Goal: Task Accomplishment & Management: Use online tool/utility

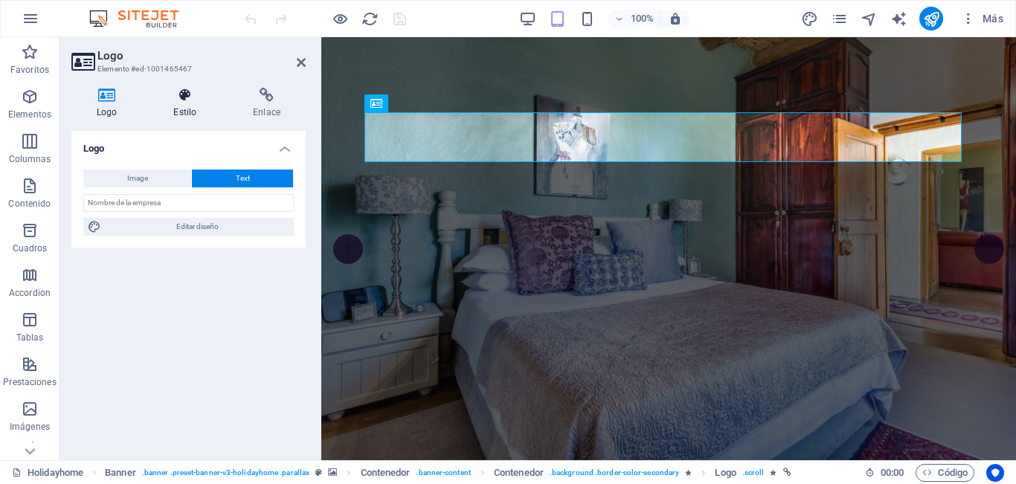
click at [181, 96] on icon at bounding box center [185, 95] width 74 height 15
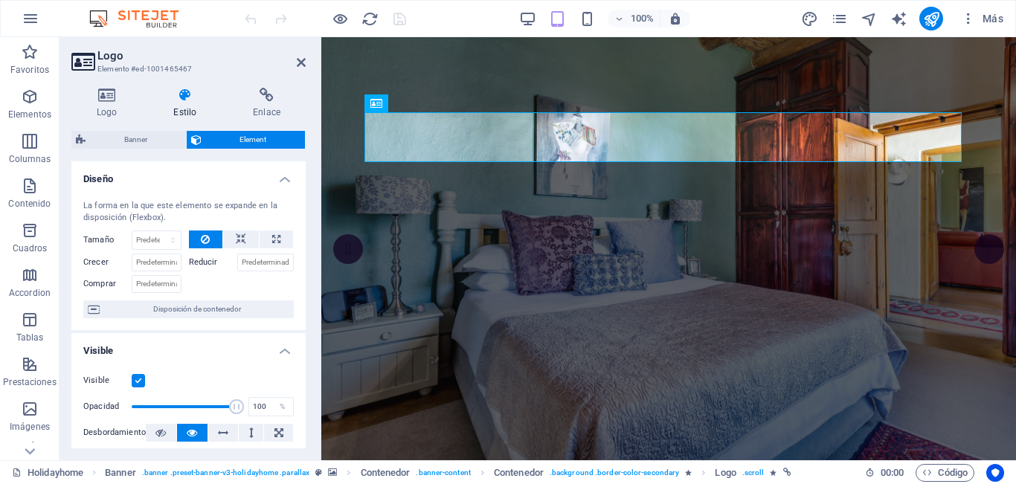
click at [142, 379] on label at bounding box center [138, 380] width 13 height 13
click at [0, 0] on input "Visible" at bounding box center [0, 0] width 0 height 0
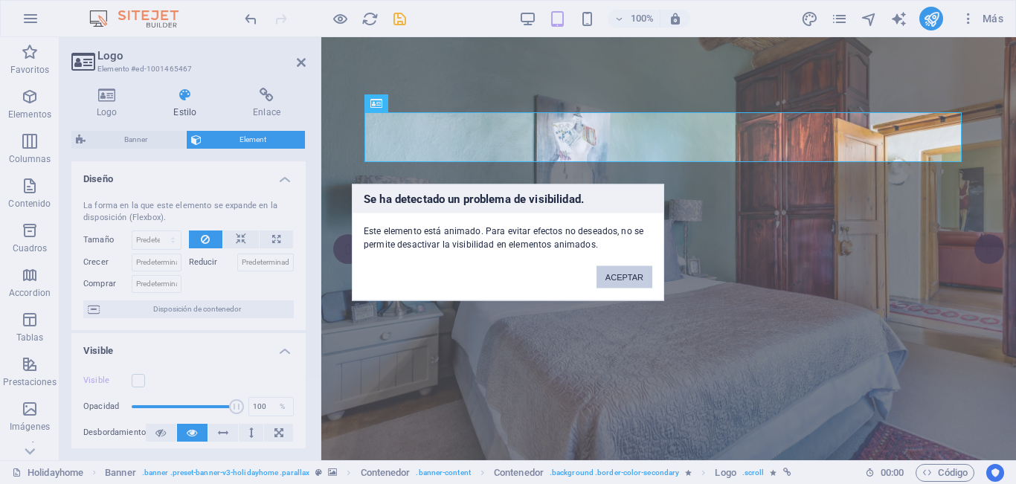
click at [634, 272] on button "ACEPTAR" at bounding box center [625, 277] width 56 height 22
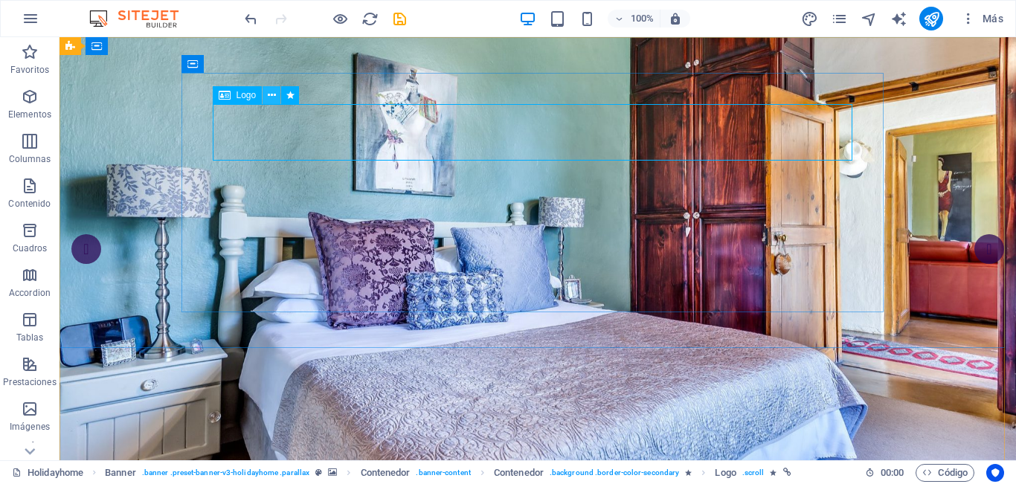
click at [273, 96] on icon at bounding box center [272, 96] width 8 height 16
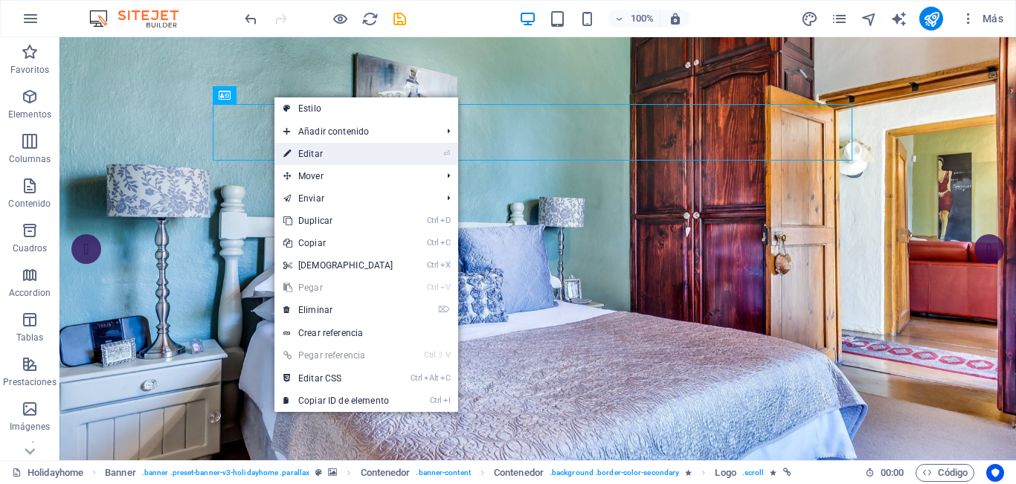
click at [324, 151] on link "⏎ Editar" at bounding box center [338, 154] width 128 height 22
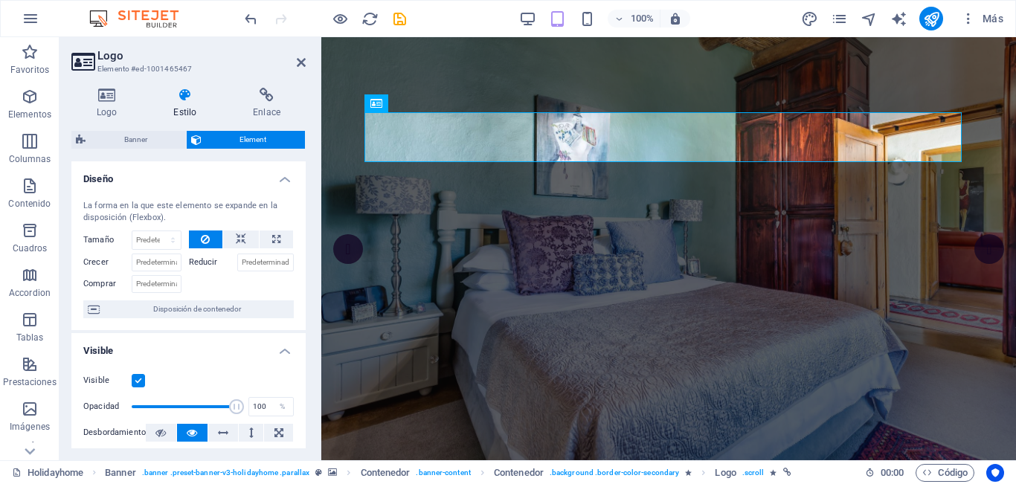
click at [142, 380] on label at bounding box center [138, 380] width 13 height 13
click at [0, 0] on input "Visible" at bounding box center [0, 0] width 0 height 0
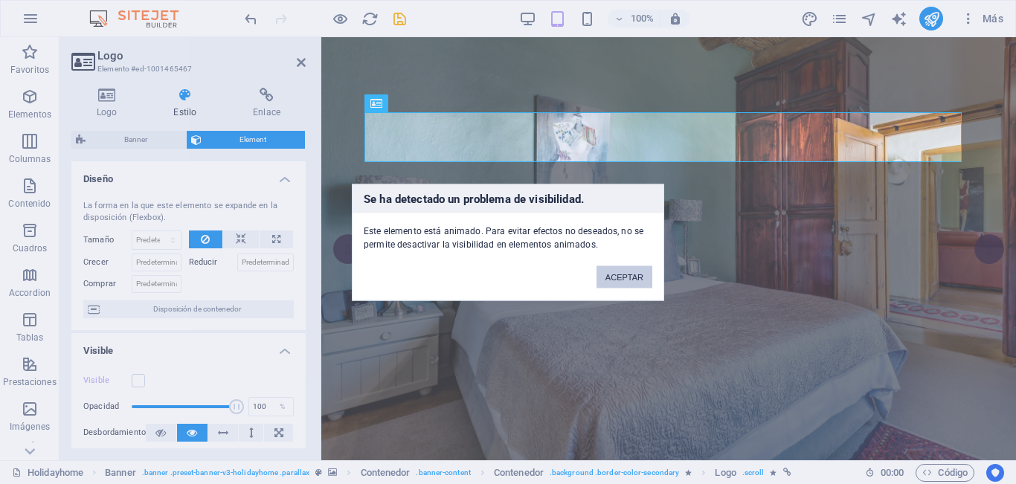
drag, startPoint x: 631, startPoint y: 277, endPoint x: 292, endPoint y: 240, distance: 341.2
click at [631, 277] on button "ACEPTAR" at bounding box center [625, 277] width 56 height 22
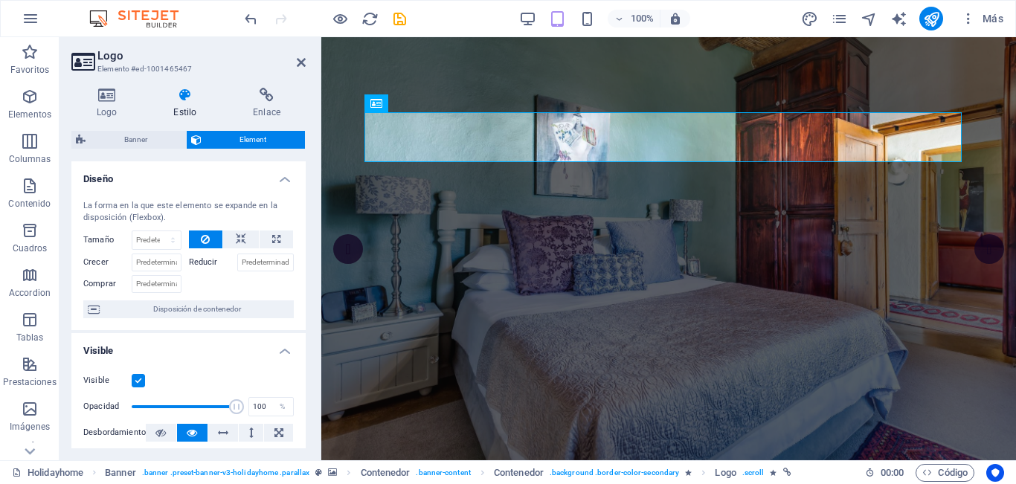
drag, startPoint x: 306, startPoint y: 271, endPoint x: 306, endPoint y: 295, distance: 24.5
click at [306, 295] on div "Logo Estilo Enlace Logo Image Text Arrastra archivos aquí, haz clic para escoge…" at bounding box center [189, 268] width 258 height 385
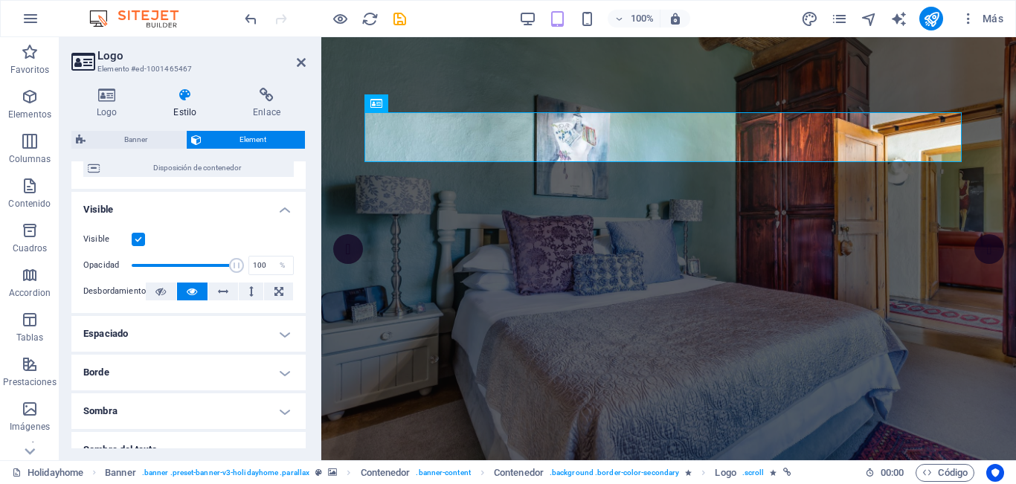
scroll to position [144, 0]
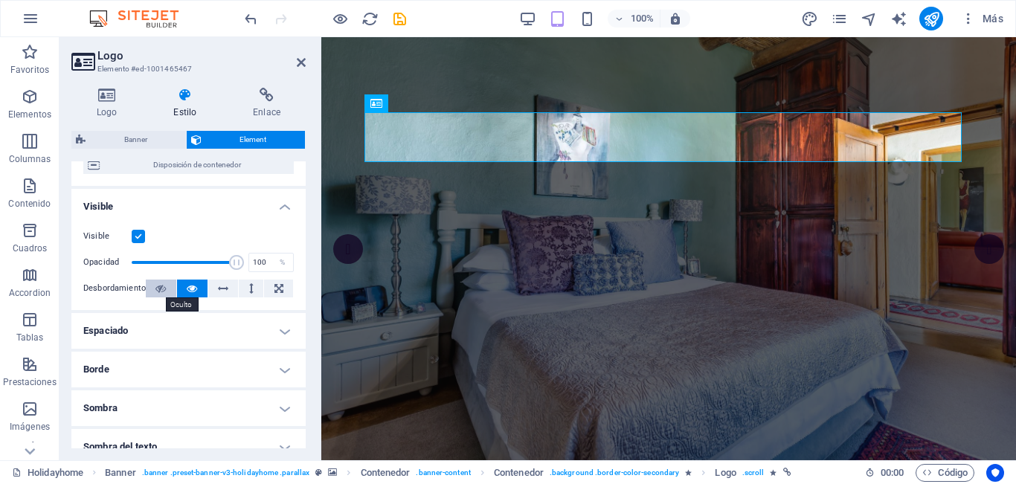
click at [161, 288] on icon at bounding box center [160, 289] width 10 height 18
click at [190, 288] on icon at bounding box center [192, 289] width 10 height 18
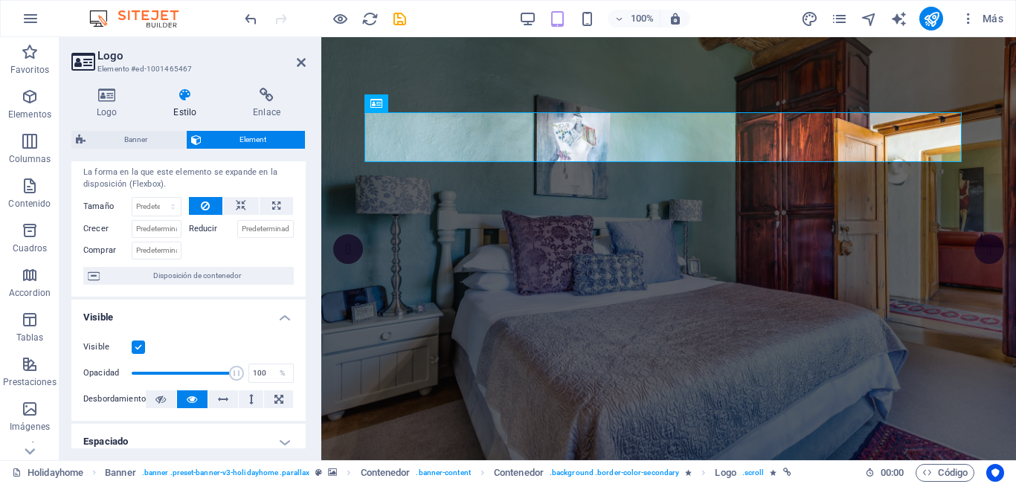
scroll to position [0, 0]
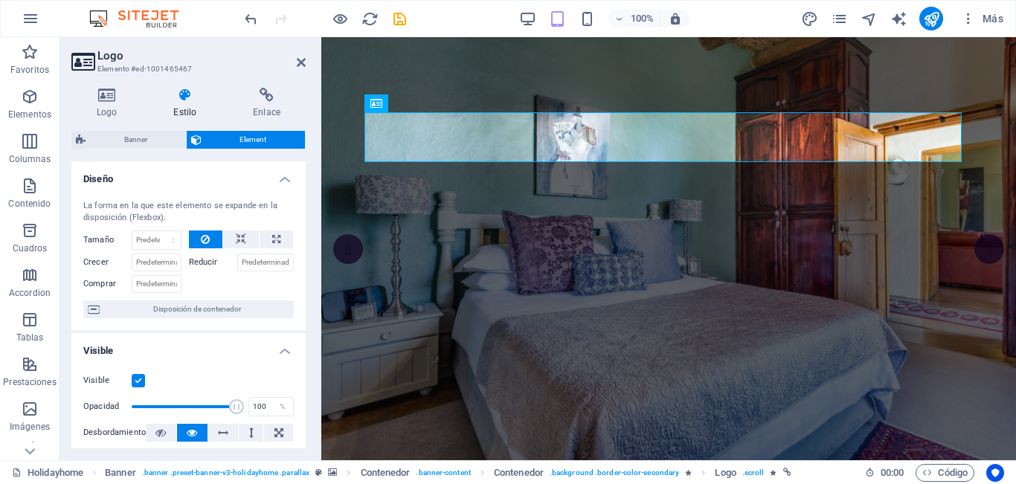
click at [282, 182] on h4 "Diseño" at bounding box center [188, 174] width 234 height 27
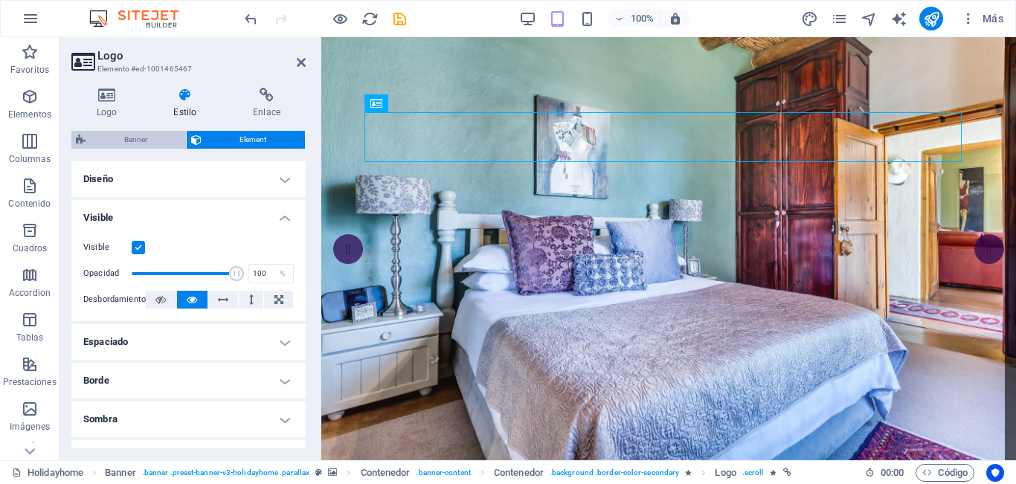
click at [143, 138] on span "Banner" at bounding box center [135, 140] width 91 height 18
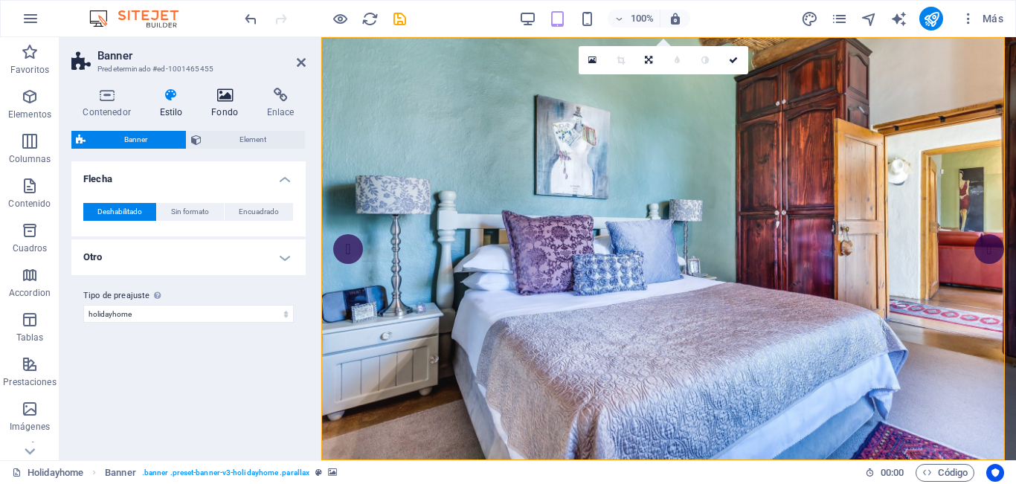
click at [238, 103] on h4 "Fondo" at bounding box center [228, 103] width 56 height 31
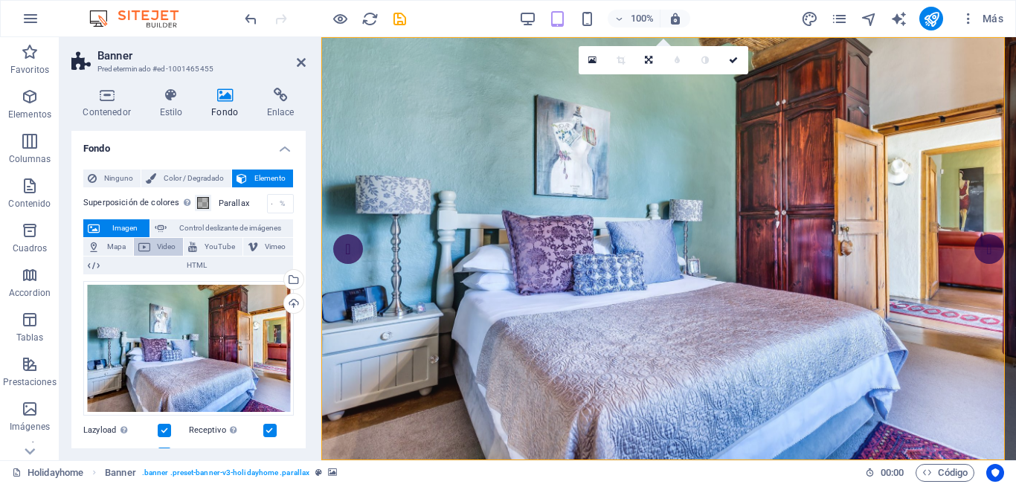
click at [165, 248] on span "Video" at bounding box center [167, 247] width 25 height 18
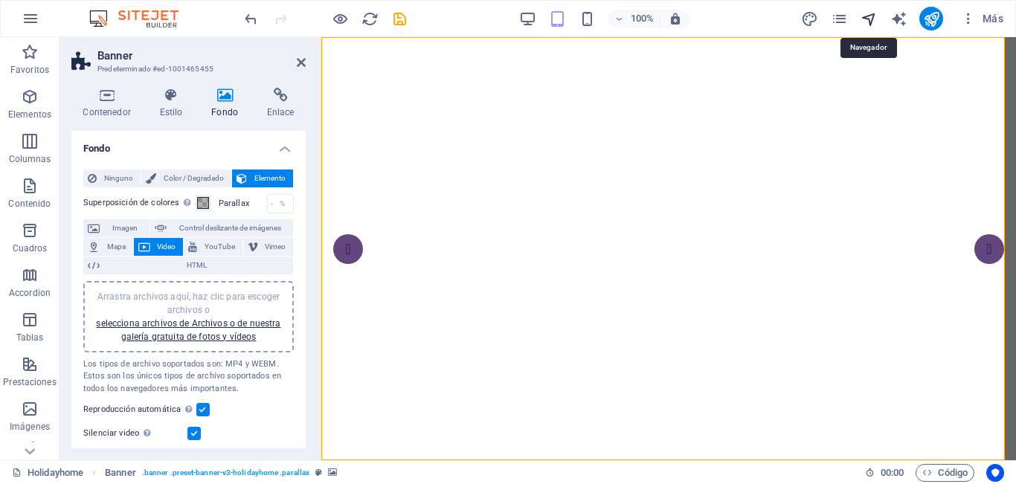
click at [865, 19] on icon "navigator" at bounding box center [869, 18] width 17 height 17
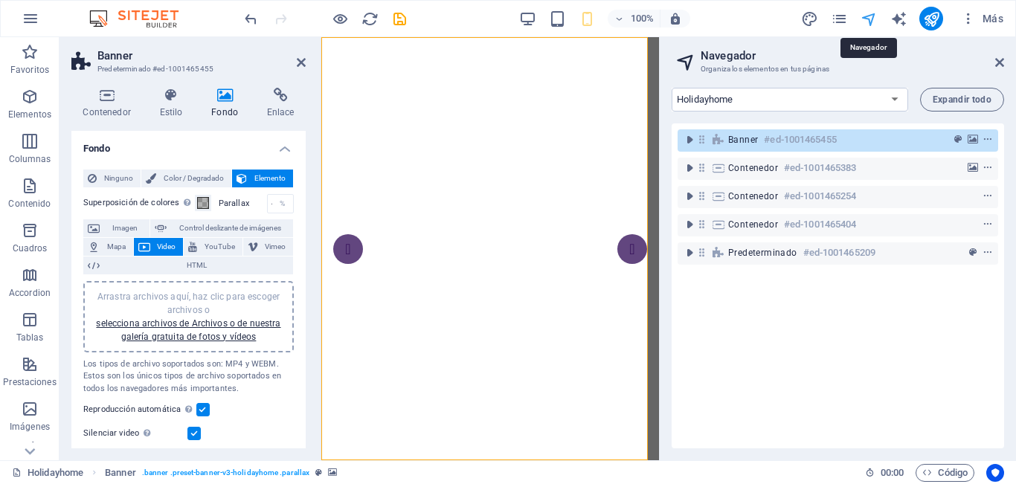
click at [865, 19] on icon "navigator" at bounding box center [869, 18] width 17 height 17
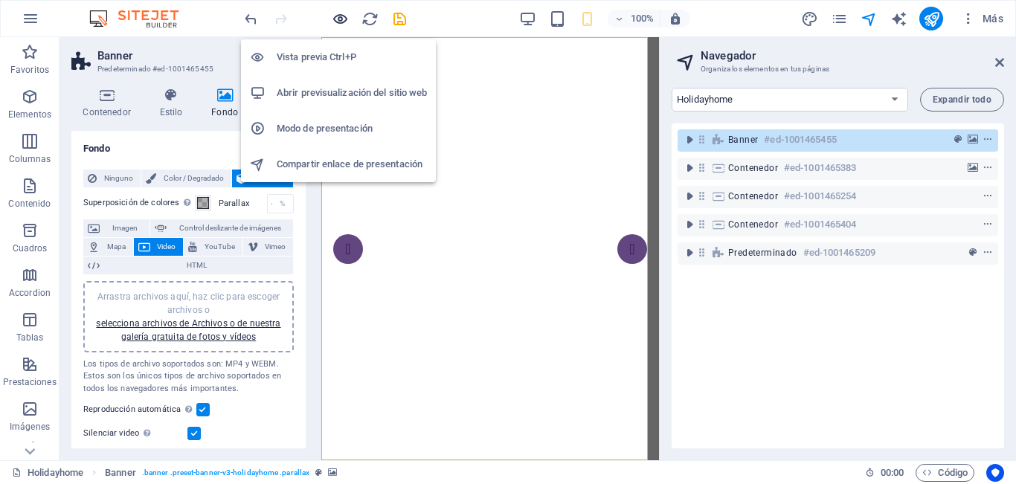
click at [334, 21] on icon "button" at bounding box center [340, 18] width 17 height 17
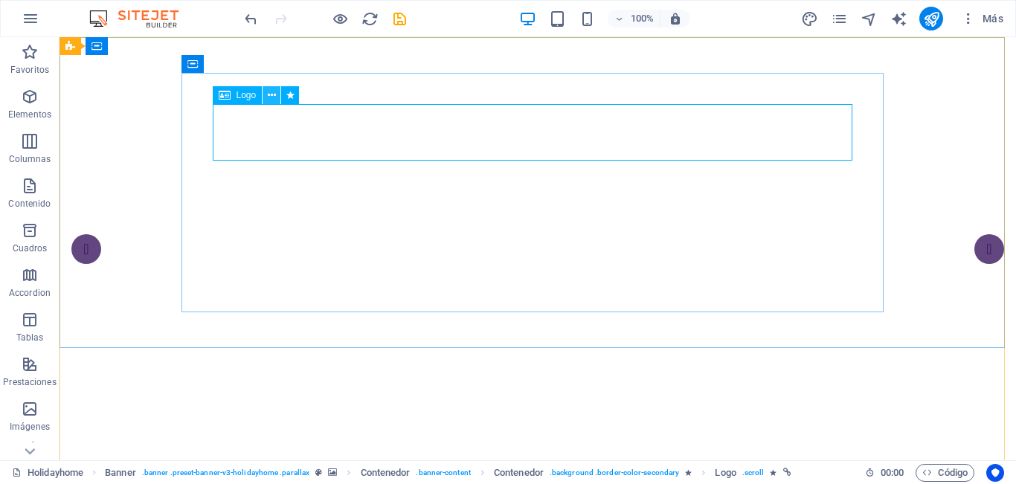
click at [268, 95] on icon at bounding box center [272, 96] width 8 height 16
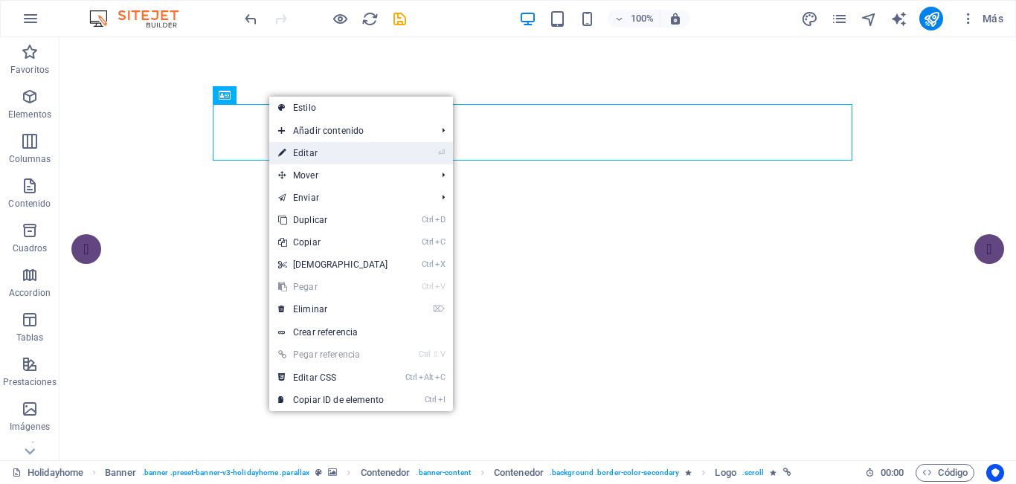
click at [325, 152] on link "⏎ Editar" at bounding box center [333, 153] width 128 height 22
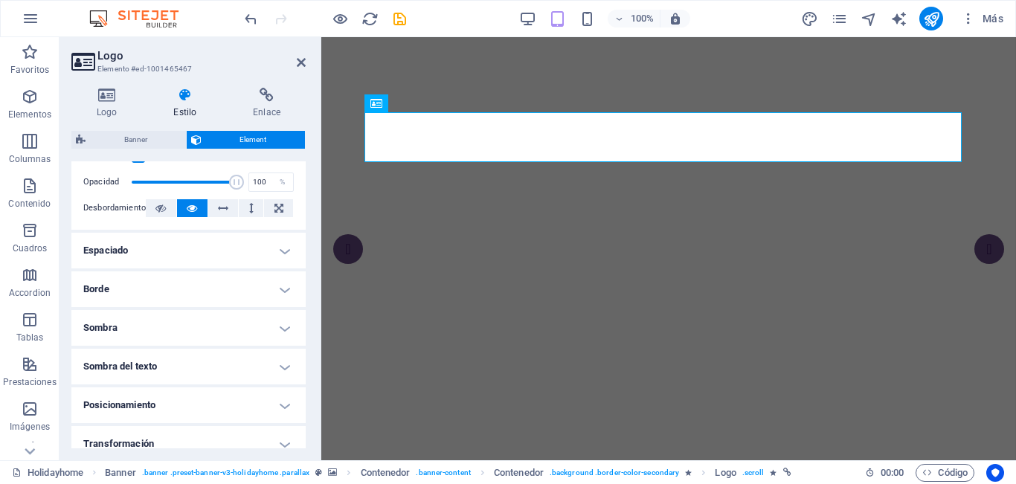
scroll to position [221, 0]
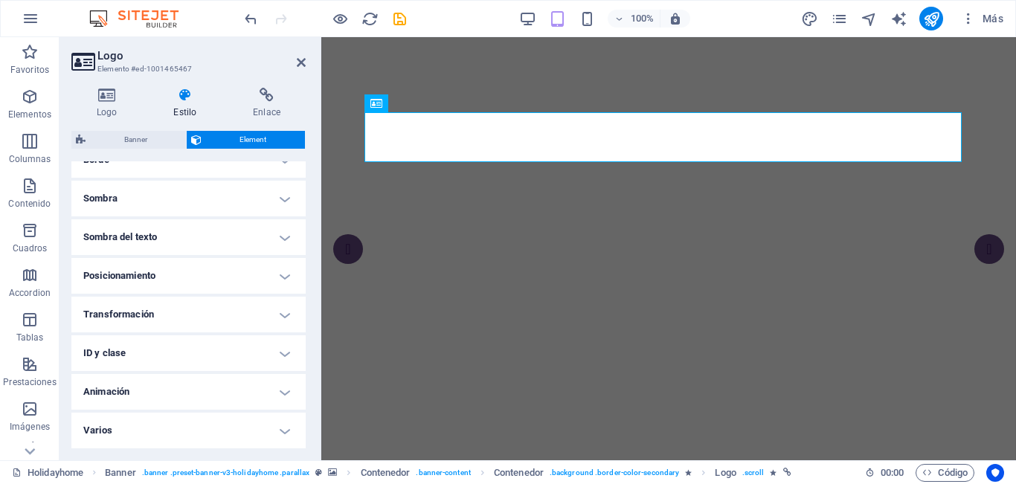
click at [218, 398] on h4 "Animación" at bounding box center [188, 392] width 234 height 36
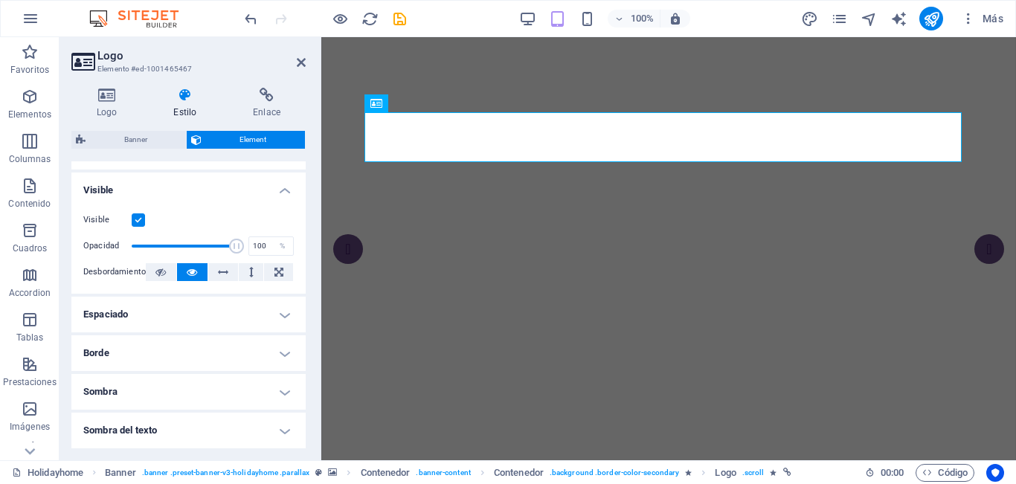
scroll to position [0, 0]
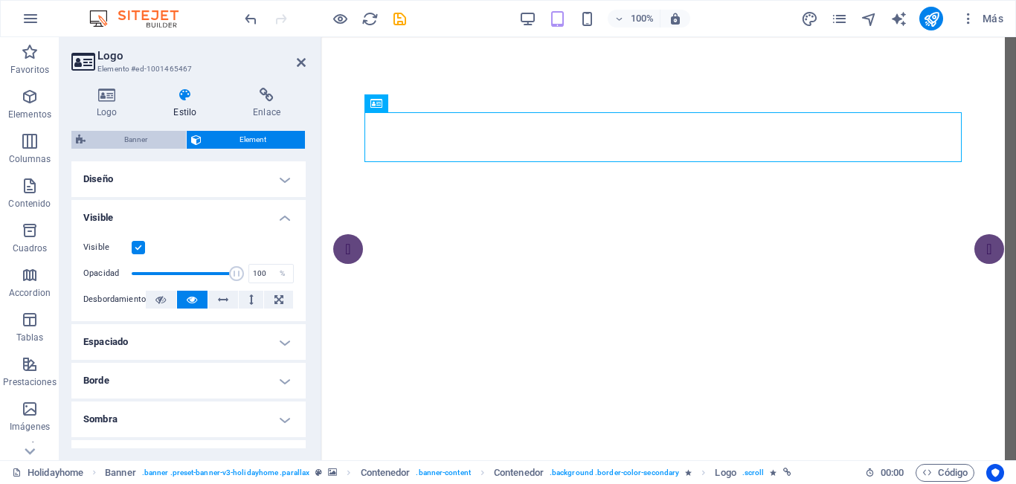
click at [147, 140] on span "Banner" at bounding box center [135, 140] width 91 height 18
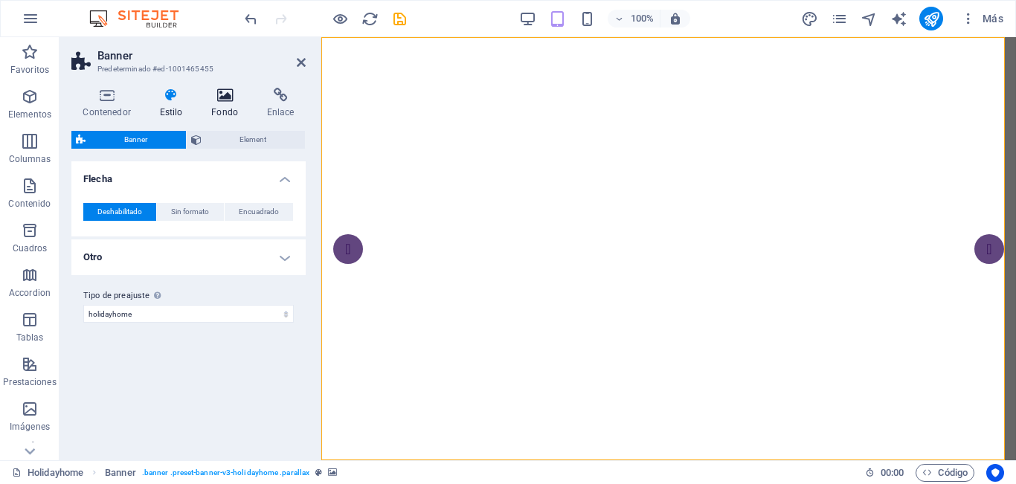
click at [210, 98] on icon at bounding box center [225, 95] width 50 height 15
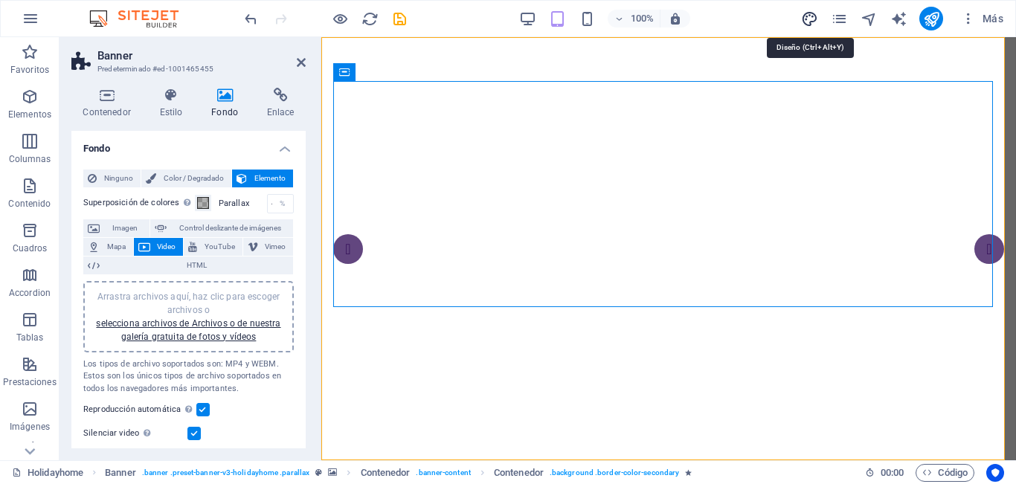
click at [803, 19] on icon "design" at bounding box center [809, 18] width 17 height 17
select select "rem"
select select "400"
select select "px"
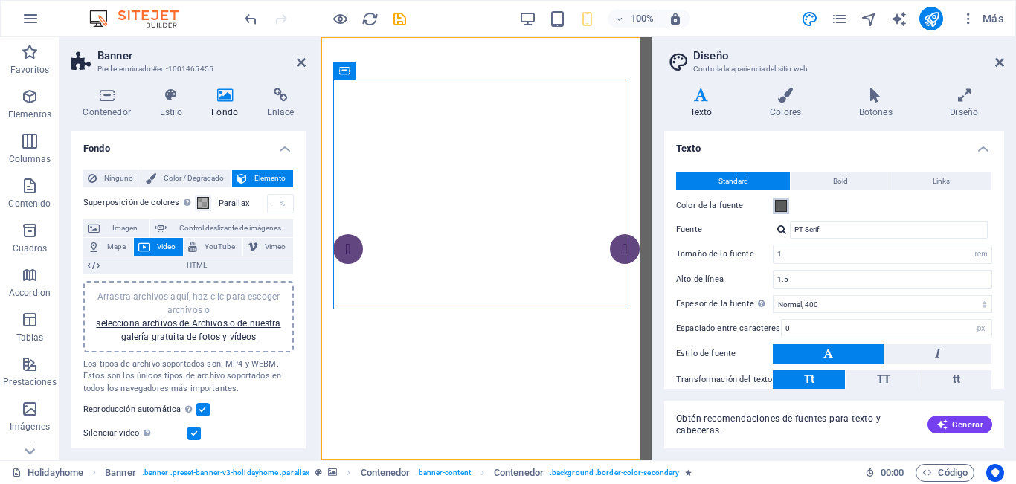
click at [780, 208] on span at bounding box center [781, 206] width 12 height 12
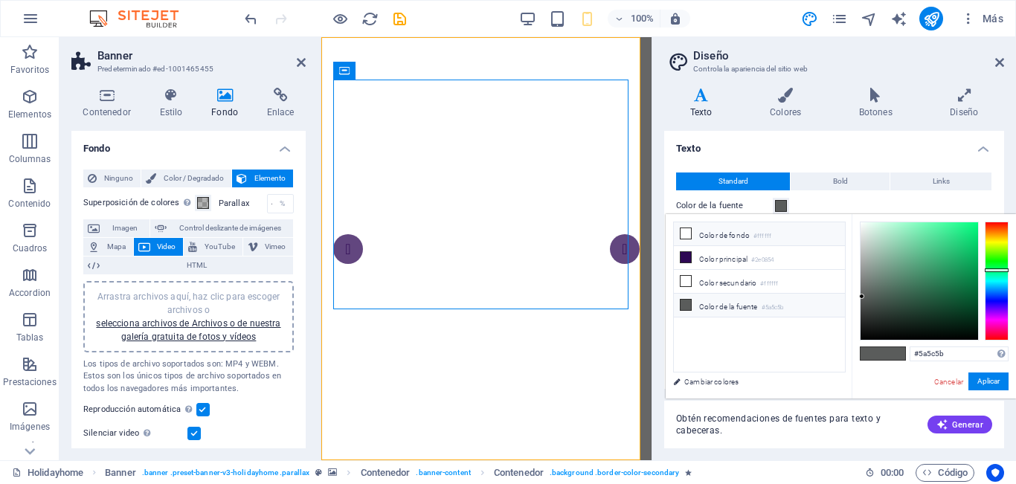
click at [684, 234] on icon at bounding box center [686, 233] width 10 height 10
type input "#ffffff"
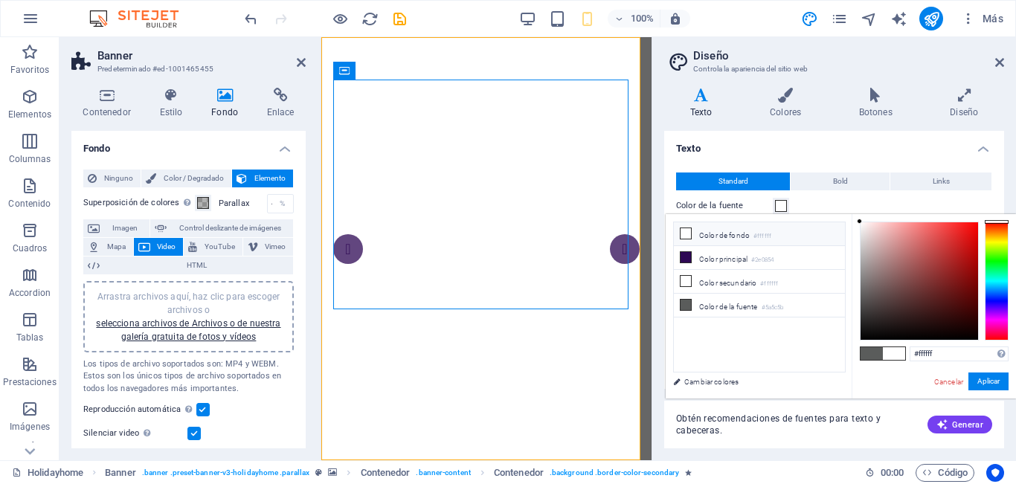
click at [894, 355] on span at bounding box center [894, 353] width 22 height 13
click at [782, 205] on span at bounding box center [781, 206] width 12 height 12
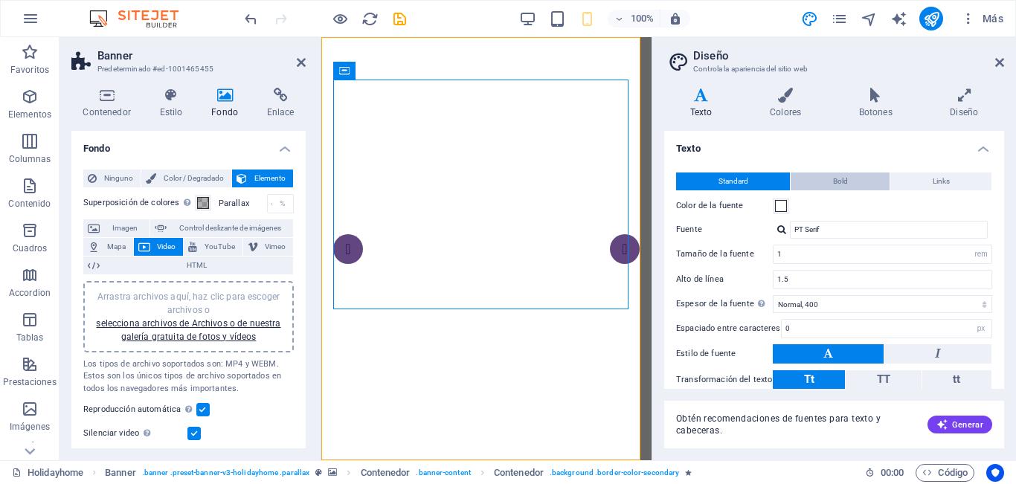
click at [828, 182] on button "Bold" at bounding box center [840, 182] width 99 height 18
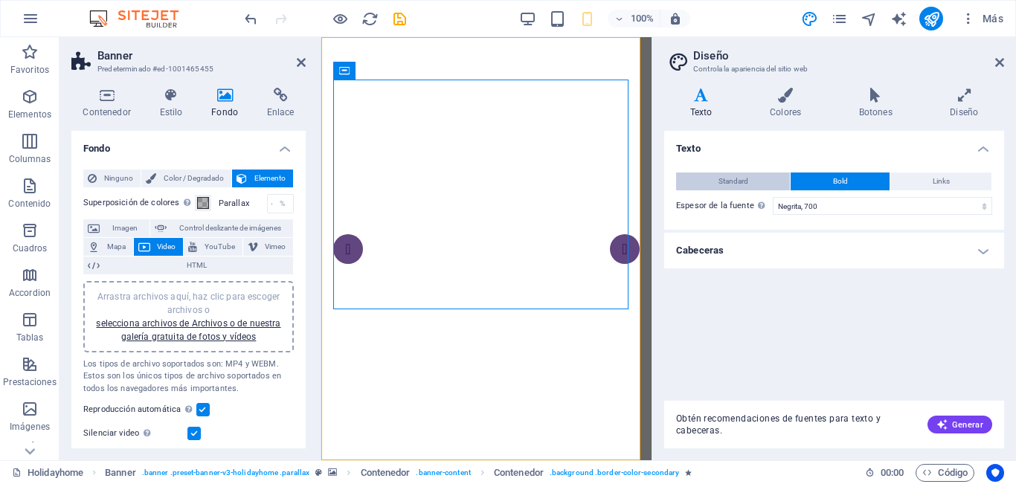
click at [741, 187] on span "Standard" at bounding box center [734, 182] width 30 height 18
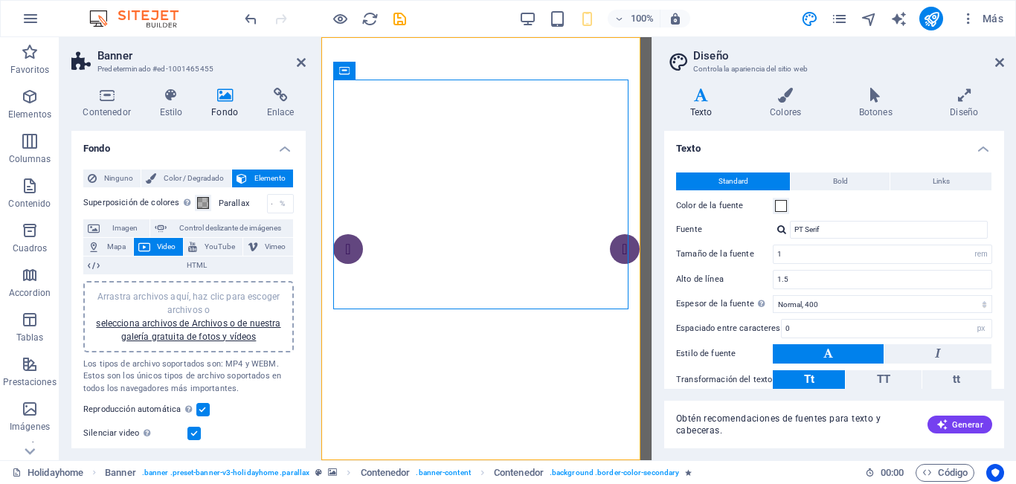
click at [710, 105] on h4 "Texto" at bounding box center [704, 103] width 80 height 31
click at [785, 94] on icon at bounding box center [785, 95] width 83 height 15
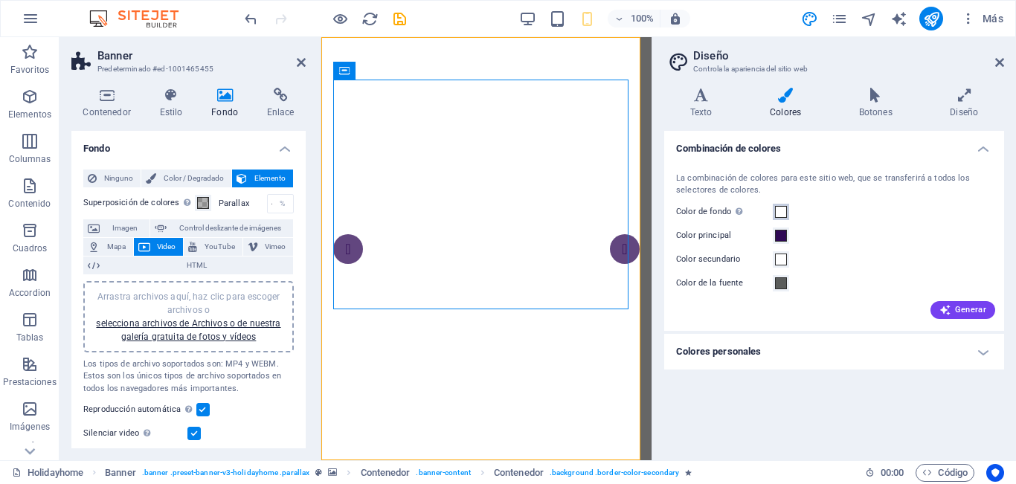
click at [781, 209] on span at bounding box center [781, 212] width 12 height 12
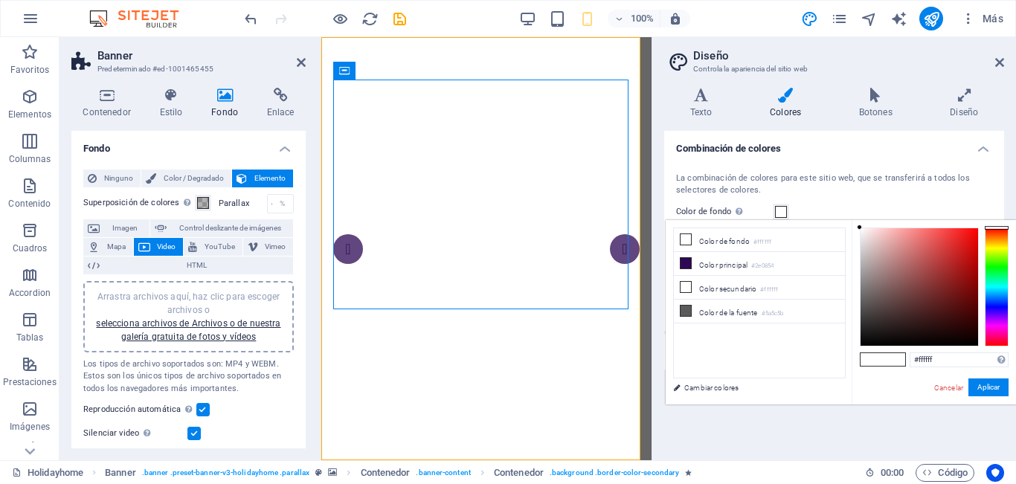
click at [780, 102] on icon at bounding box center [785, 95] width 83 height 15
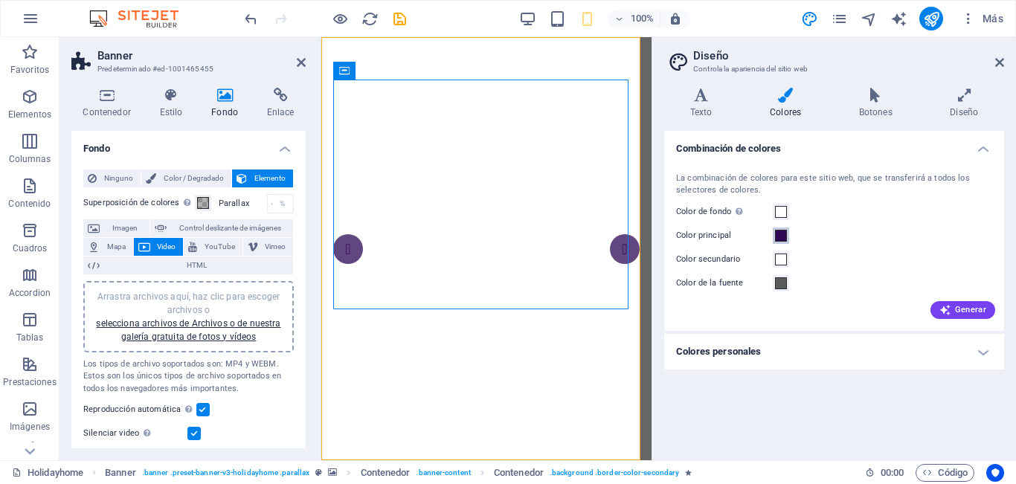
click at [783, 237] on span at bounding box center [781, 236] width 12 height 12
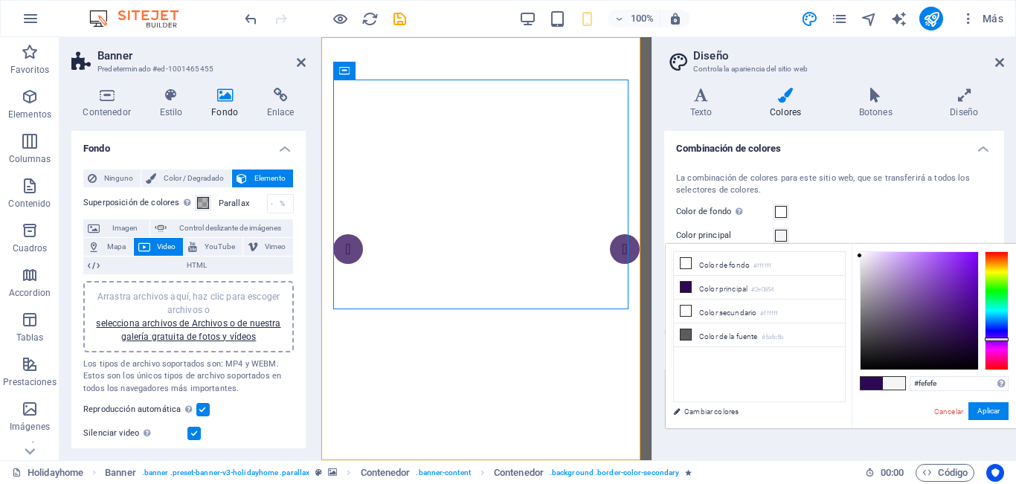
type input "#ffffff"
drag, startPoint x: 965, startPoint y: 331, endPoint x: 842, endPoint y: 249, distance: 147.5
click at [842, 249] on div "less Color de fondo #ffffff Color principal #2e0854 Color secundario #ffffff Co…" at bounding box center [841, 336] width 350 height 184
click at [993, 409] on button "Aplicar" at bounding box center [989, 411] width 40 height 18
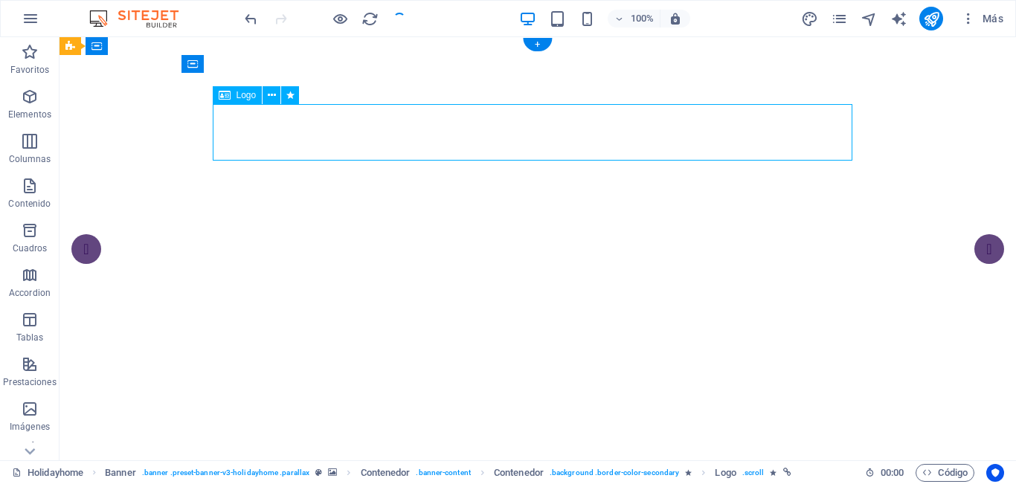
click at [272, 97] on icon at bounding box center [272, 96] width 8 height 16
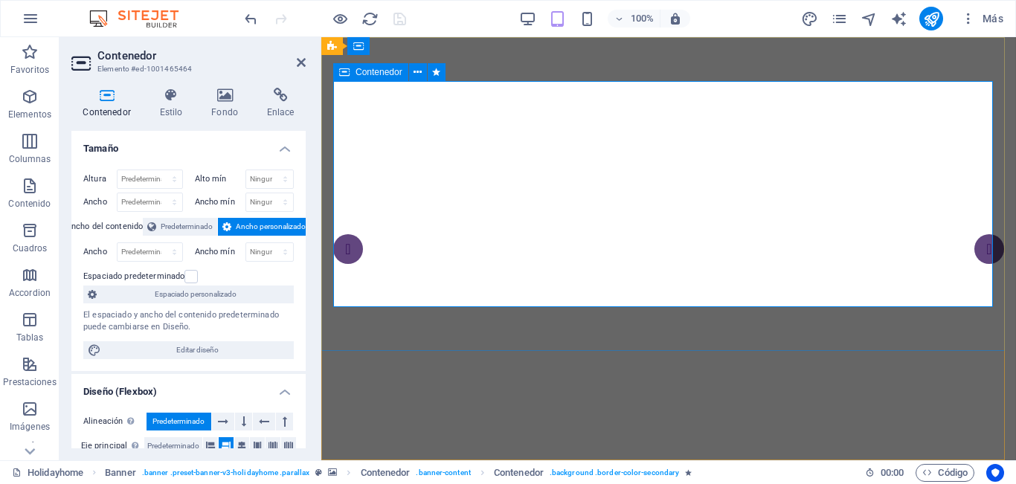
click at [366, 69] on span "Contenedor" at bounding box center [379, 72] width 47 height 9
click at [421, 74] on icon at bounding box center [418, 73] width 8 height 16
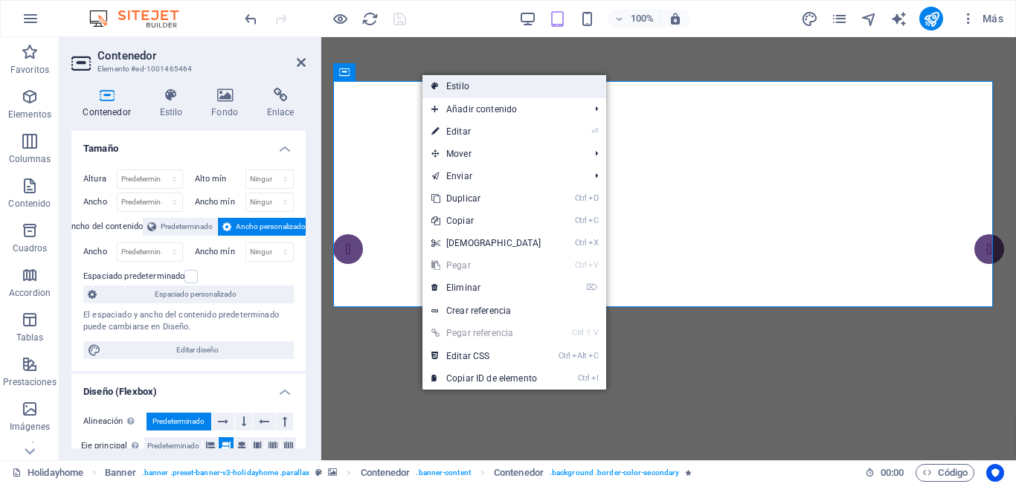
click at [486, 90] on link "Estilo" at bounding box center [515, 86] width 184 height 22
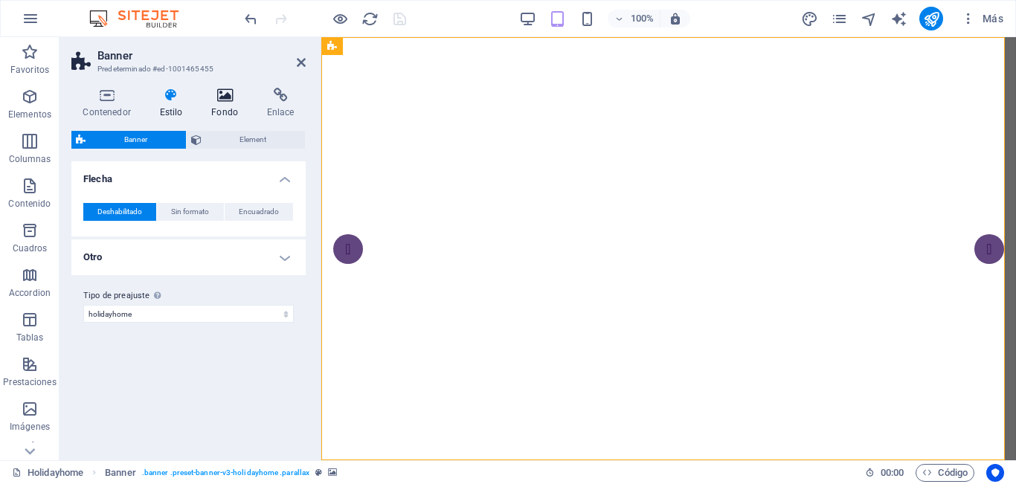
click at [229, 96] on icon at bounding box center [225, 95] width 50 height 15
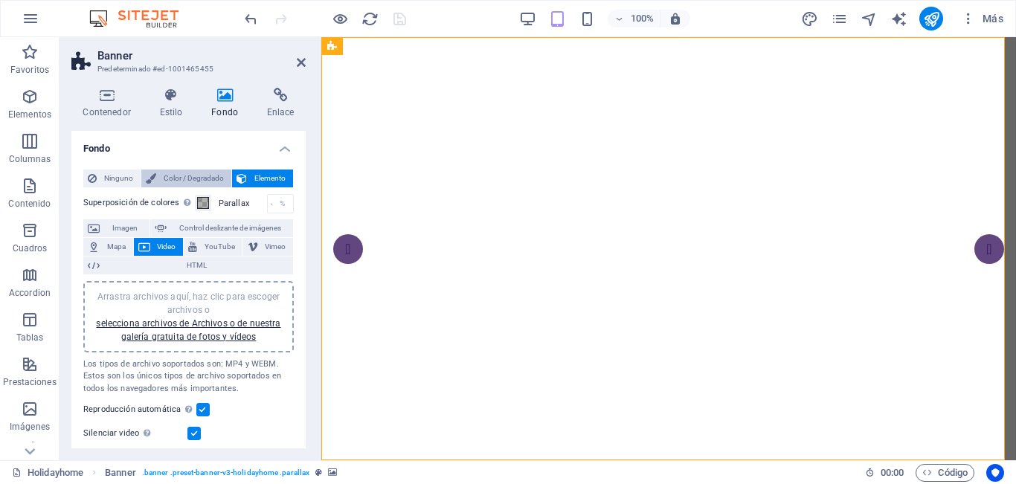
click at [205, 182] on span "Color / Degradado" at bounding box center [194, 179] width 66 height 18
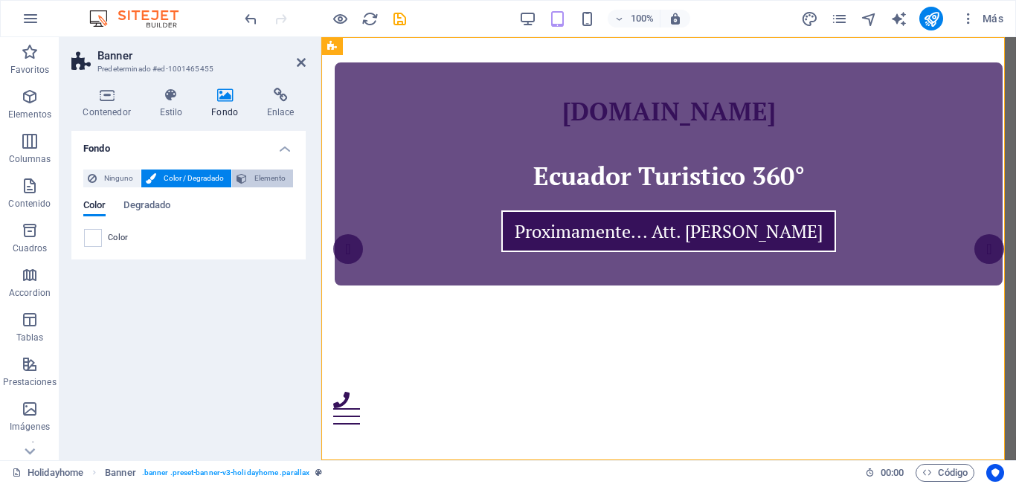
click at [271, 182] on span "Elemento" at bounding box center [269, 179] width 37 height 18
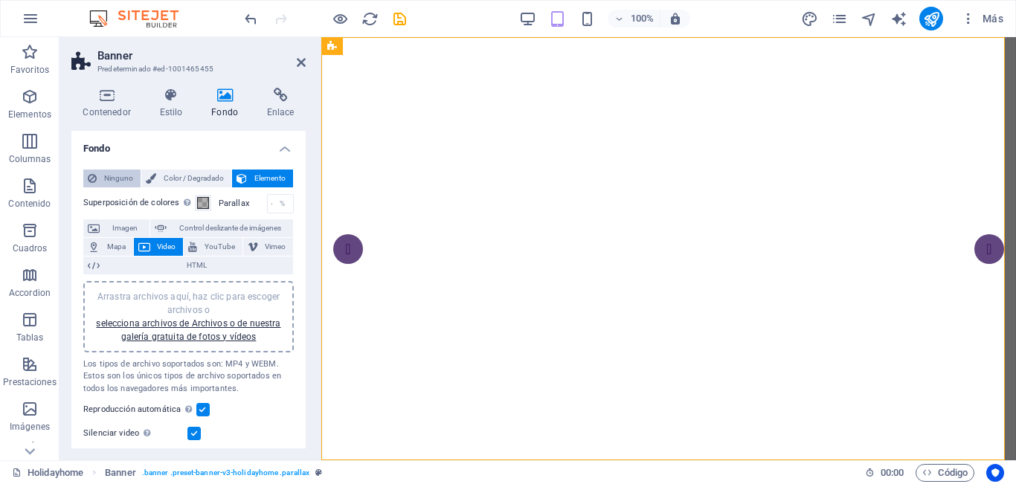
click at [132, 179] on span "Ninguno" at bounding box center [118, 179] width 35 height 18
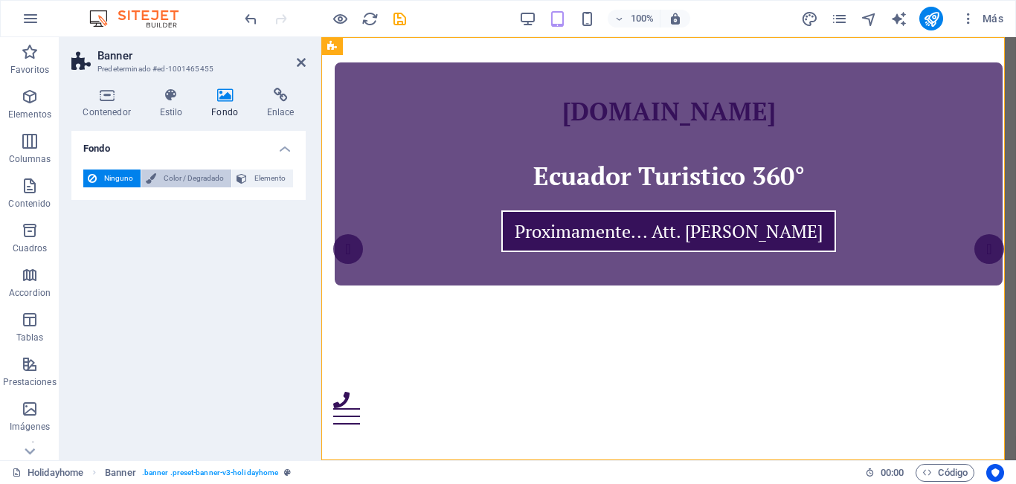
click at [200, 181] on span "Color / Degradado" at bounding box center [194, 179] width 66 height 18
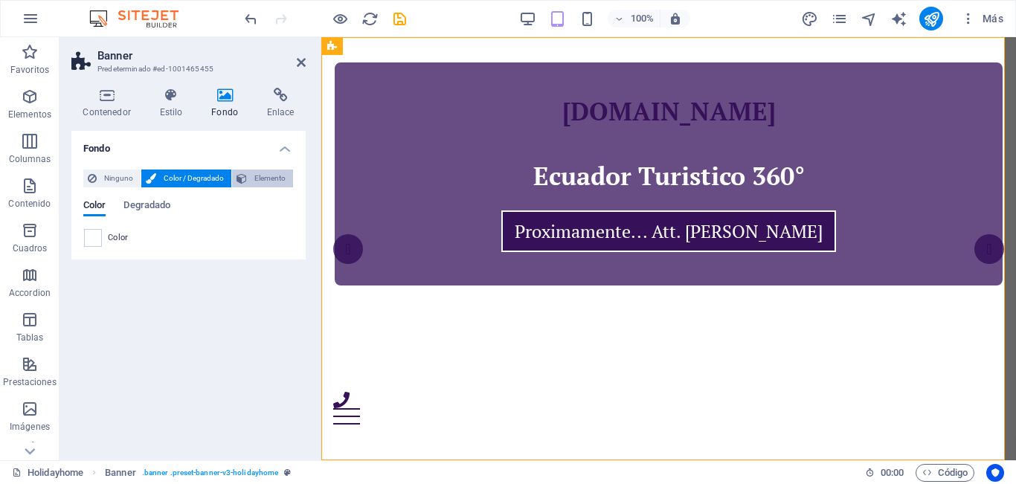
click at [262, 180] on span "Elemento" at bounding box center [269, 179] width 37 height 18
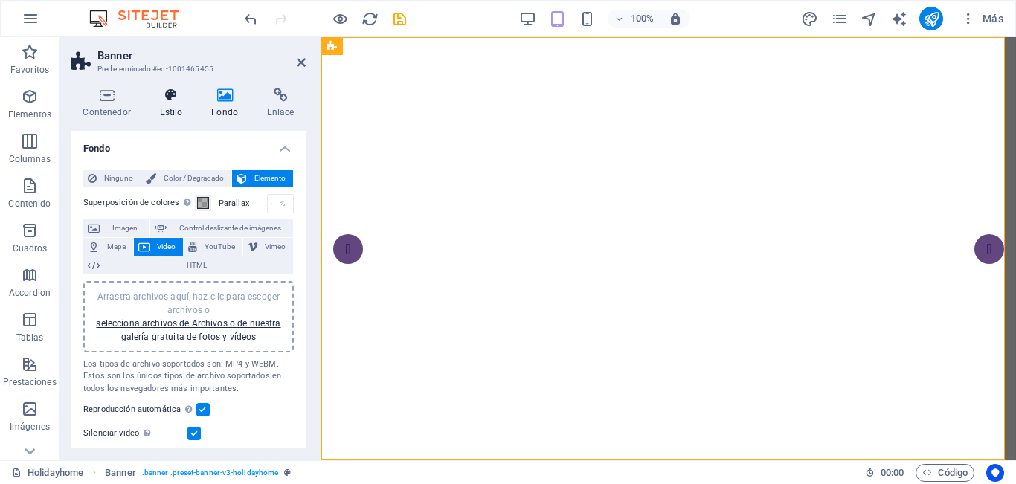
click at [179, 103] on h4 "Estilo" at bounding box center [174, 103] width 52 height 31
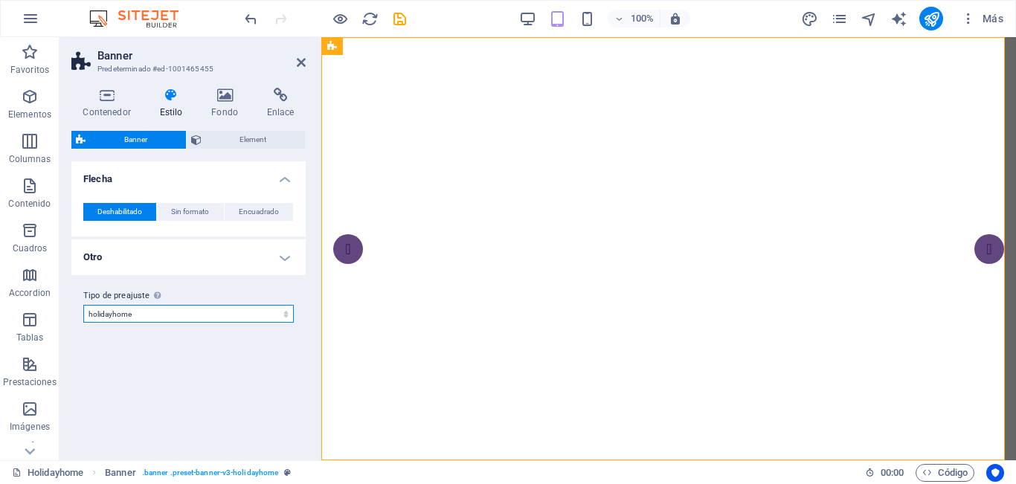
click at [159, 308] on select "holidayhome Añadir tipo de preajuste" at bounding box center [188, 314] width 211 height 18
click at [83, 305] on select "holidayhome Añadir tipo de preajuste" at bounding box center [188, 314] width 211 height 18
select select "preset-banner-v3-holidayhome"
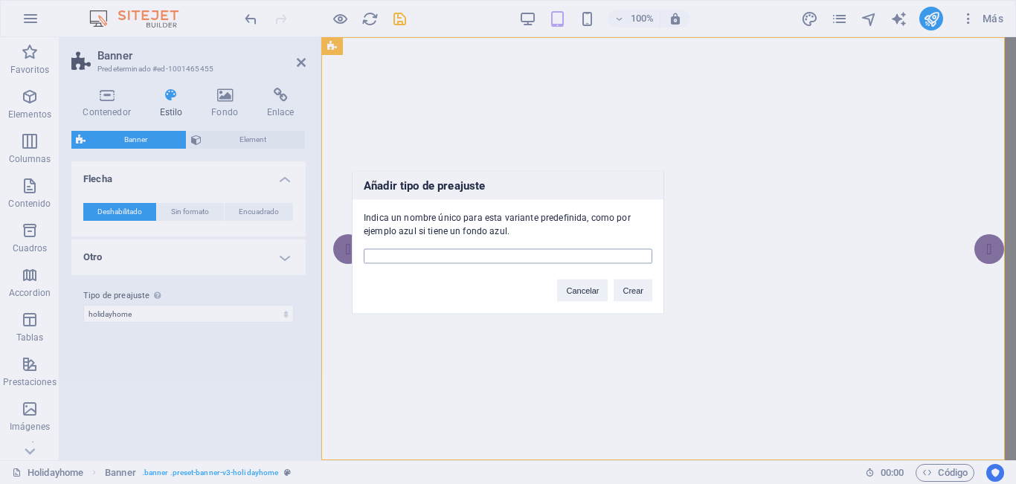
click at [474, 251] on input "text" at bounding box center [508, 255] width 289 height 15
type input "celeste"
click at [638, 288] on button "Crear" at bounding box center [633, 290] width 39 height 22
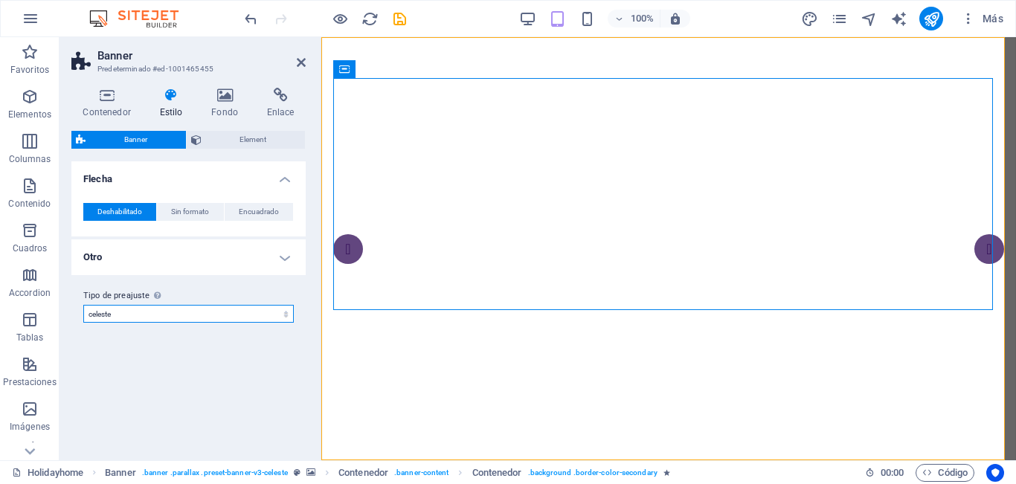
click at [179, 309] on select "holidayhome celeste Añadir tipo de preajuste" at bounding box center [188, 314] width 211 height 18
click at [83, 305] on select "holidayhome celeste Añadir tipo de preajuste" at bounding box center [188, 314] width 211 height 18
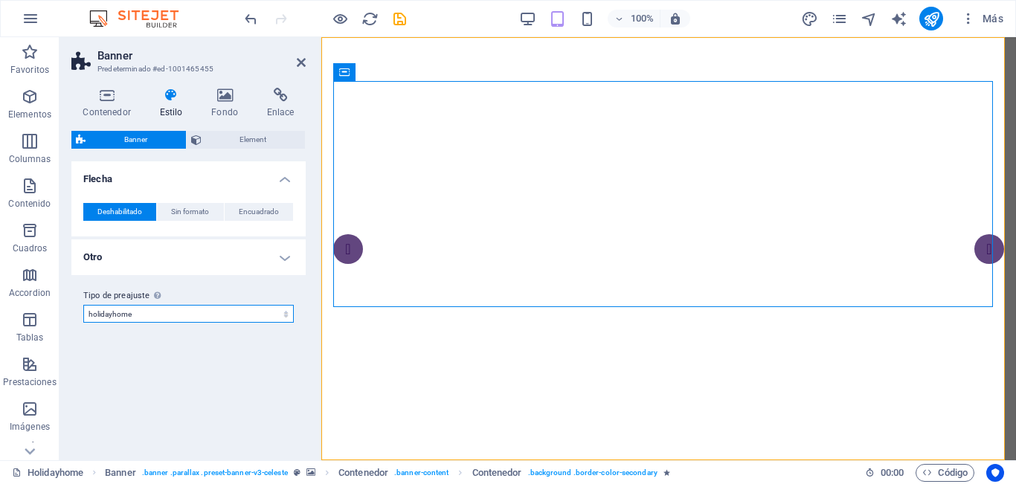
click at [180, 313] on select "holidayhome celeste Añadir tipo de preajuste" at bounding box center [188, 314] width 211 height 18
click at [83, 305] on select "holidayhome celeste Añadir tipo de preajuste" at bounding box center [188, 314] width 211 height 18
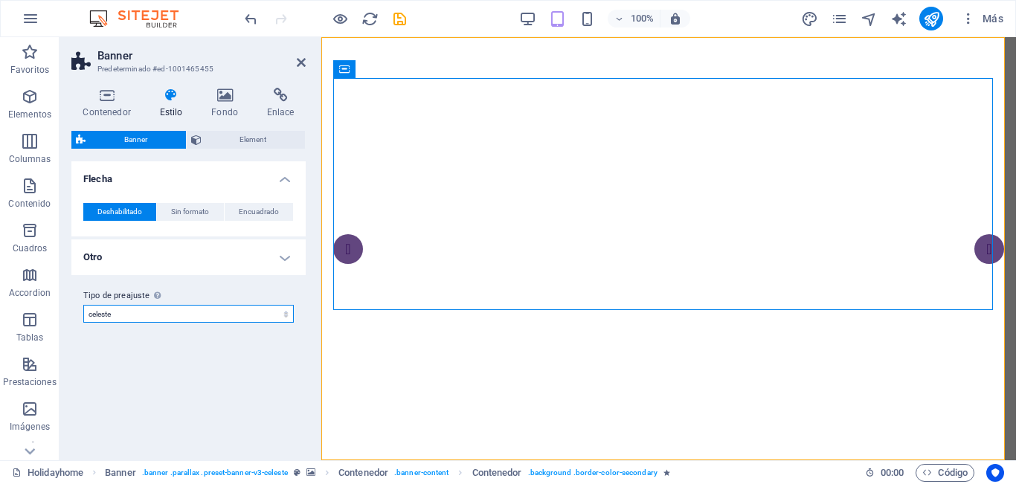
click at [164, 321] on select "holidayhome celeste Añadir tipo de preajuste" at bounding box center [188, 314] width 211 height 18
select select "preset-banner-v3-holidayhome"
click at [83, 305] on select "holidayhome celeste Añadir tipo de preajuste" at bounding box center [188, 314] width 211 height 18
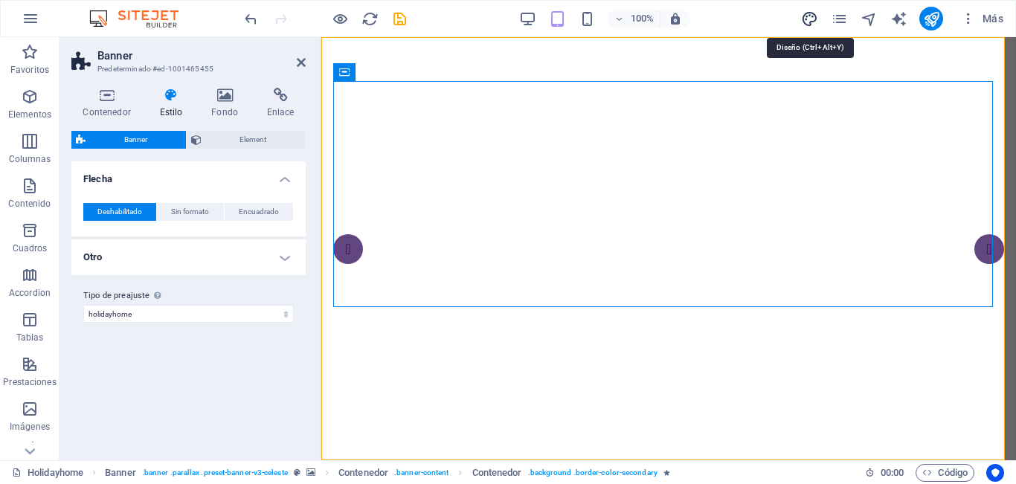
click at [801, 22] on icon "design" at bounding box center [809, 18] width 17 height 17
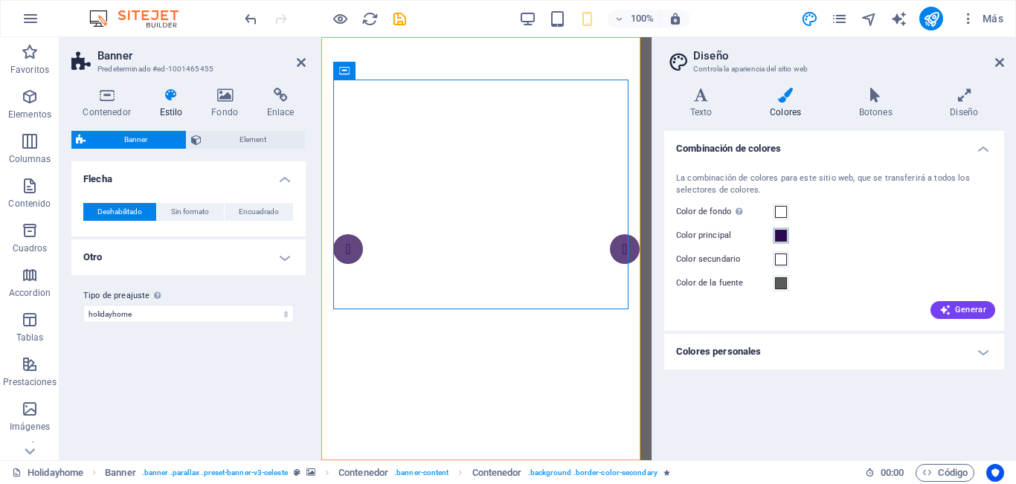
click at [781, 231] on span at bounding box center [781, 236] width 12 height 12
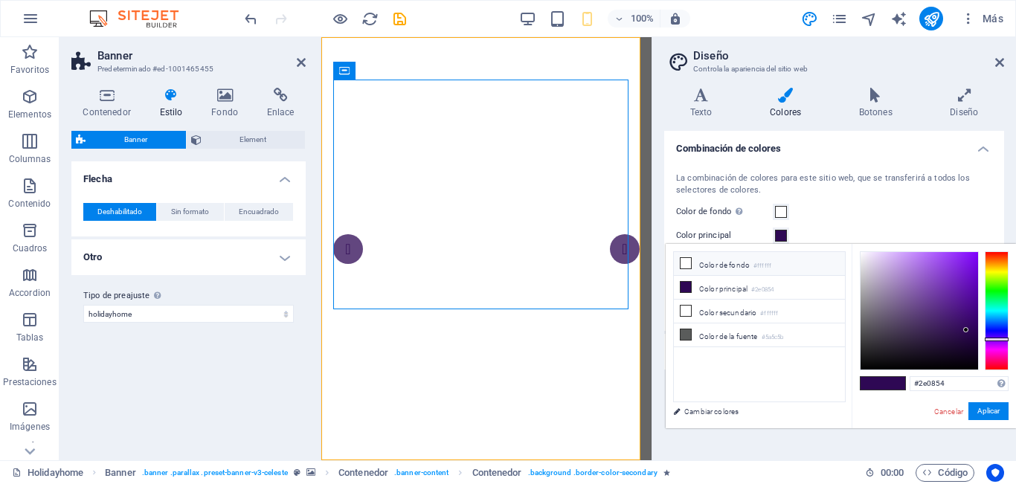
click at [687, 262] on icon at bounding box center [686, 263] width 10 height 10
type input "#ffffff"
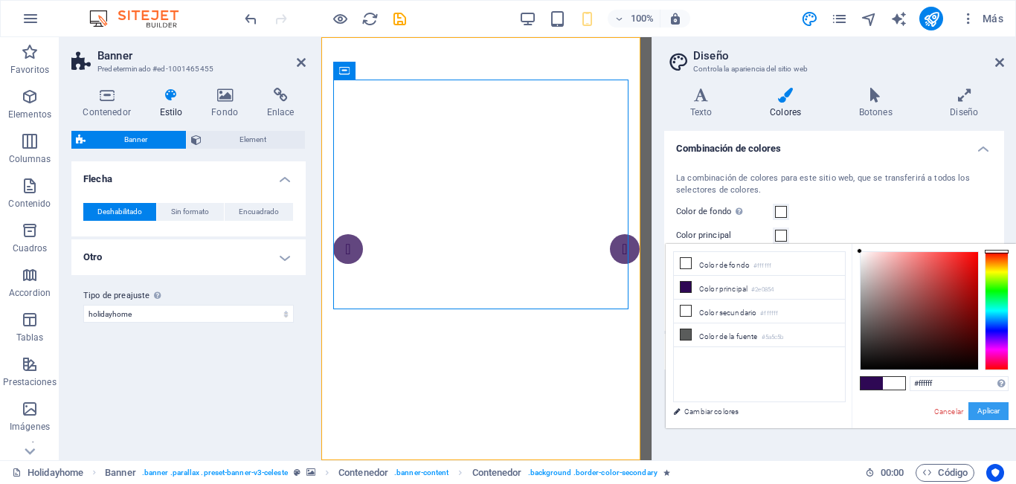
click at [983, 410] on button "Aplicar" at bounding box center [989, 411] width 40 height 18
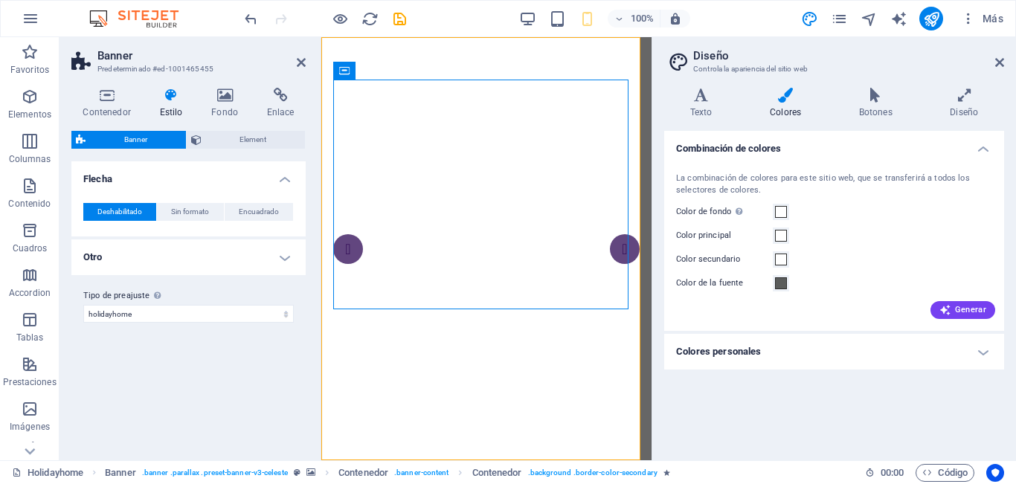
click at [815, 355] on h4 "Colores personales" at bounding box center [834, 352] width 340 height 36
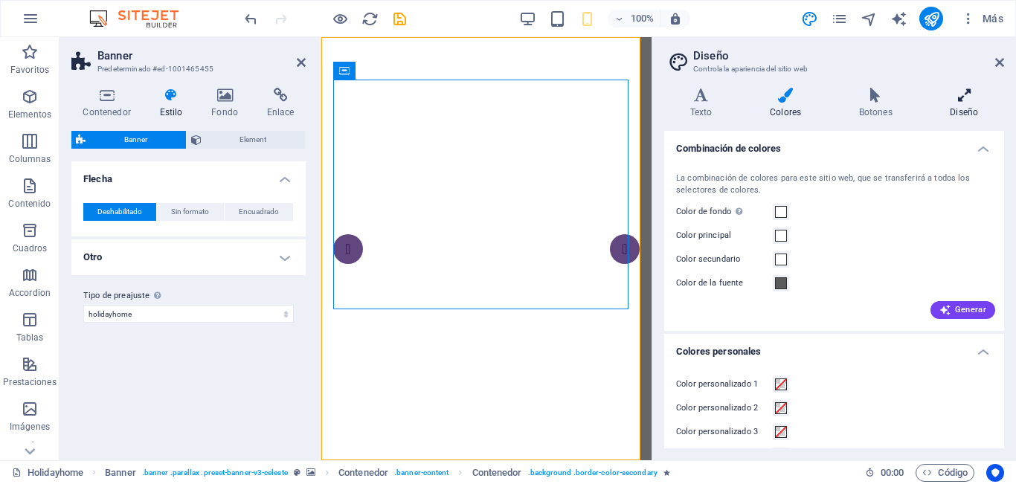
click at [959, 91] on icon at bounding box center [965, 95] width 80 height 15
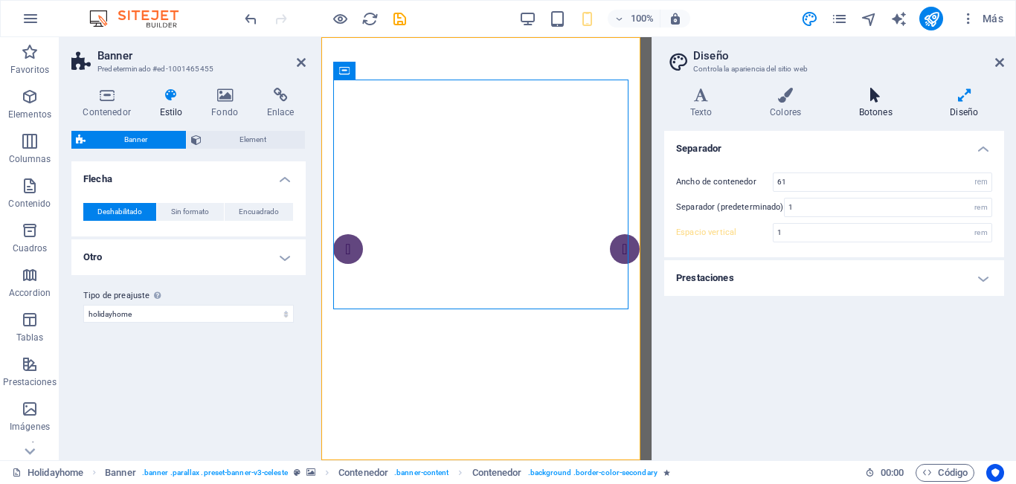
click at [864, 98] on icon at bounding box center [876, 95] width 86 height 15
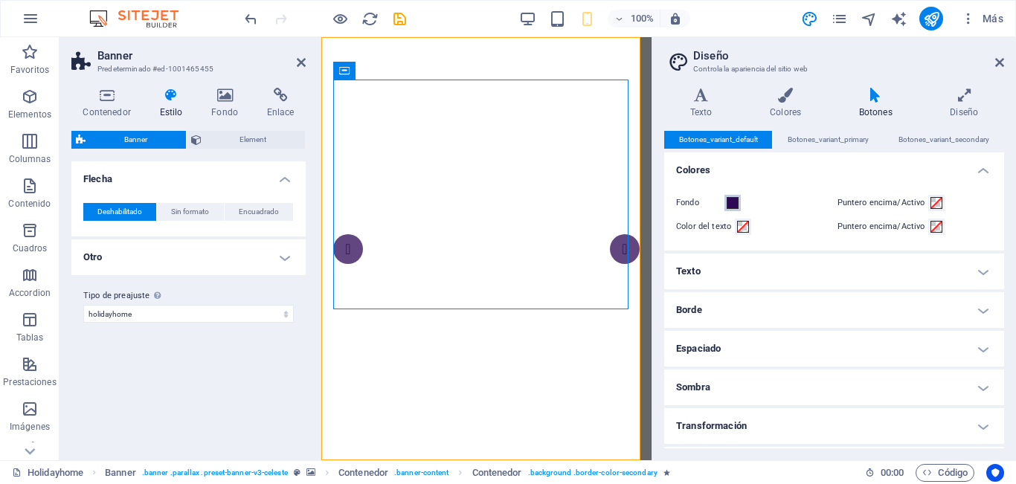
click at [736, 204] on span at bounding box center [733, 203] width 12 height 12
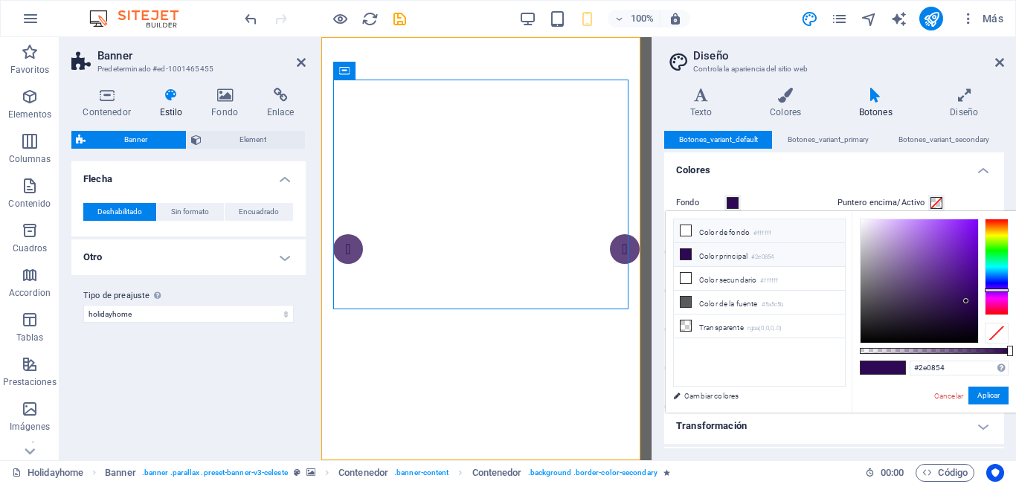
click at [686, 235] on icon at bounding box center [686, 230] width 10 height 10
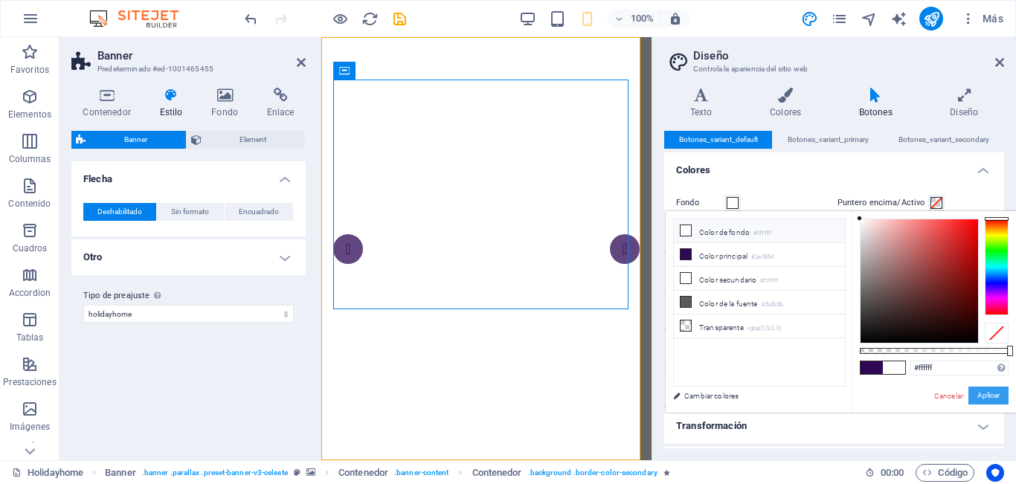
click at [983, 397] on button "Aplicar" at bounding box center [989, 396] width 40 height 18
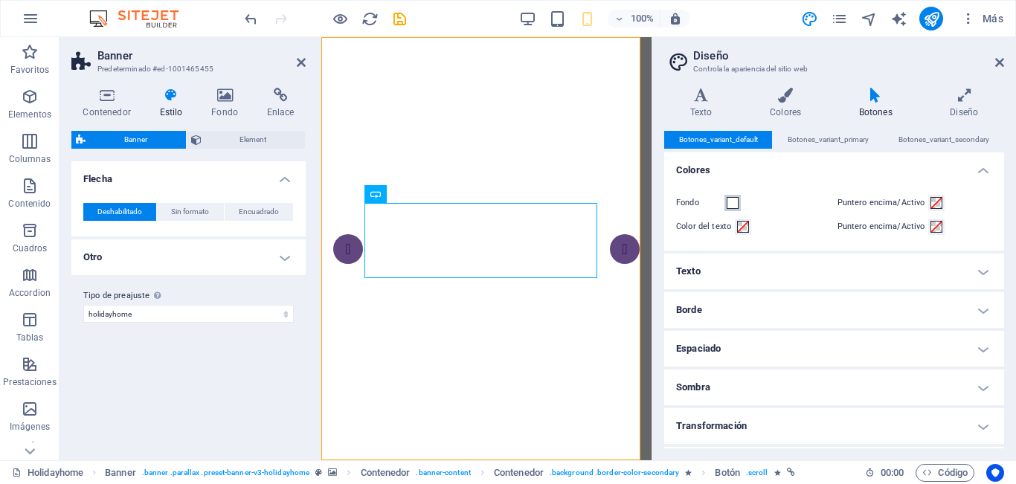
click at [730, 204] on span at bounding box center [733, 203] width 12 height 12
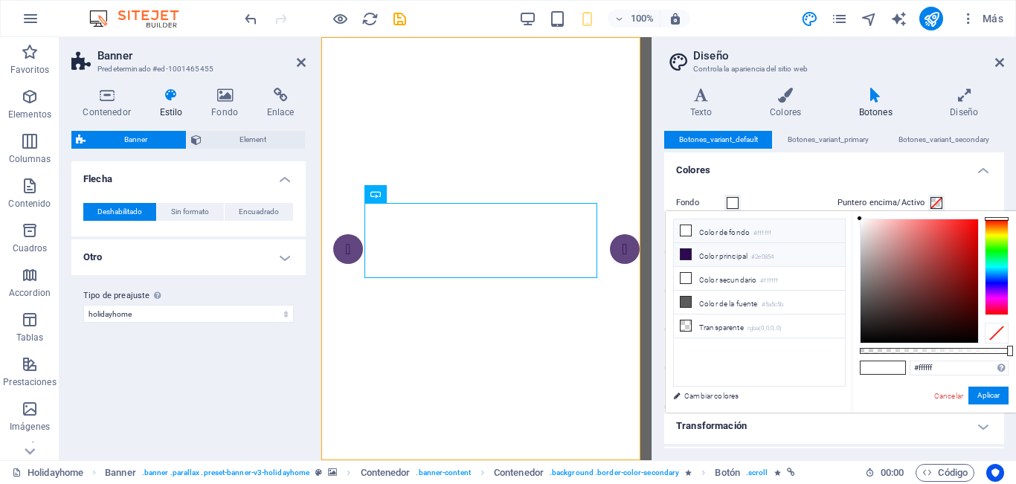
click at [720, 253] on li "Color principal #2e0854" at bounding box center [759, 255] width 171 height 24
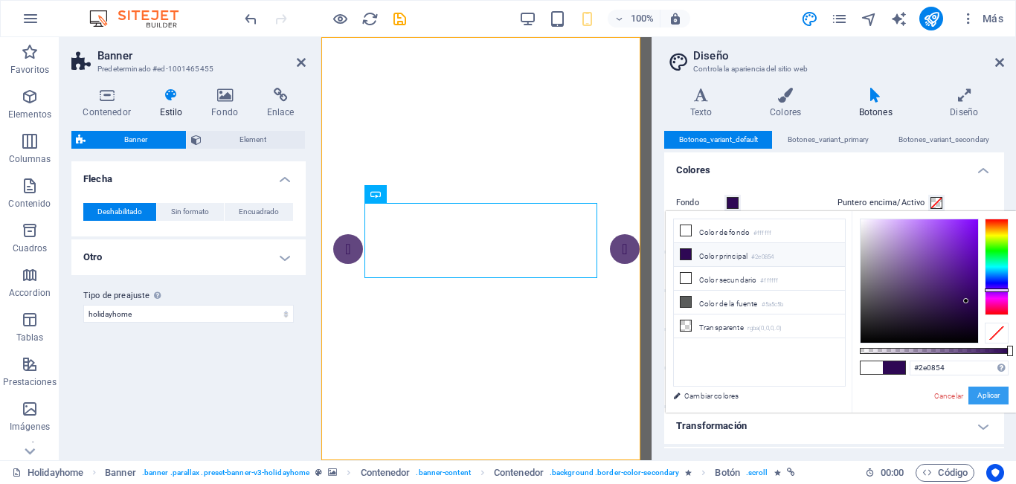
click at [983, 398] on button "Aplicar" at bounding box center [989, 396] width 40 height 18
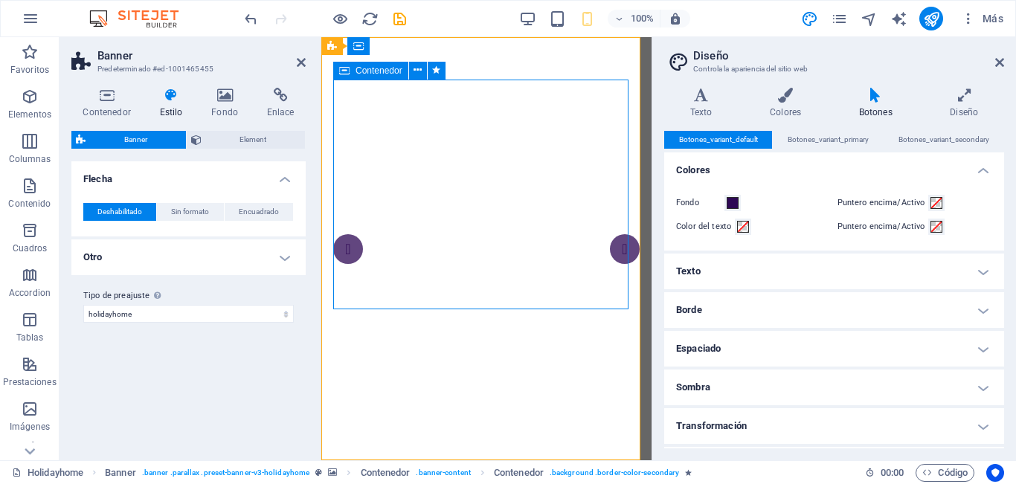
click at [734, 204] on span at bounding box center [733, 203] width 12 height 12
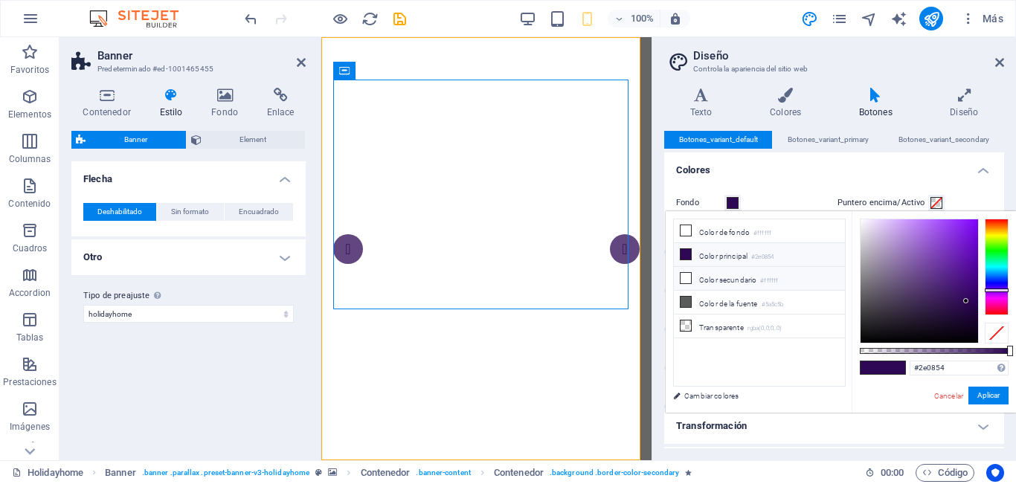
click at [709, 283] on li "Color secundario #ffffff" at bounding box center [759, 279] width 171 height 24
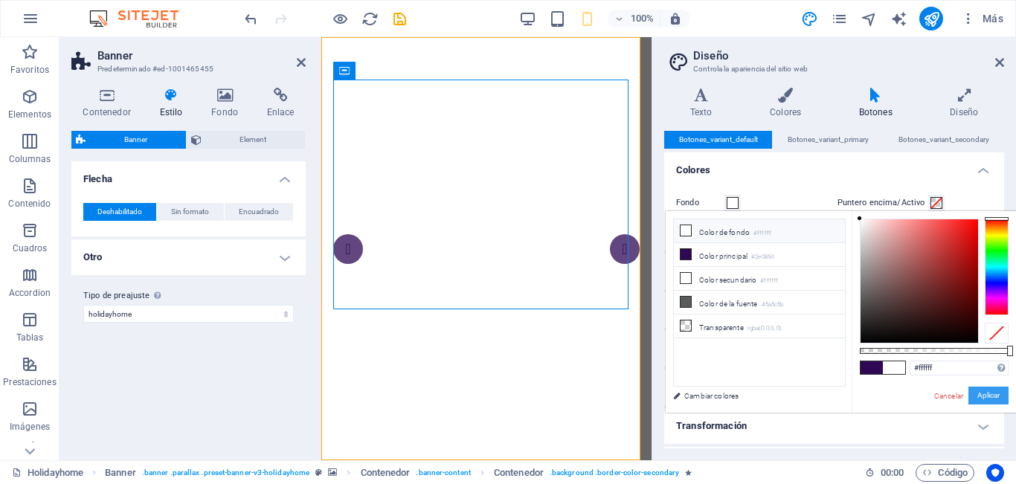
click at [993, 396] on button "Aplicar" at bounding box center [989, 396] width 40 height 18
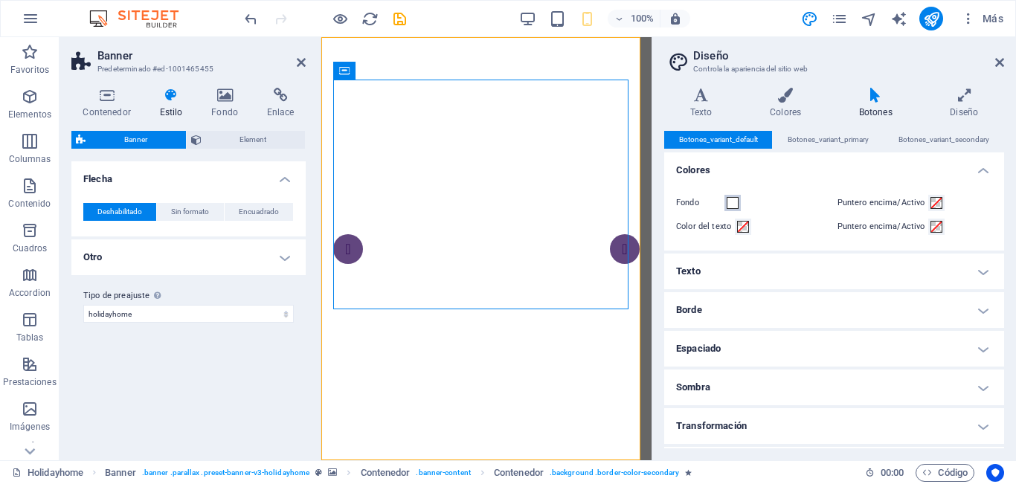
click at [737, 208] on span at bounding box center [733, 203] width 12 height 12
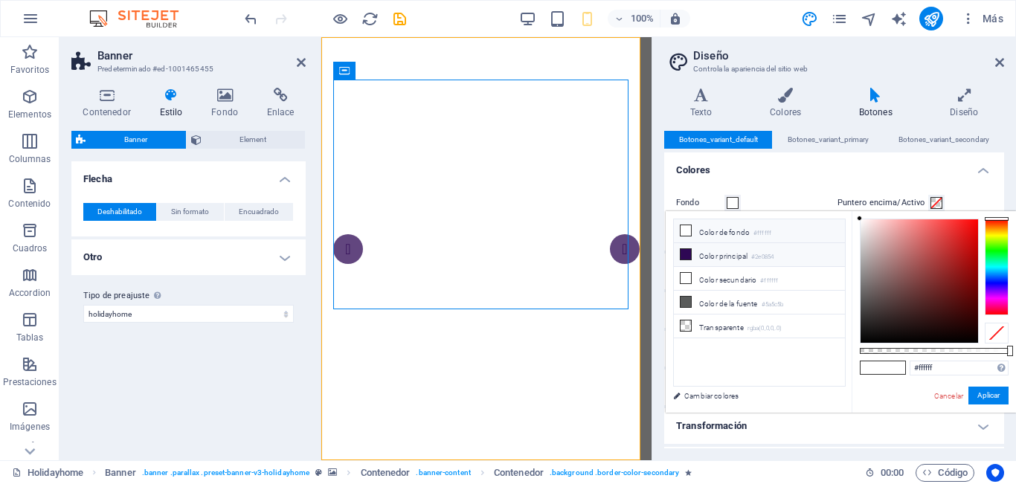
click at [712, 257] on li "Color principal #2e0854" at bounding box center [759, 255] width 171 height 24
type input "#2e0854"
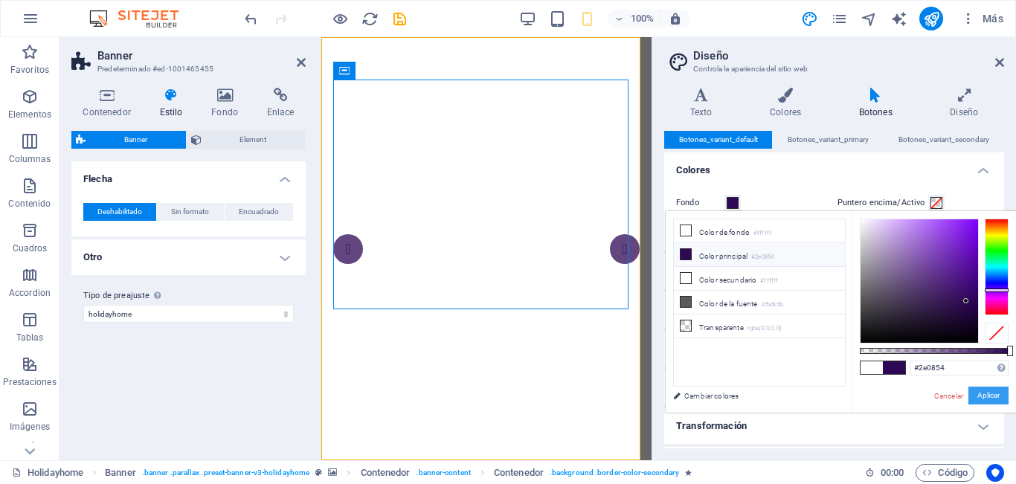
click at [996, 402] on button "Aplicar" at bounding box center [989, 396] width 40 height 18
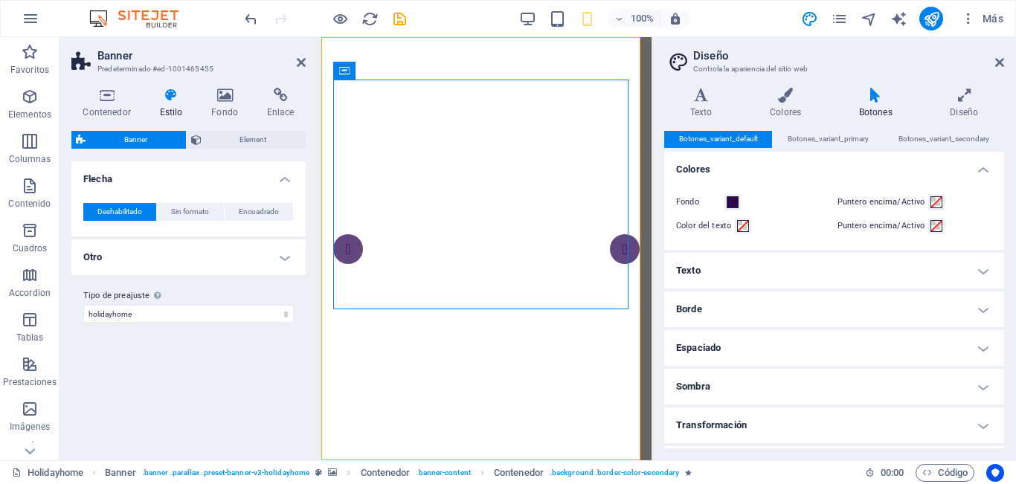
scroll to position [34, 0]
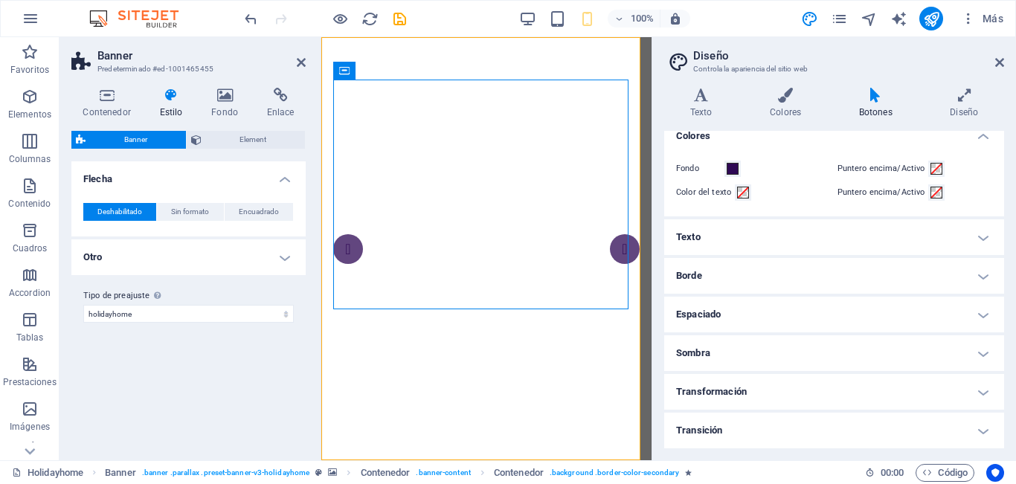
click at [721, 240] on h4 "Texto" at bounding box center [834, 237] width 340 height 36
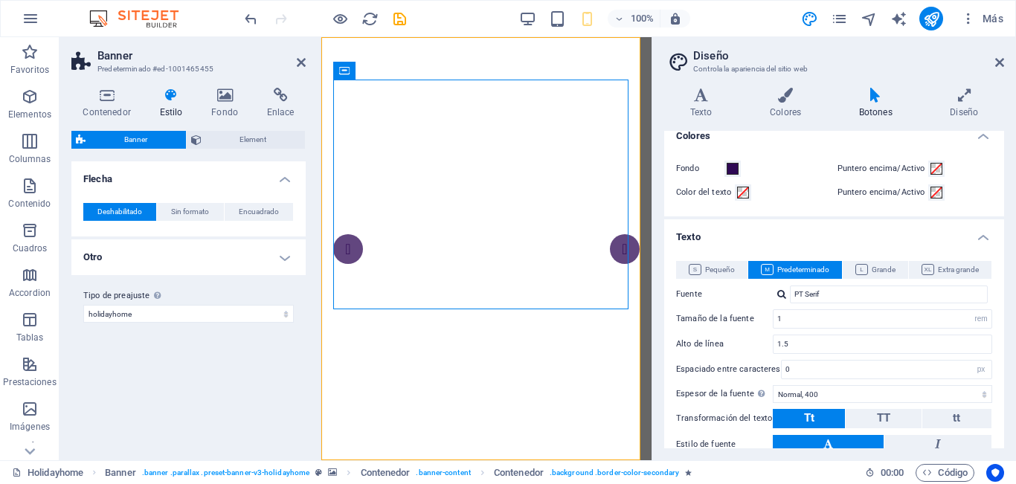
click at [721, 240] on h4 "Texto" at bounding box center [834, 232] width 340 height 27
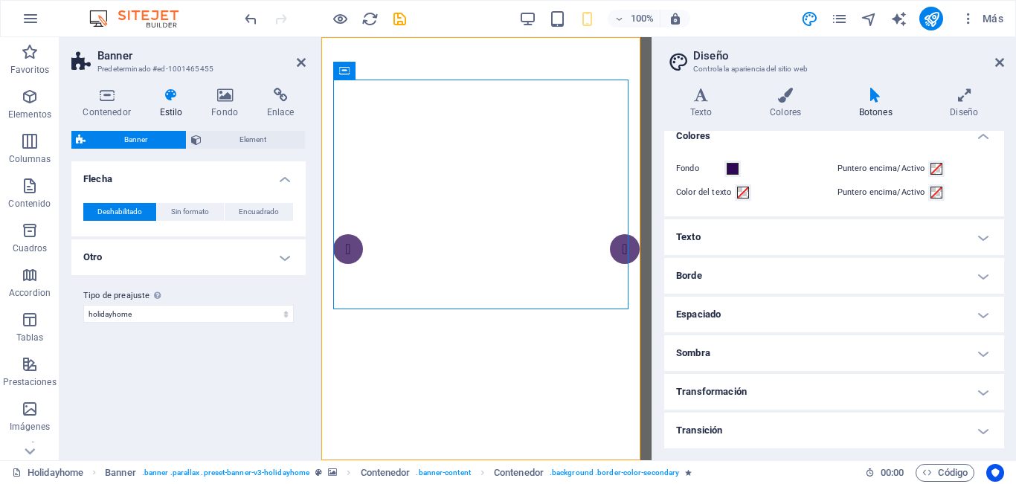
click at [714, 281] on h4 "Borde" at bounding box center [834, 276] width 340 height 36
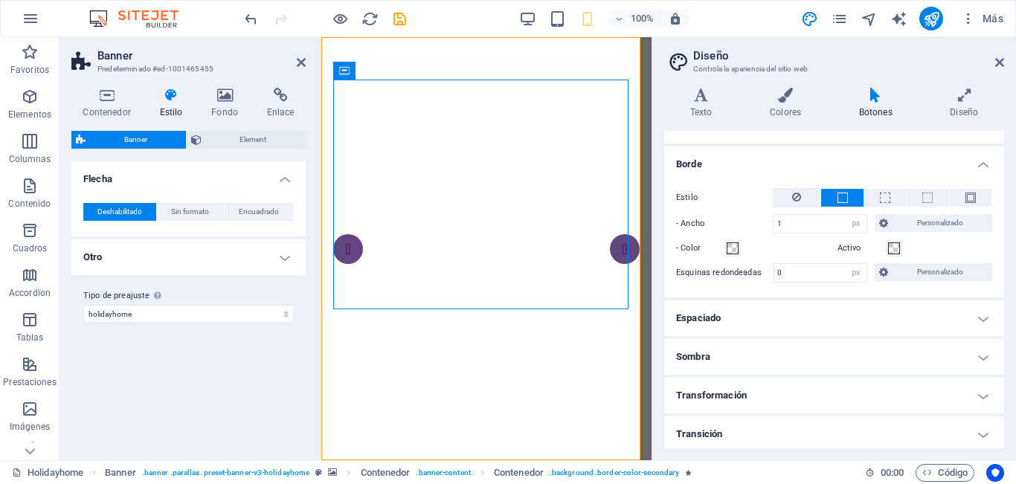
scroll to position [149, 0]
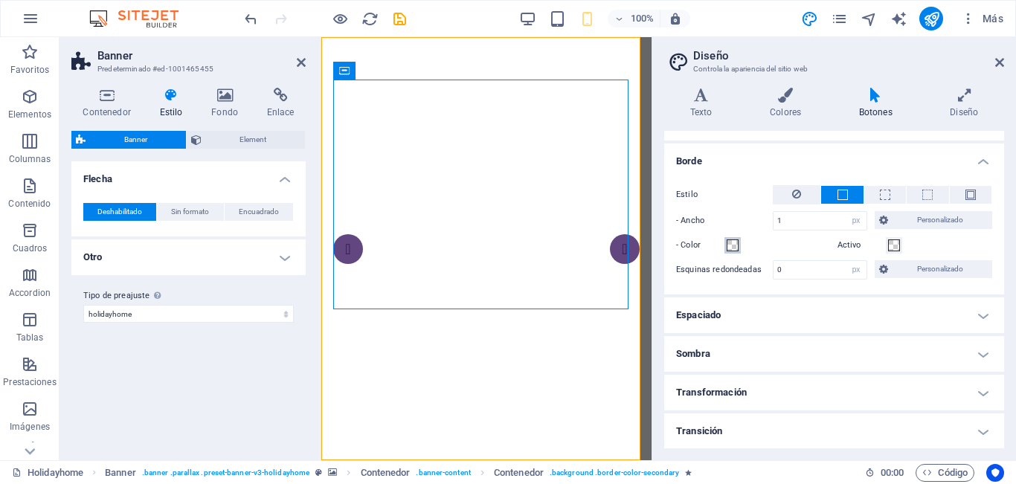
click at [730, 249] on span at bounding box center [733, 246] width 12 height 12
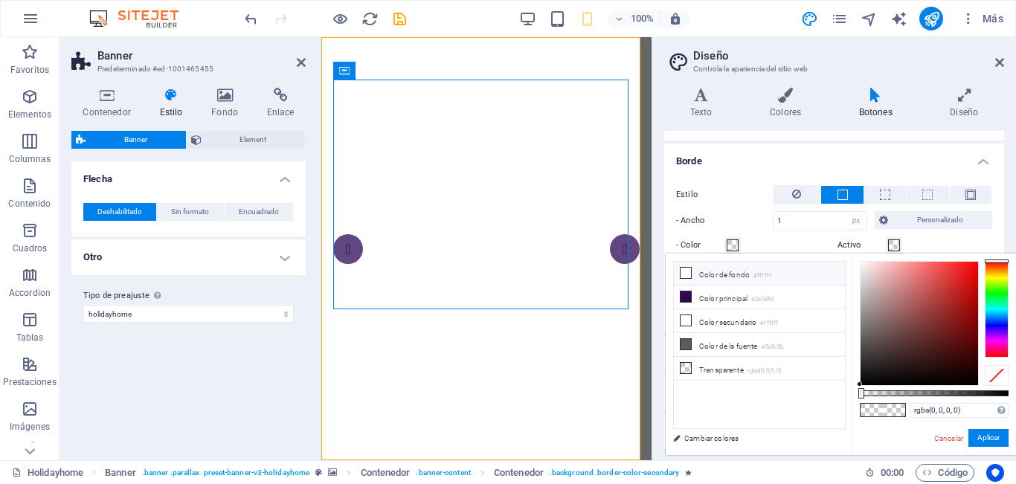
click at [704, 277] on li "Color de fondo #ffffff" at bounding box center [759, 274] width 171 height 24
click at [977, 442] on button "Aplicar" at bounding box center [989, 438] width 40 height 18
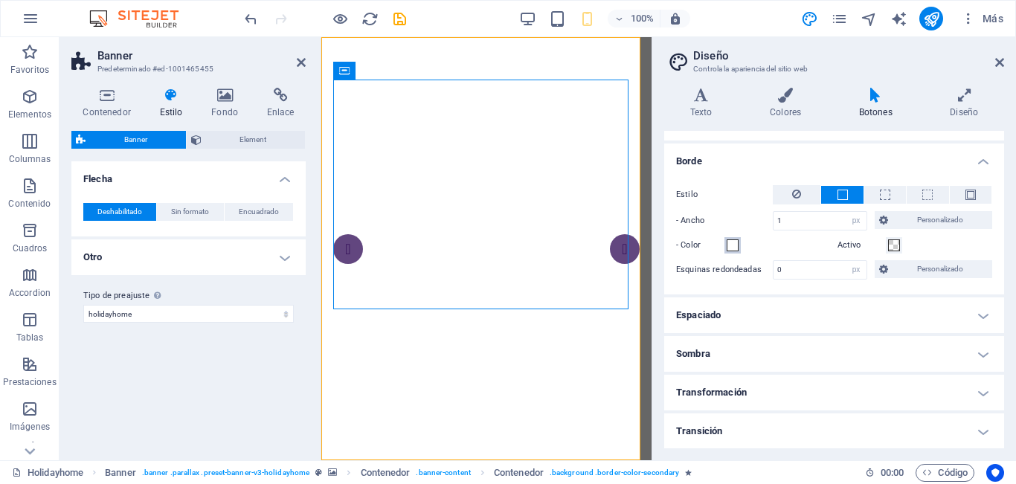
click at [736, 246] on span at bounding box center [733, 246] width 12 height 12
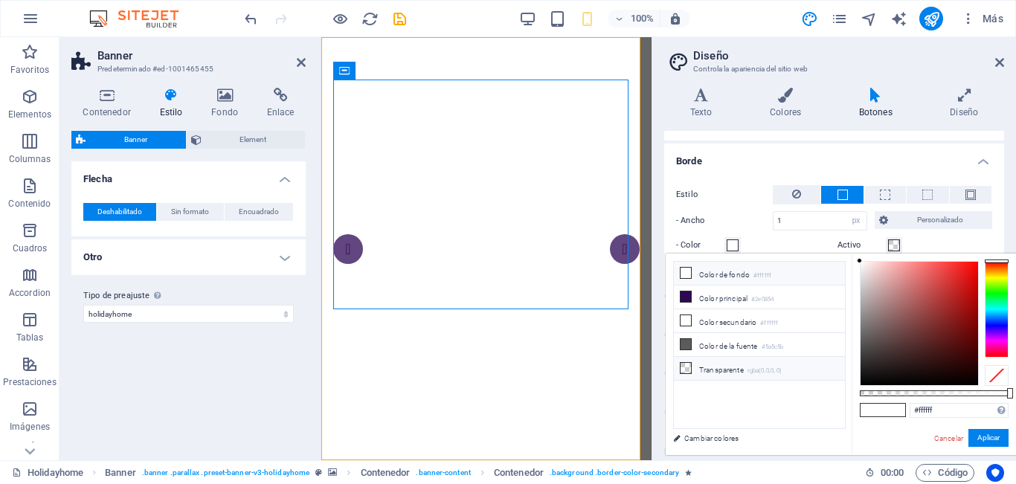
click at [719, 365] on li "Transparente rgba(0,0,0,.0)" at bounding box center [759, 369] width 171 height 24
type input "rgba(0, 0, 0, 0)"
click at [986, 440] on button "Aplicar" at bounding box center [989, 438] width 40 height 18
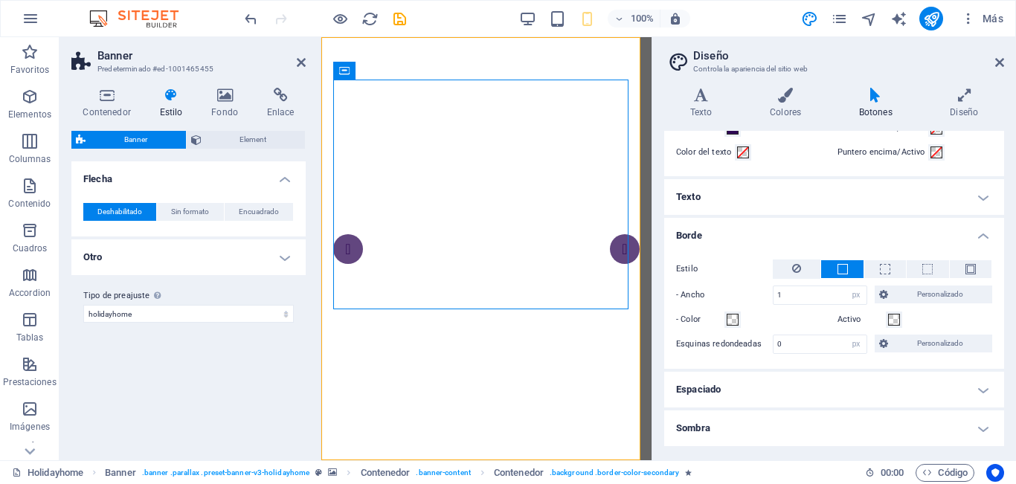
scroll to position [0, 0]
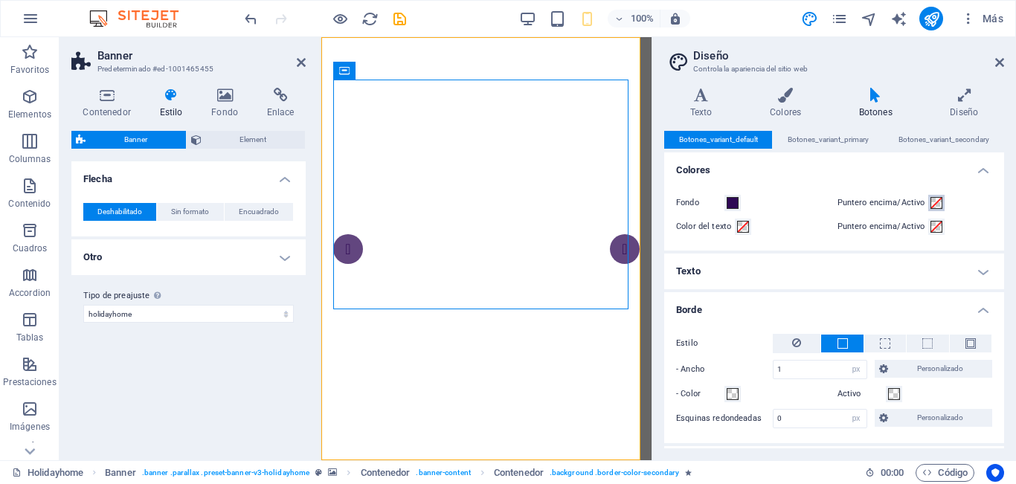
click at [931, 206] on span at bounding box center [937, 203] width 12 height 12
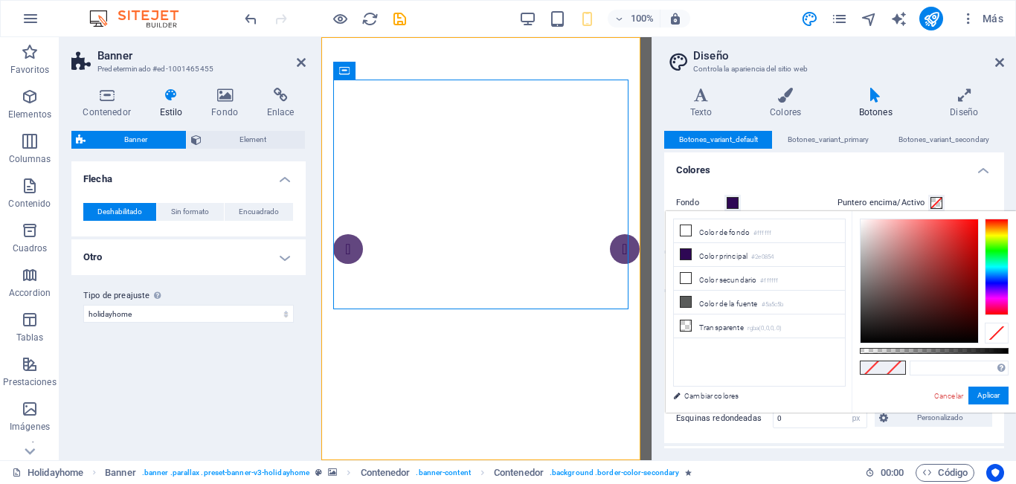
click at [876, 184] on div "Fondo Puntero encima/Activo Color del texto Puntero encima/Activo" at bounding box center [834, 214] width 346 height 71
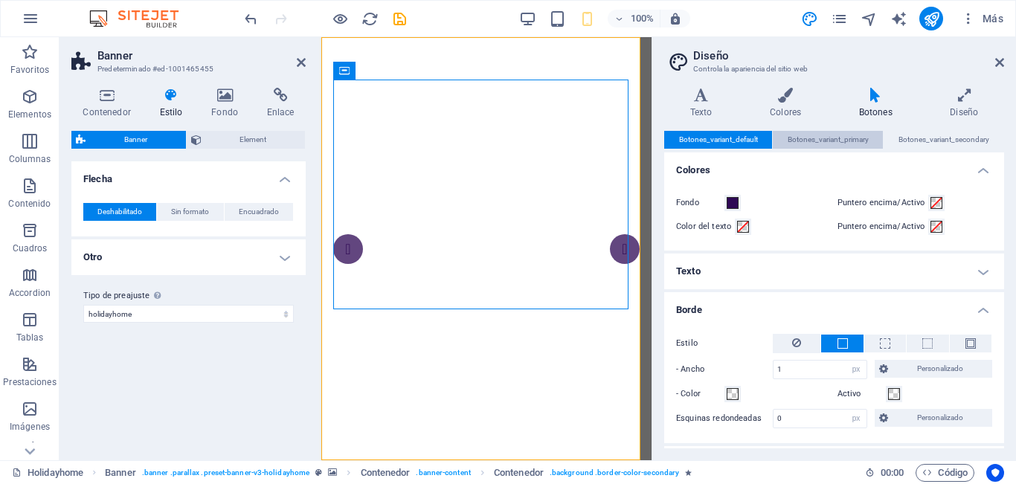
click at [837, 138] on span "Botones_variant_primary" at bounding box center [828, 140] width 81 height 18
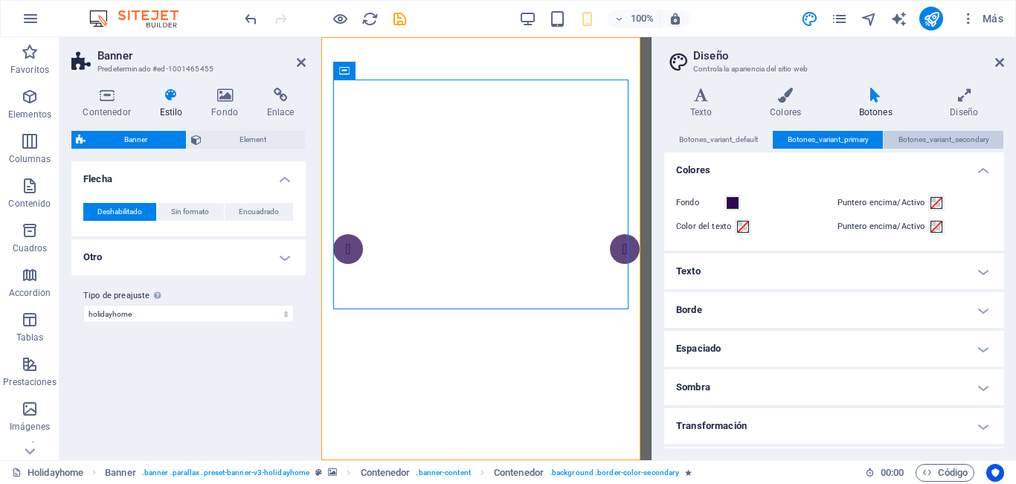
click at [929, 142] on span "Botones_variant_secondary" at bounding box center [944, 140] width 91 height 18
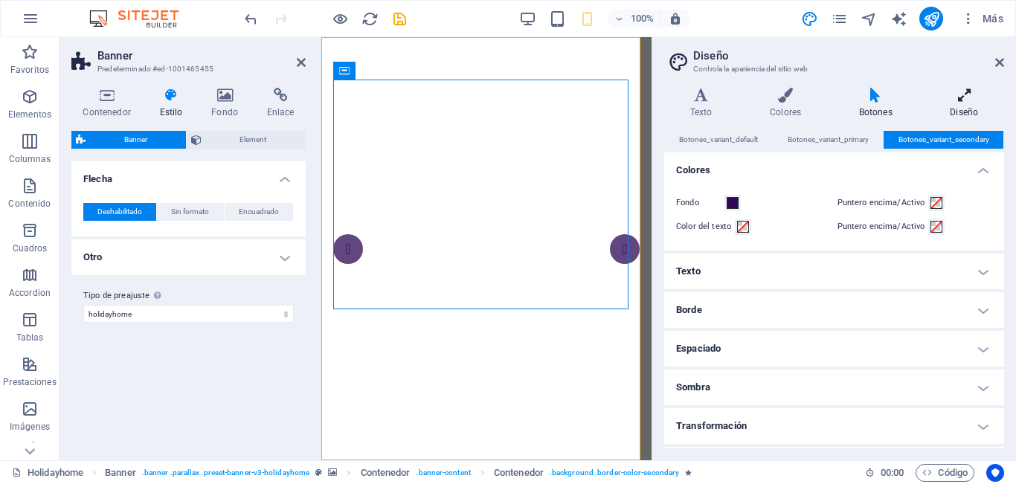
click at [948, 108] on h4 "Diseño" at bounding box center [965, 103] width 80 height 31
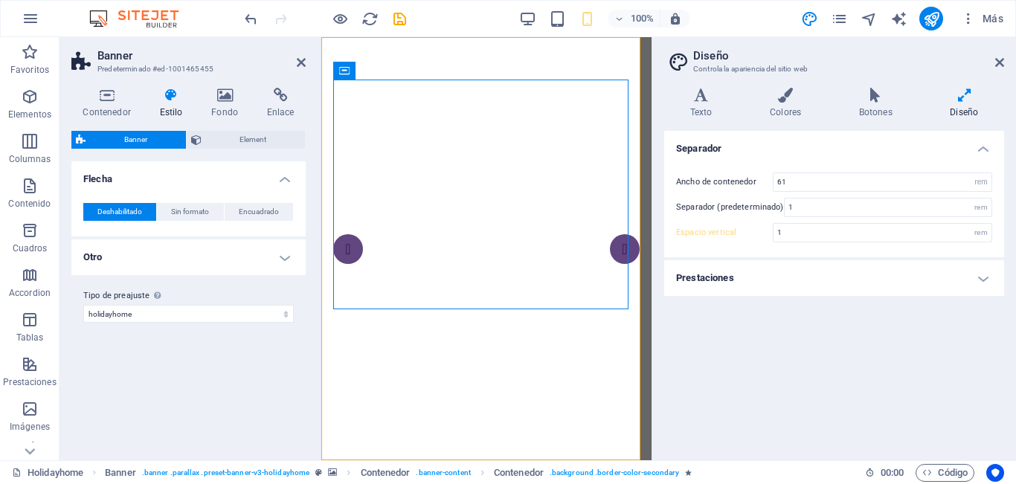
click at [875, 278] on h4 "Prestaciones" at bounding box center [834, 278] width 340 height 36
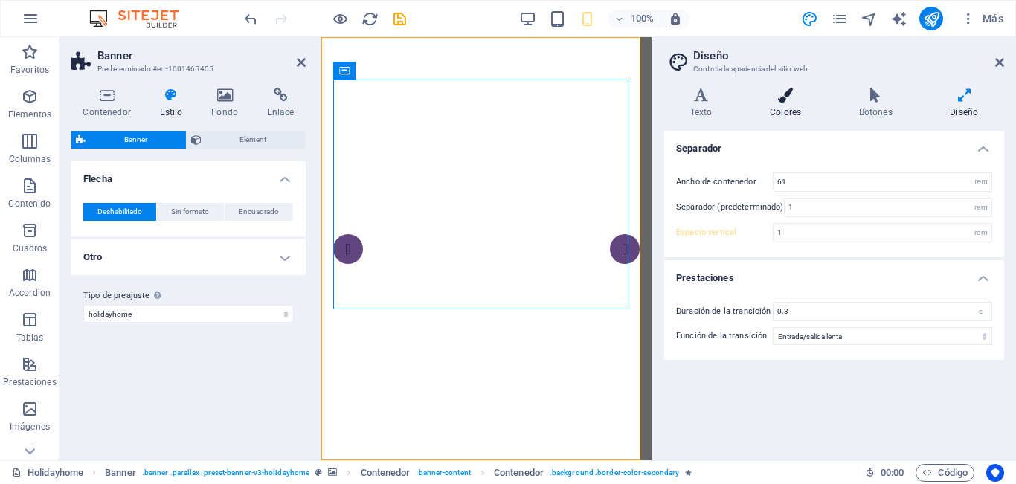
click at [794, 106] on h4 "Colores" at bounding box center [788, 103] width 89 height 31
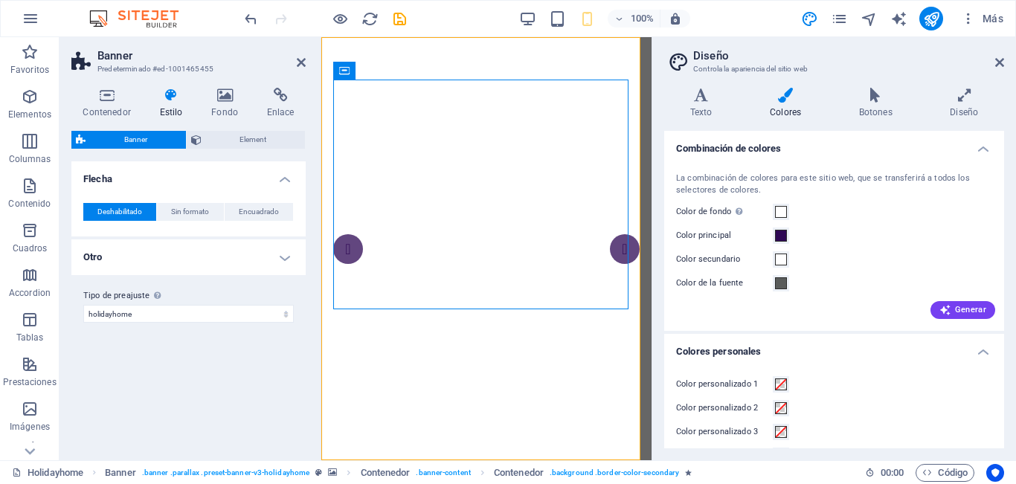
click at [707, 62] on h3 "Controla la apariencia del sitio web" at bounding box center [833, 68] width 281 height 13
click at [979, 350] on h4 "Colores personales" at bounding box center [834, 347] width 340 height 27
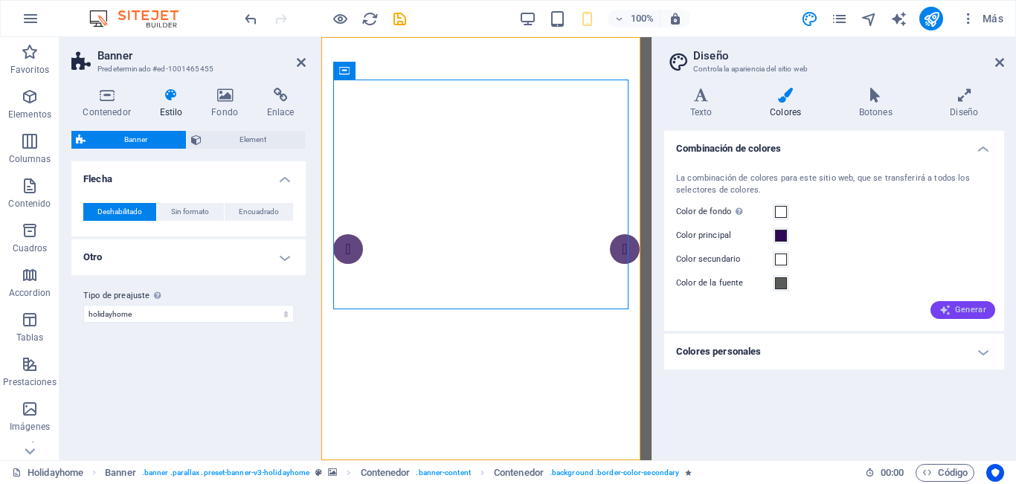
click at [970, 310] on span "Generar" at bounding box center [963, 310] width 47 height 12
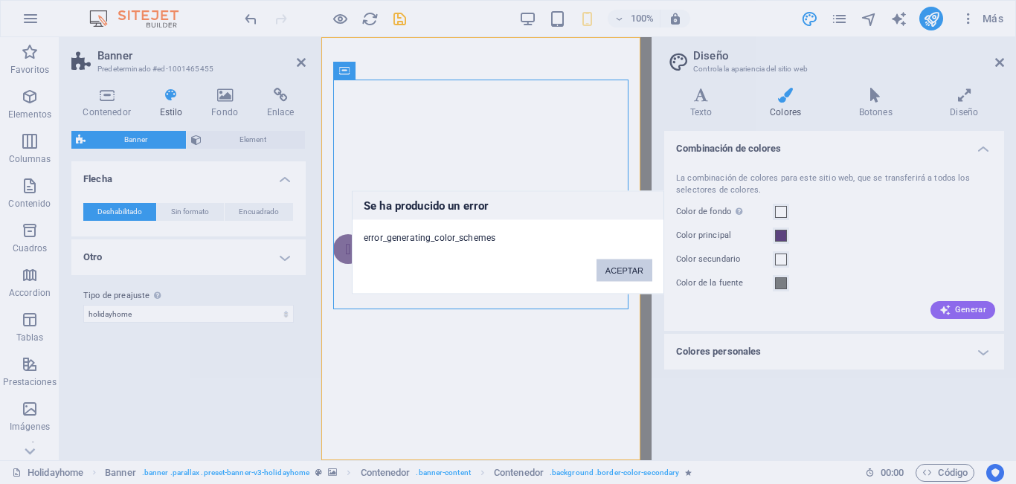
click at [622, 269] on button "ACEPTAR" at bounding box center [625, 270] width 56 height 22
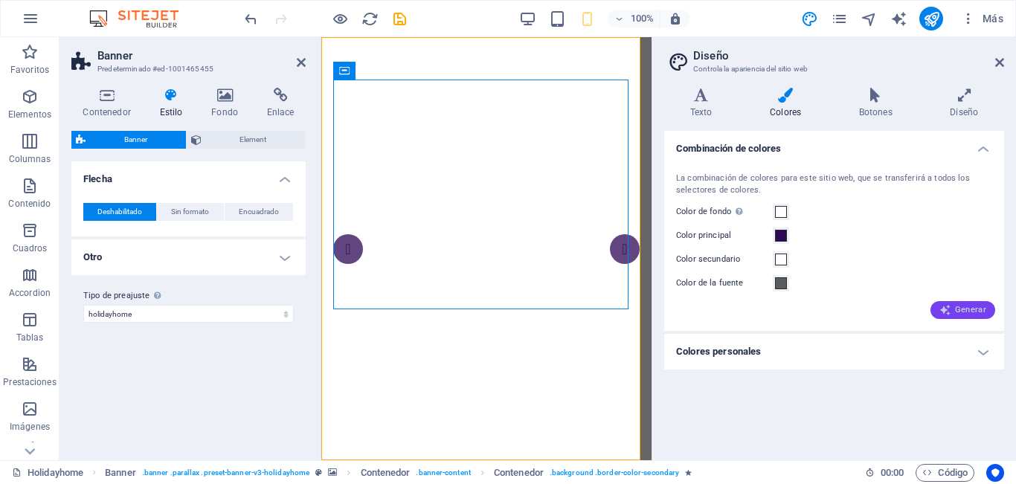
click at [972, 313] on span "Generar" at bounding box center [963, 310] width 47 height 12
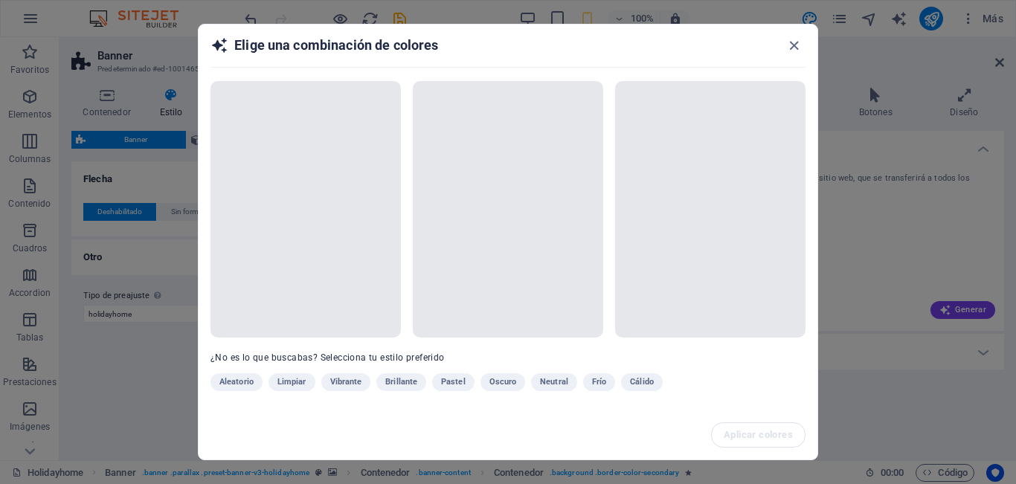
click at [302, 379] on div "Aleatorio Limpiar Vibrante Brillante Pastel Oscuro Neutral Frío Cálido" at bounding box center [471, 385] width 521 height 24
click at [335, 379] on div "Aleatorio Limpiar Vibrante Brillante Pastel Oscuro Neutral Frío Cálido" at bounding box center [471, 385] width 521 height 24
click at [405, 382] on div "Aleatorio Limpiar Vibrante Brillante Pastel Oscuro Neutral Frío Cálido" at bounding box center [471, 385] width 521 height 24
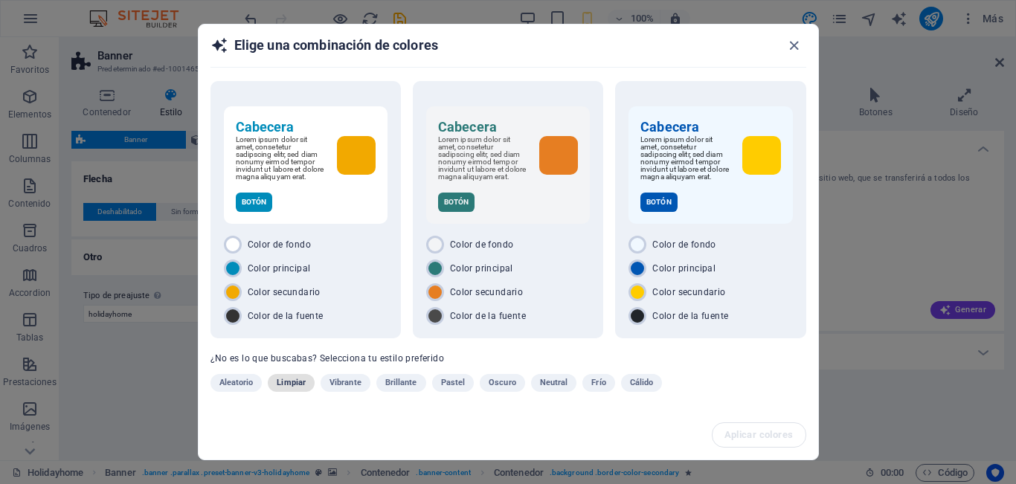
click at [286, 392] on span "Limpiar" at bounding box center [291, 383] width 29 height 18
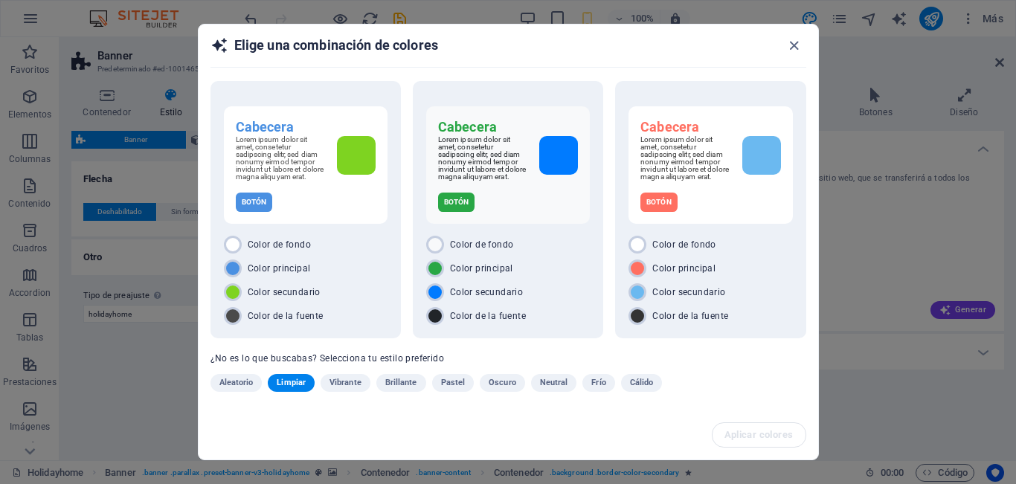
click at [348, 384] on span "Vibrante" at bounding box center [346, 383] width 32 height 18
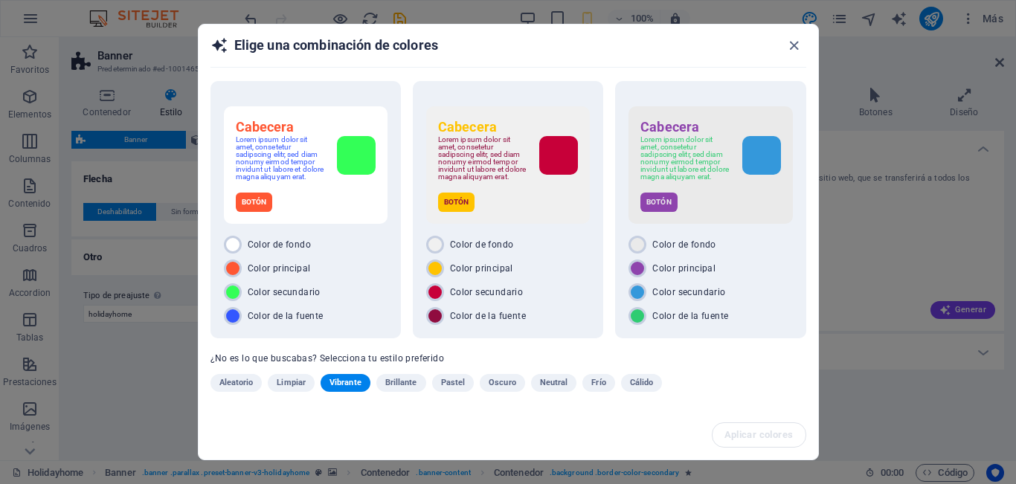
click at [409, 382] on span "Brillante" at bounding box center [401, 383] width 32 height 18
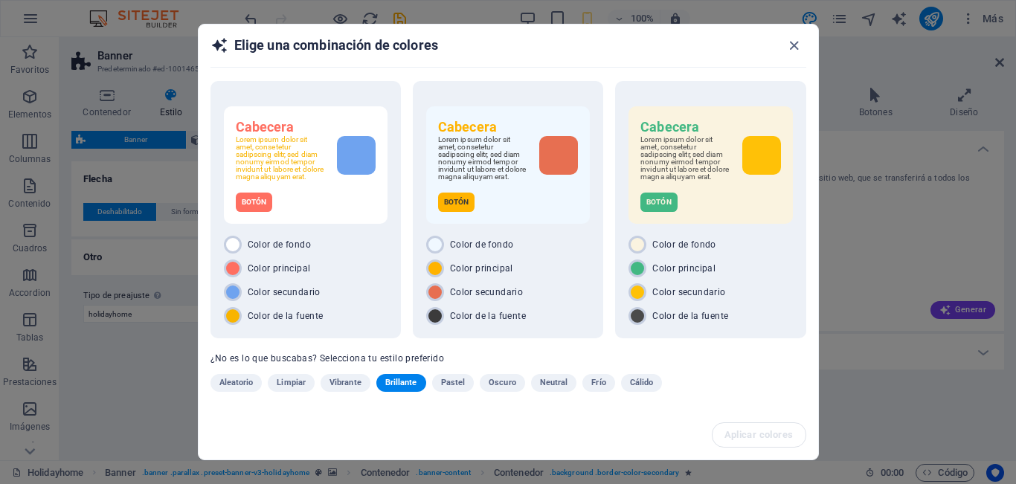
click at [457, 382] on span "Pastel" at bounding box center [453, 383] width 25 height 18
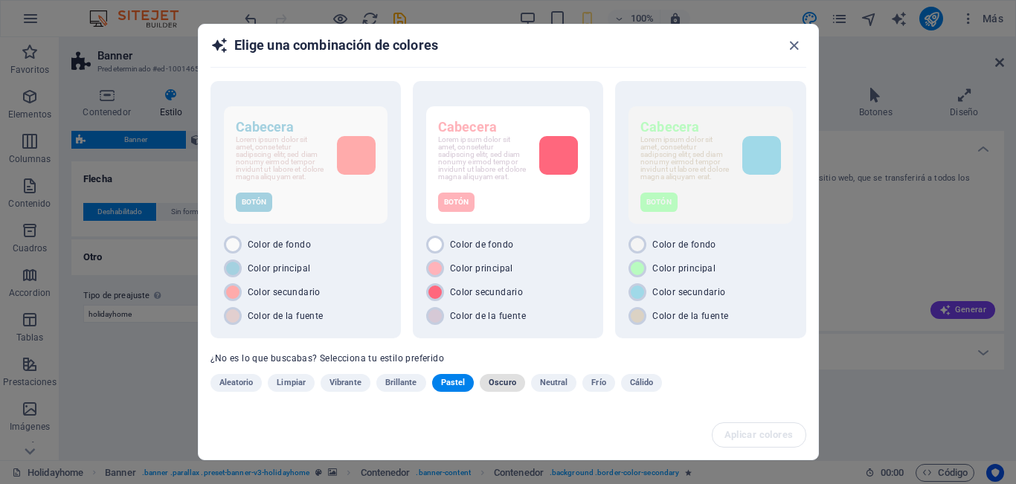
click at [508, 388] on span "Oscuro" at bounding box center [503, 383] width 28 height 18
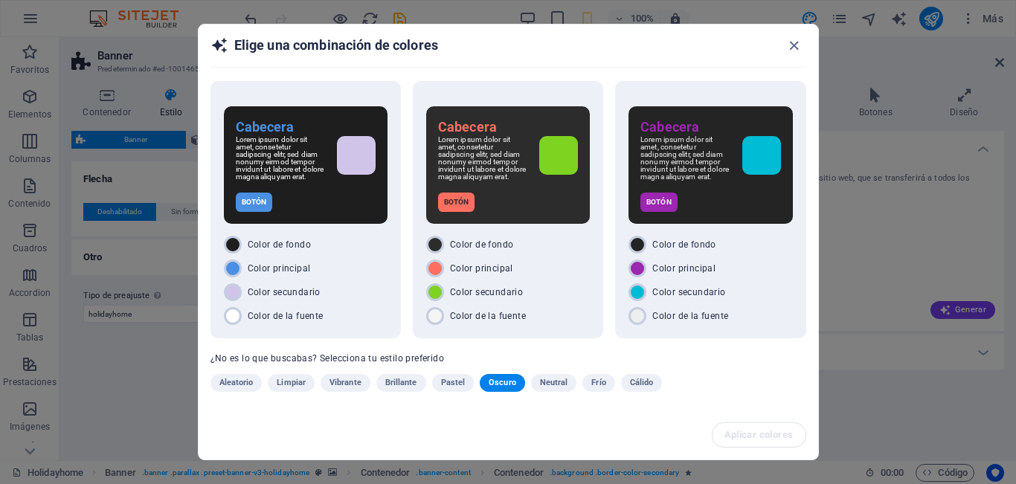
click at [552, 385] on span "Neutral" at bounding box center [554, 383] width 28 height 18
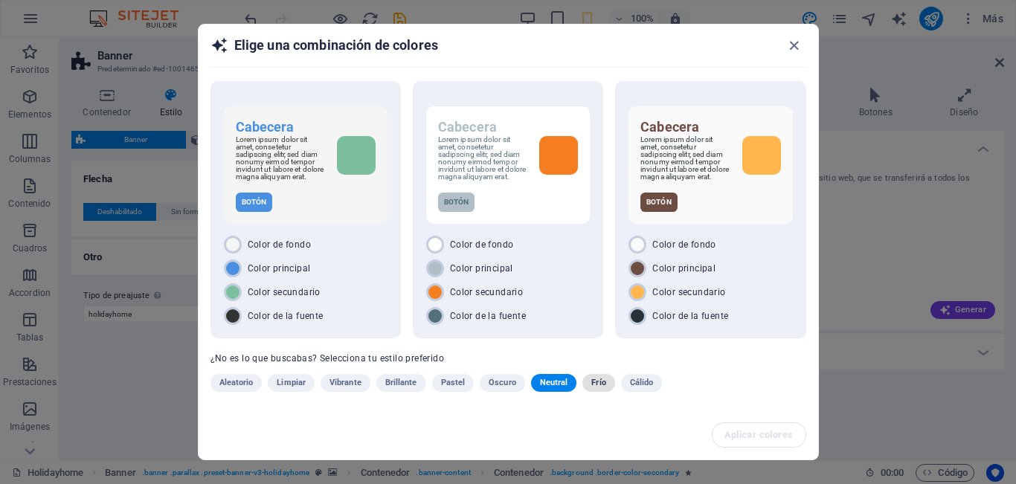
click at [599, 391] on span "Frío" at bounding box center [598, 383] width 14 height 18
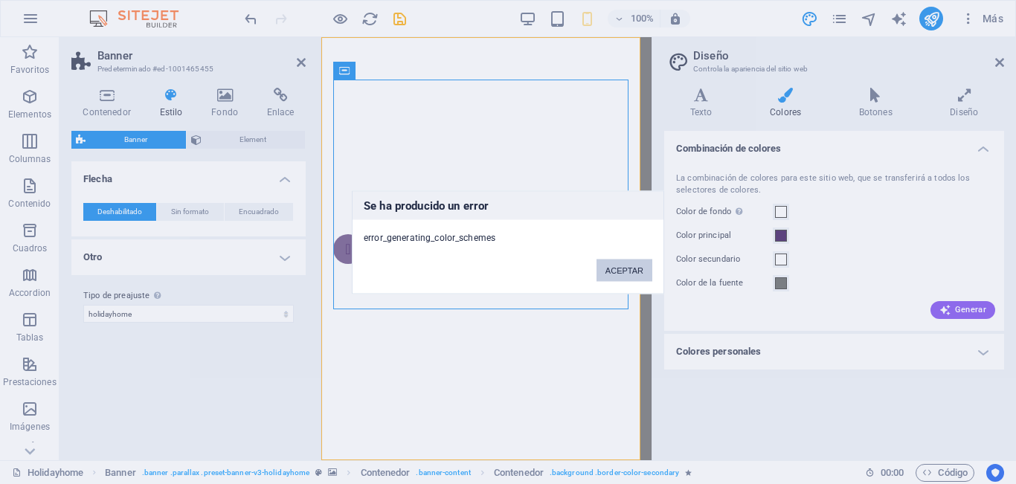
click at [635, 273] on button "ACEPTAR" at bounding box center [625, 270] width 56 height 22
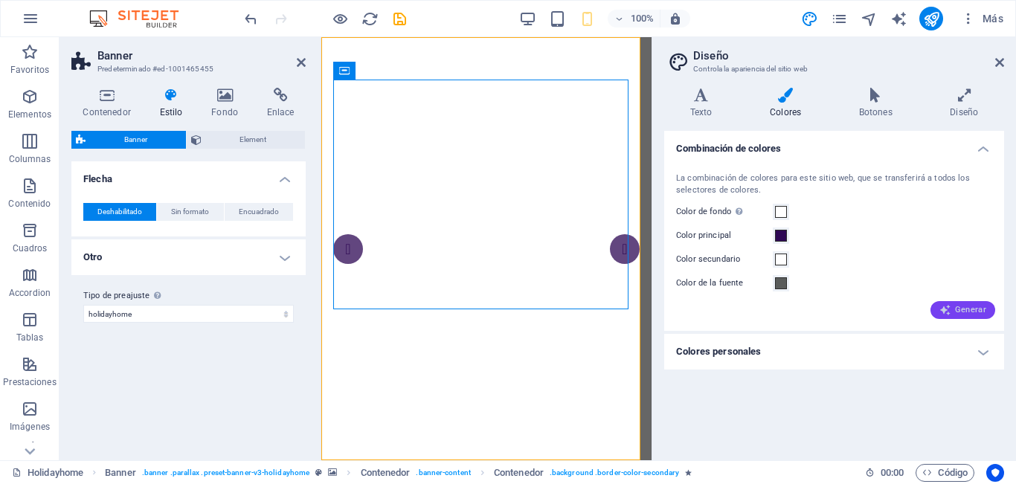
click at [953, 315] on span "Generar" at bounding box center [963, 310] width 47 height 12
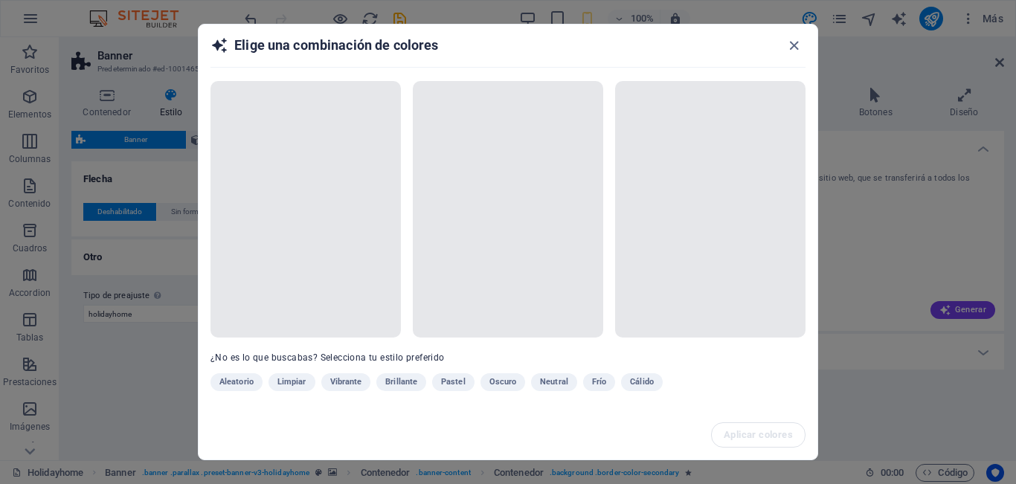
click at [647, 387] on div "Aleatorio Limpiar Vibrante Brillante Pastel Oscuro Neutral Frío Cálido" at bounding box center [471, 385] width 521 height 24
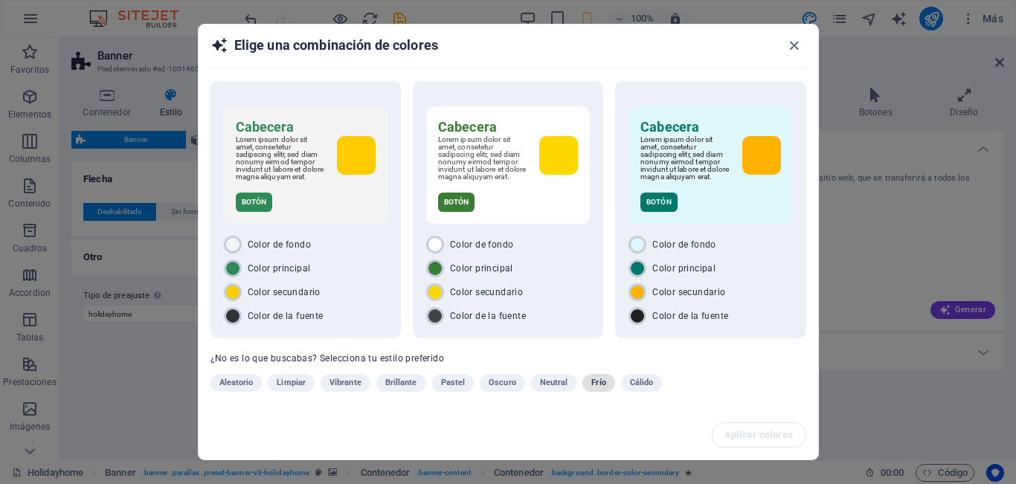
click at [593, 392] on span "Frío" at bounding box center [598, 383] width 14 height 18
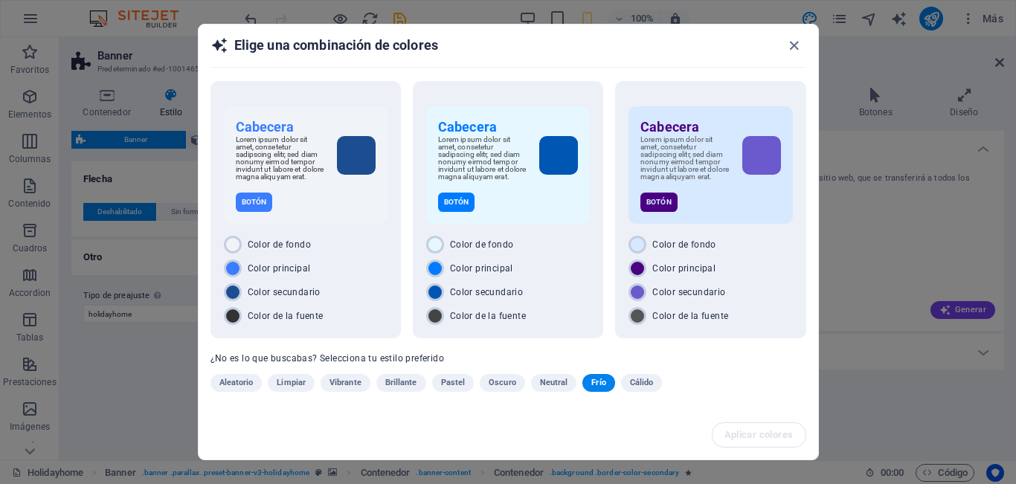
click at [231, 382] on span "Aleatorio" at bounding box center [236, 383] width 34 height 18
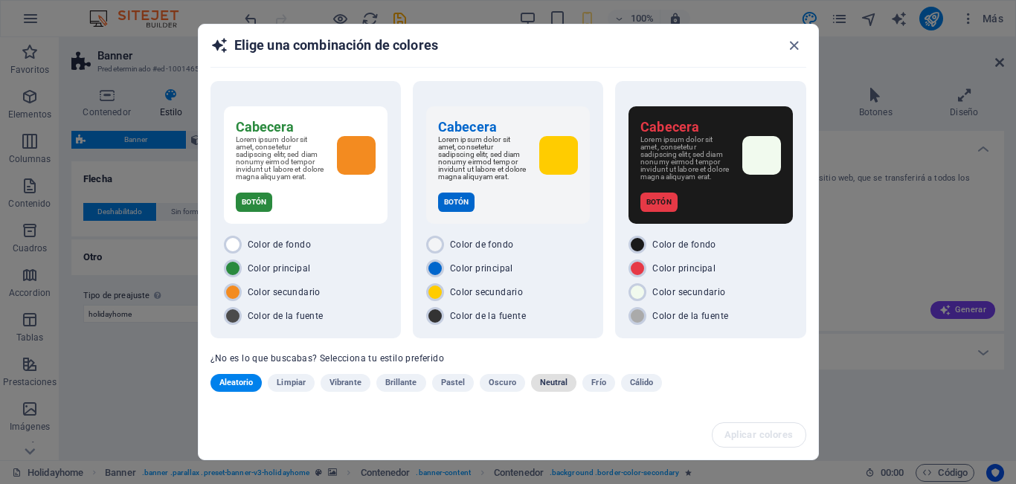
click at [551, 388] on span "Neutral" at bounding box center [554, 383] width 28 height 18
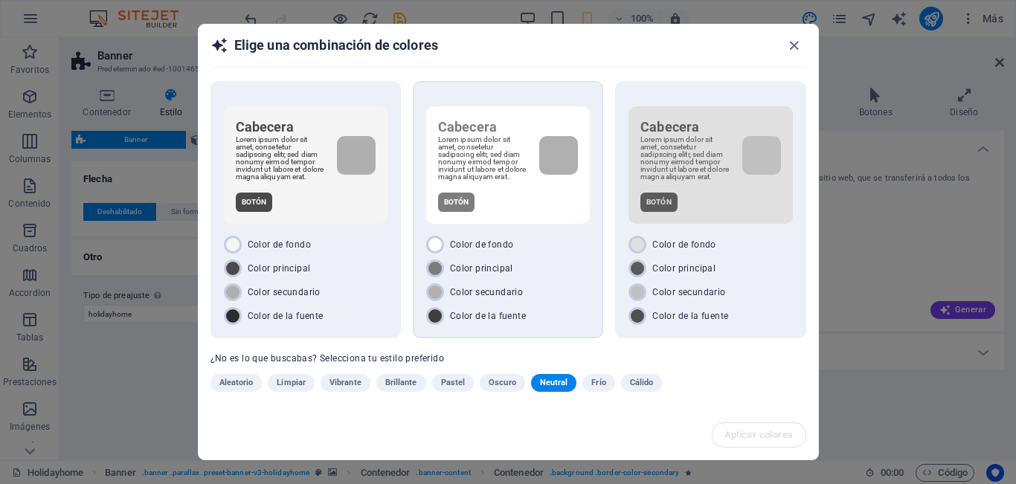
click at [509, 201] on div "Botón" at bounding box center [508, 202] width 140 height 19
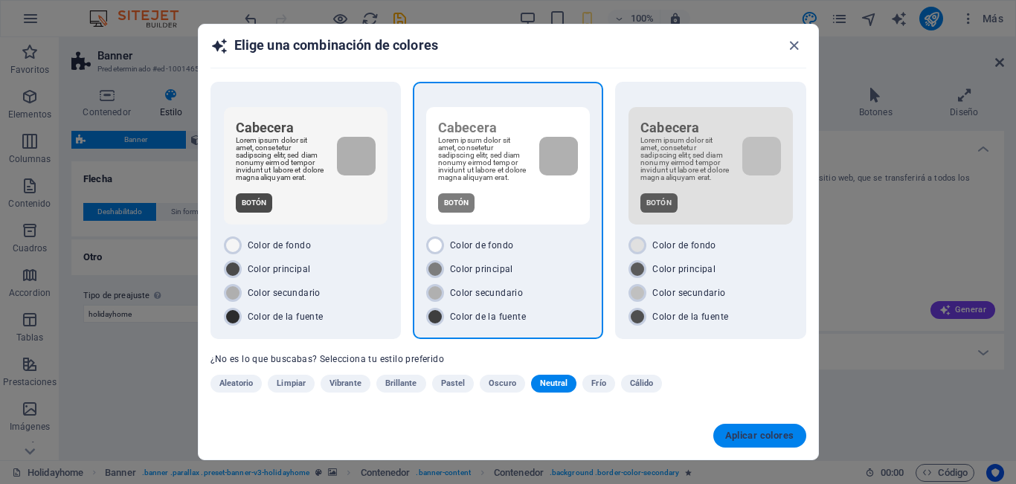
click at [758, 441] on span "Aplicar colores" at bounding box center [759, 436] width 69 height 12
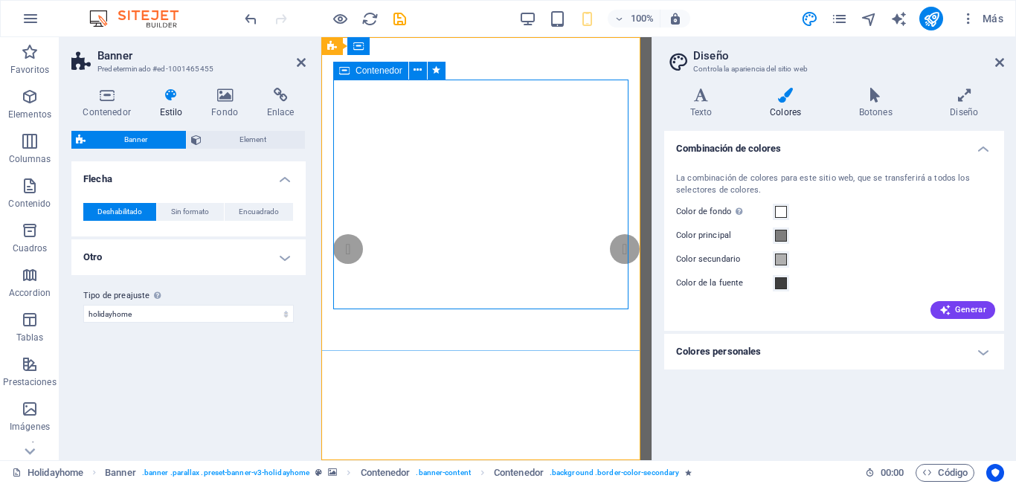
click at [348, 74] on icon at bounding box center [344, 71] width 10 height 18
click at [344, 72] on icon at bounding box center [344, 71] width 10 height 18
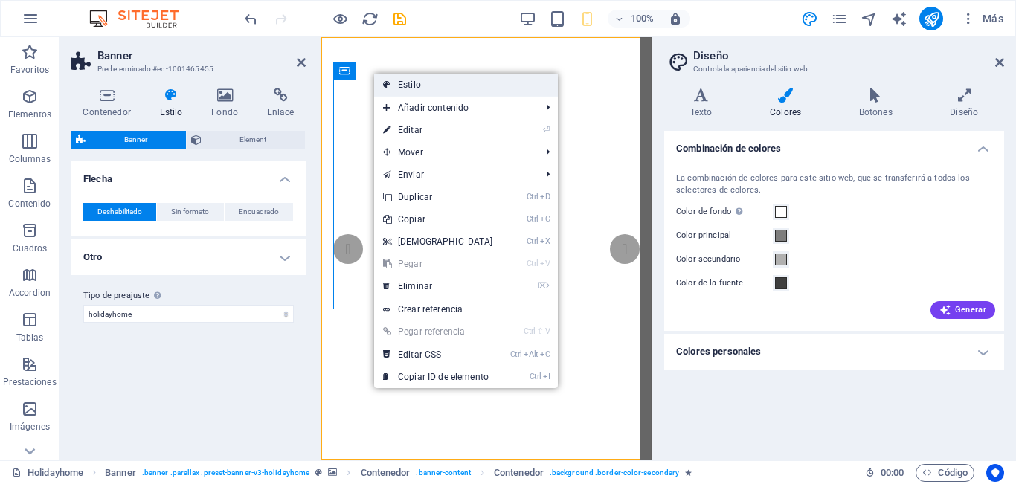
click at [415, 83] on link "Estilo" at bounding box center [466, 85] width 184 height 22
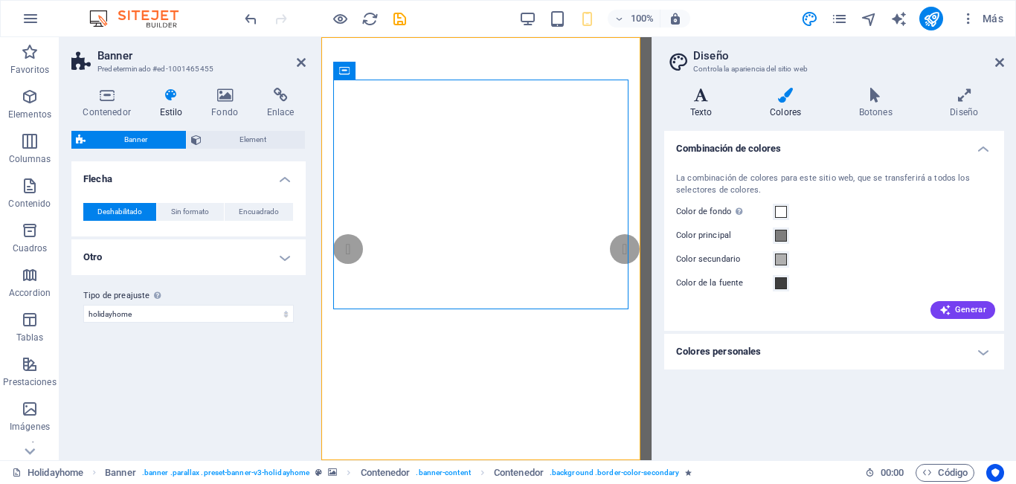
click at [712, 104] on h4 "Texto" at bounding box center [704, 103] width 80 height 31
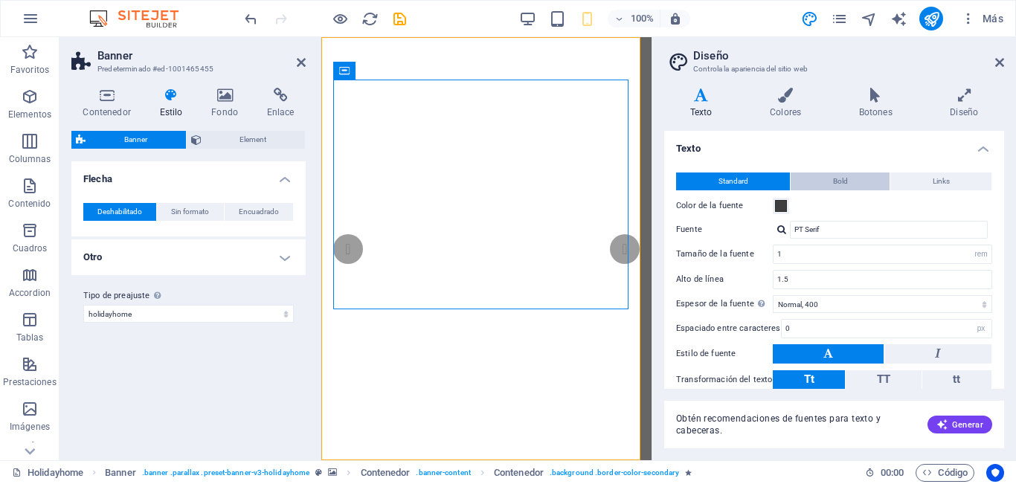
click at [850, 187] on button "Bold" at bounding box center [840, 182] width 99 height 18
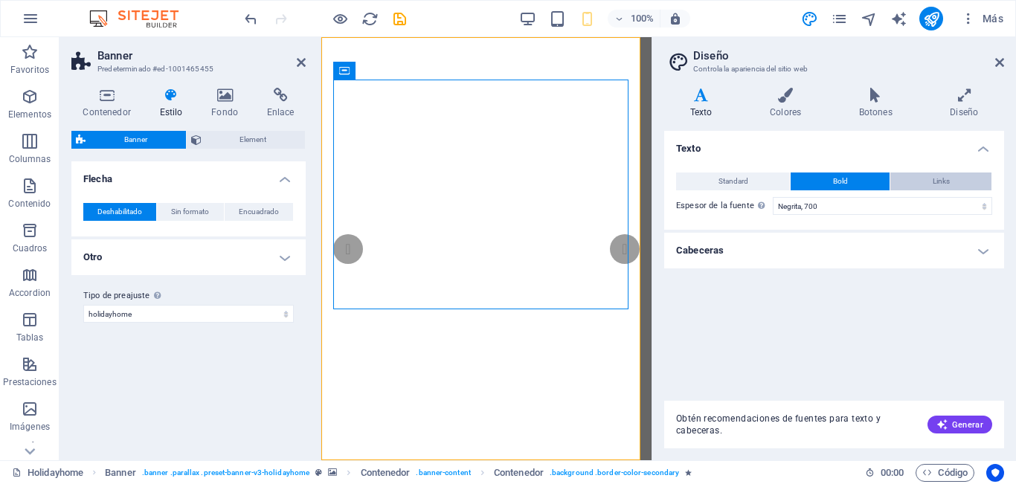
click at [919, 187] on button "Links" at bounding box center [940, 182] width 101 height 18
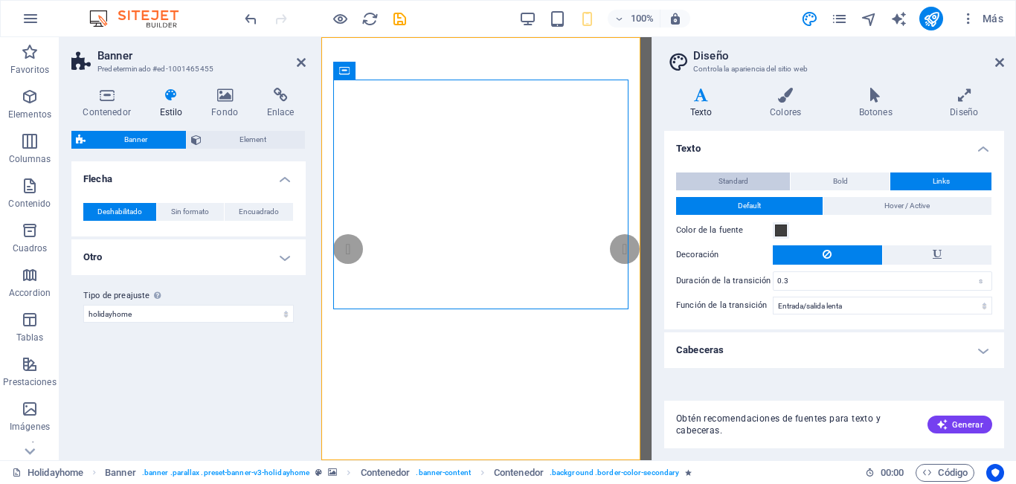
click at [757, 187] on button "Standard" at bounding box center [733, 182] width 114 height 18
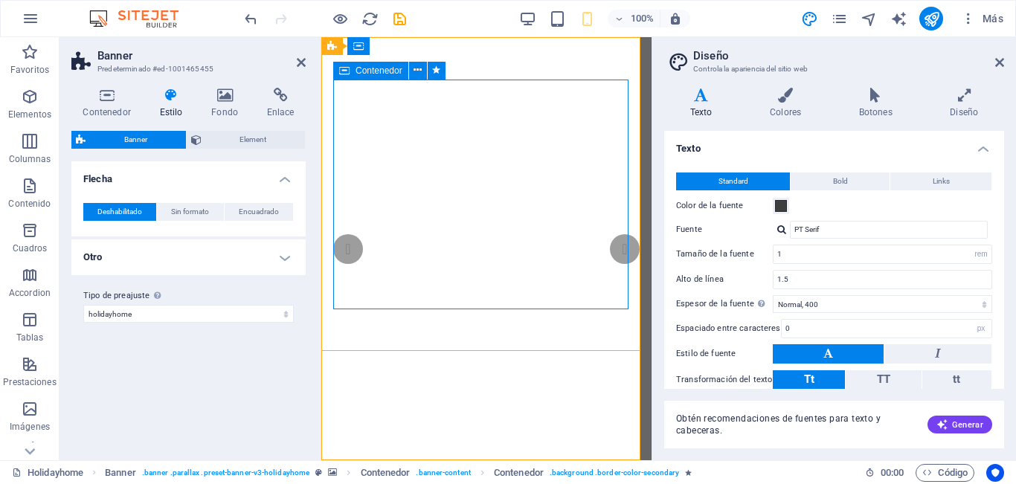
click at [31, 99] on icon "button" at bounding box center [30, 97] width 18 height 18
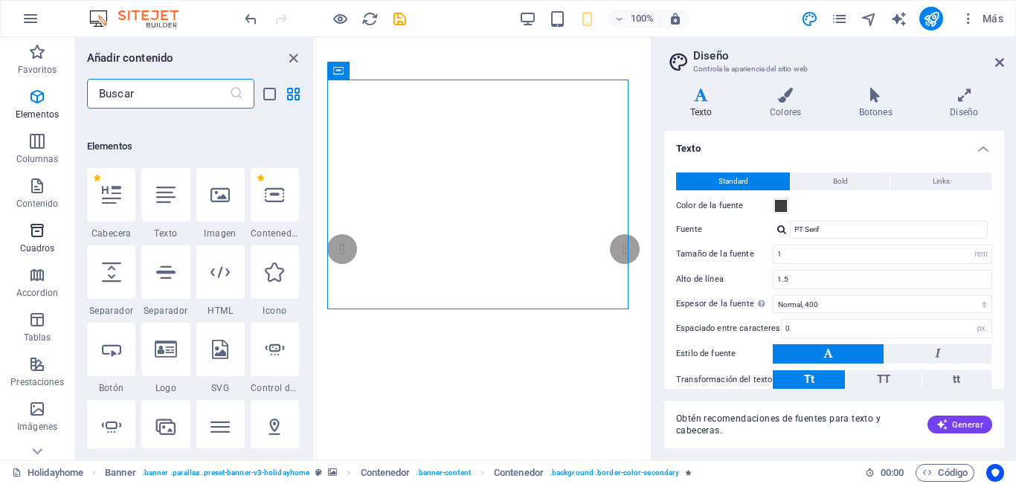
scroll to position [280, 0]
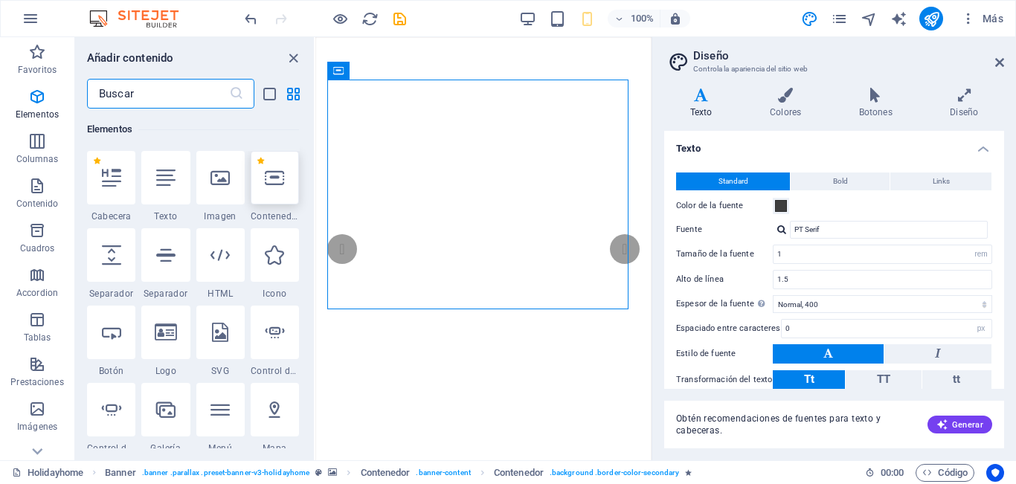
click at [279, 187] on icon at bounding box center [274, 177] width 19 height 19
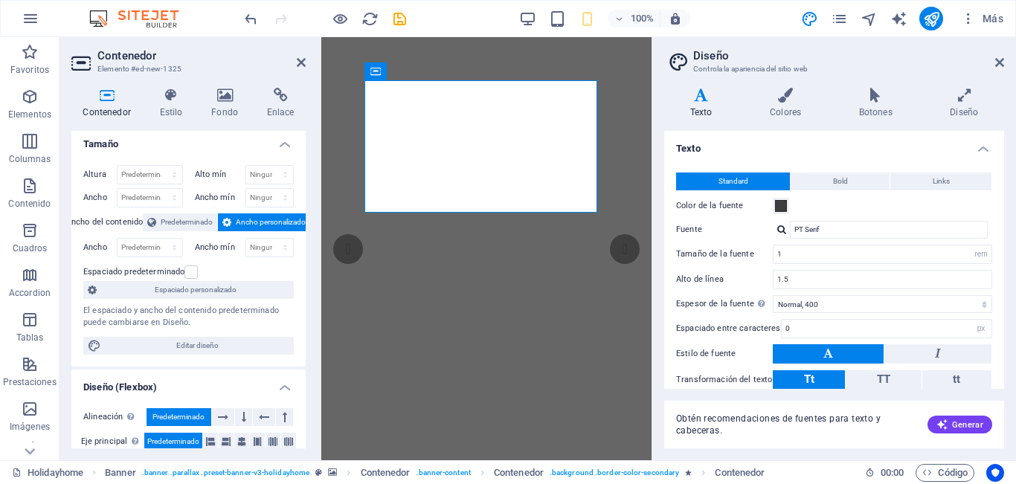
scroll to position [0, 0]
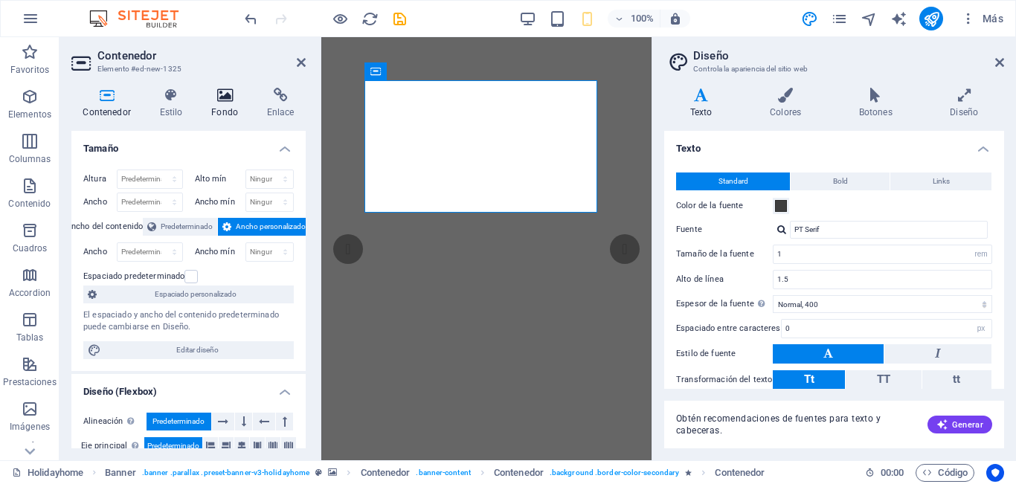
click at [225, 112] on h4 "Fondo" at bounding box center [228, 103] width 56 height 31
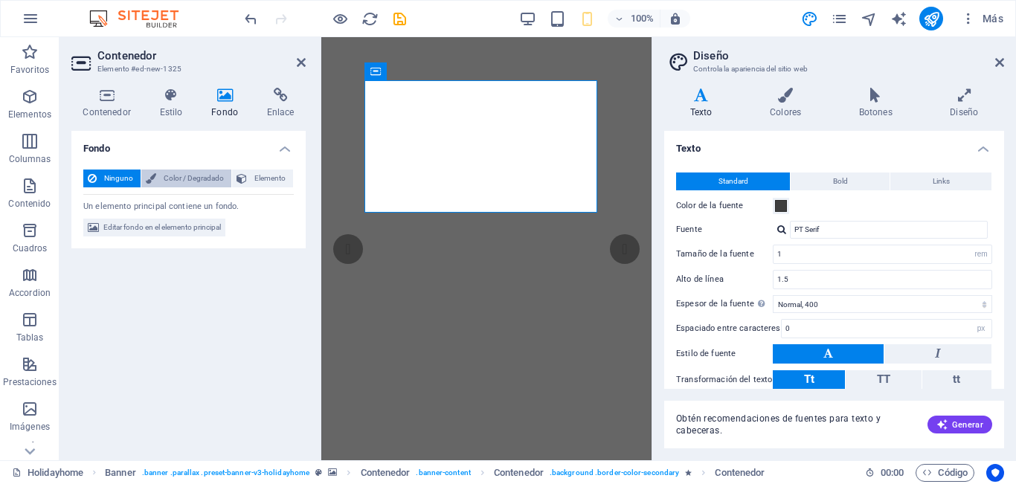
click at [188, 176] on span "Color / Degradado" at bounding box center [194, 179] width 66 height 18
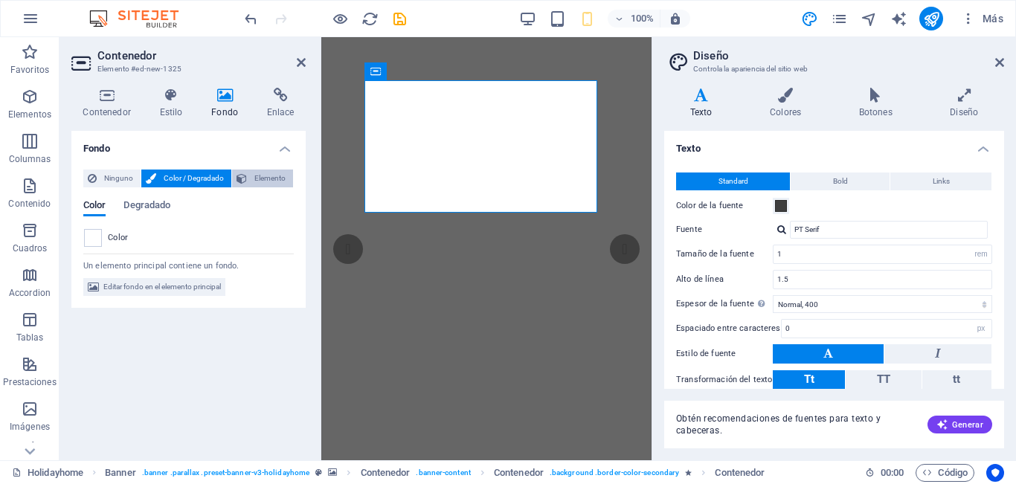
click at [266, 174] on span "Elemento" at bounding box center [269, 179] width 37 height 18
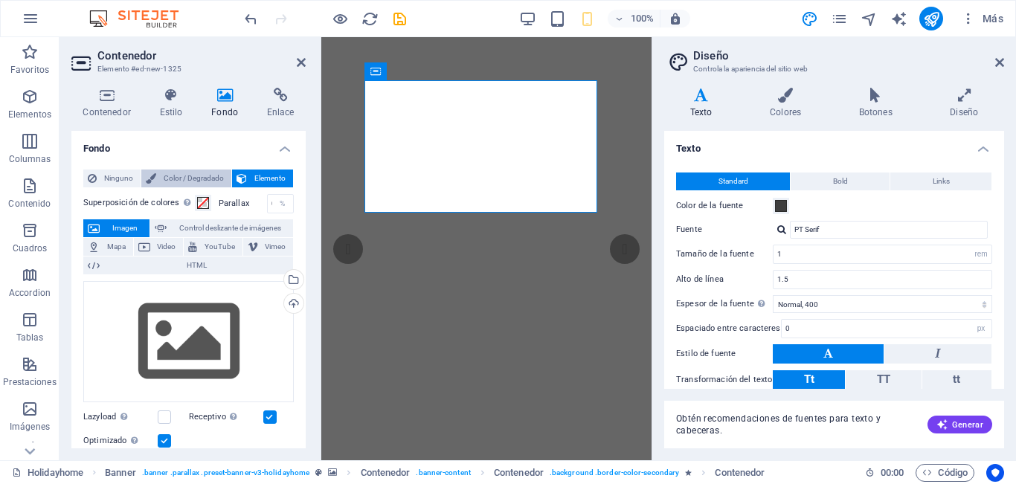
click at [208, 178] on span "Color / Degradado" at bounding box center [194, 179] width 66 height 18
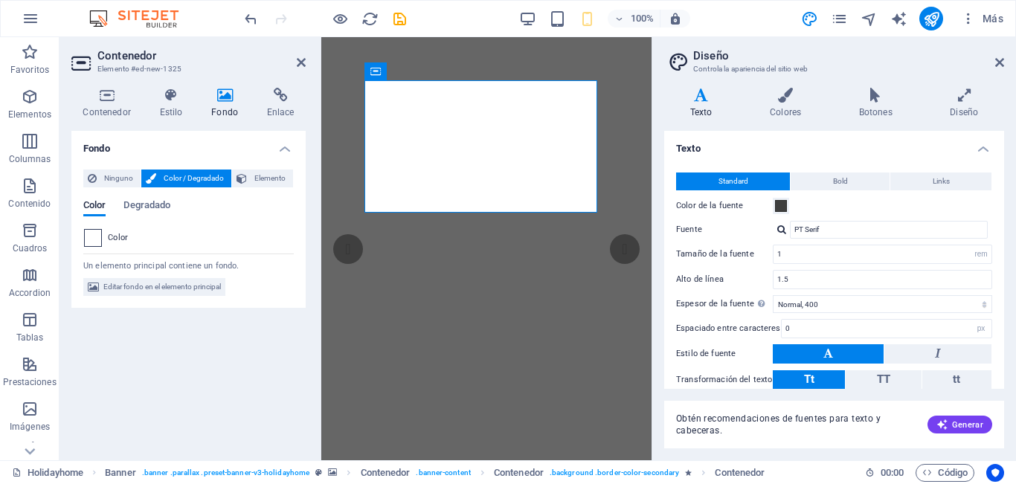
click at [95, 238] on span at bounding box center [93, 238] width 16 height 16
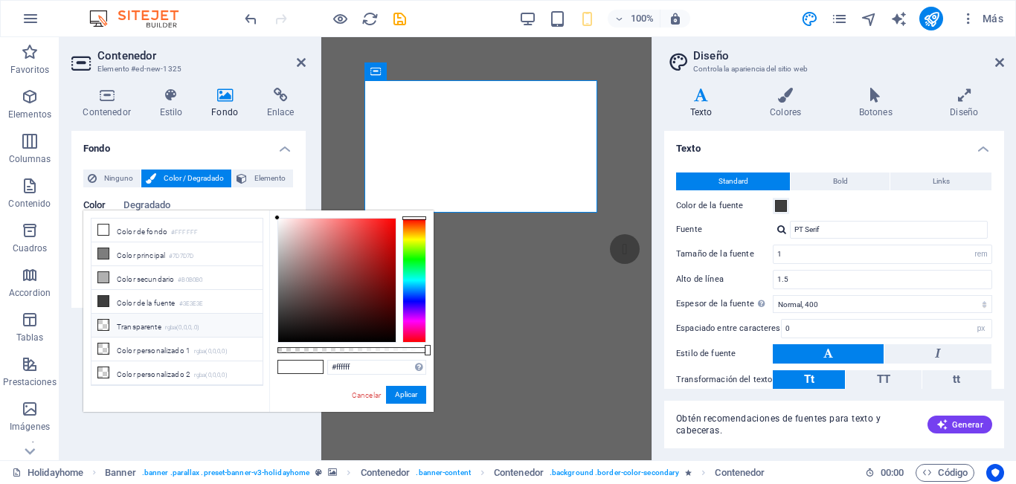
click at [132, 327] on li "Transparente rgba(0,0,0,.0)" at bounding box center [176, 326] width 171 height 24
click at [104, 230] on icon at bounding box center [103, 230] width 10 height 10
click at [103, 282] on li "Color secundario #B0B0B0" at bounding box center [176, 278] width 171 height 24
type input "#b0b0b0"
drag, startPoint x: 407, startPoint y: 393, endPoint x: 72, endPoint y: 353, distance: 337.1
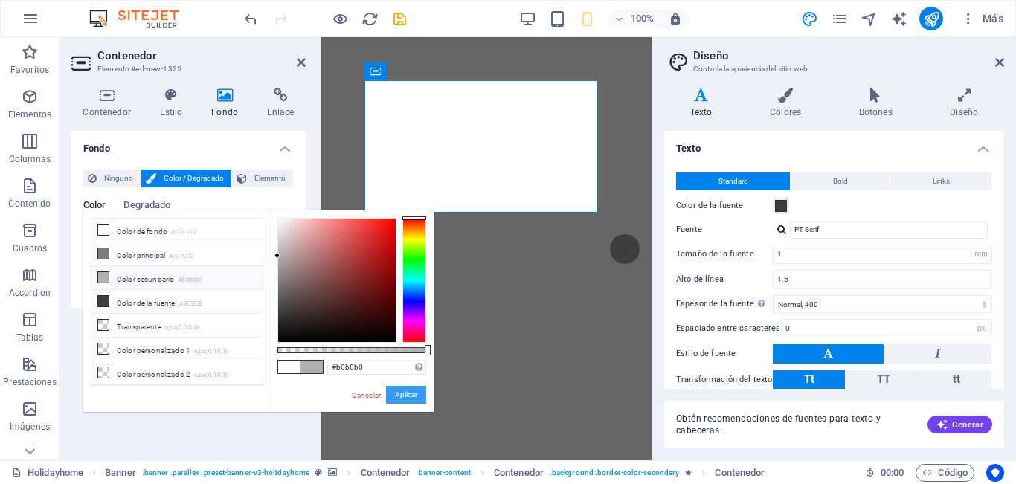
click at [407, 393] on button "Aplicar" at bounding box center [406, 395] width 40 height 18
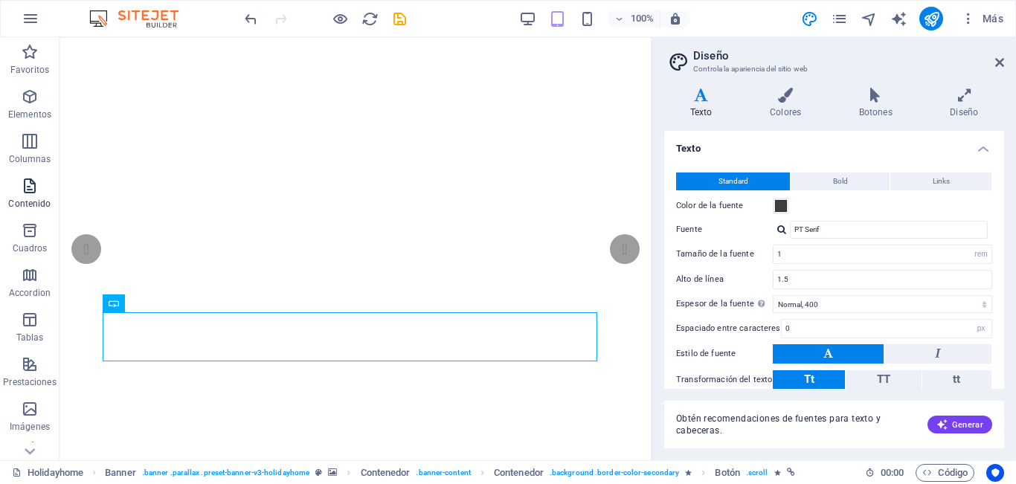
click at [25, 202] on p "Contenido" at bounding box center [29, 204] width 42 height 12
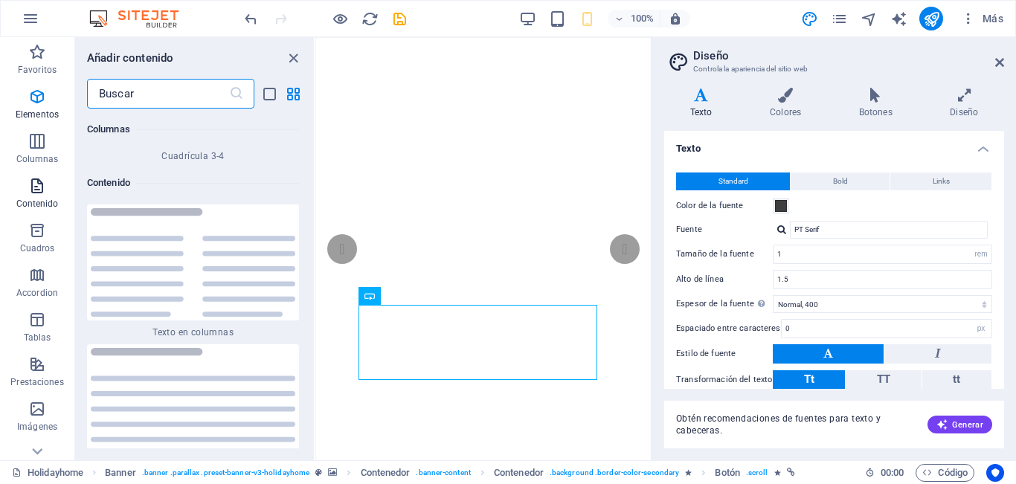
scroll to position [4997, 0]
click at [28, 156] on p "Columnas" at bounding box center [37, 159] width 42 height 12
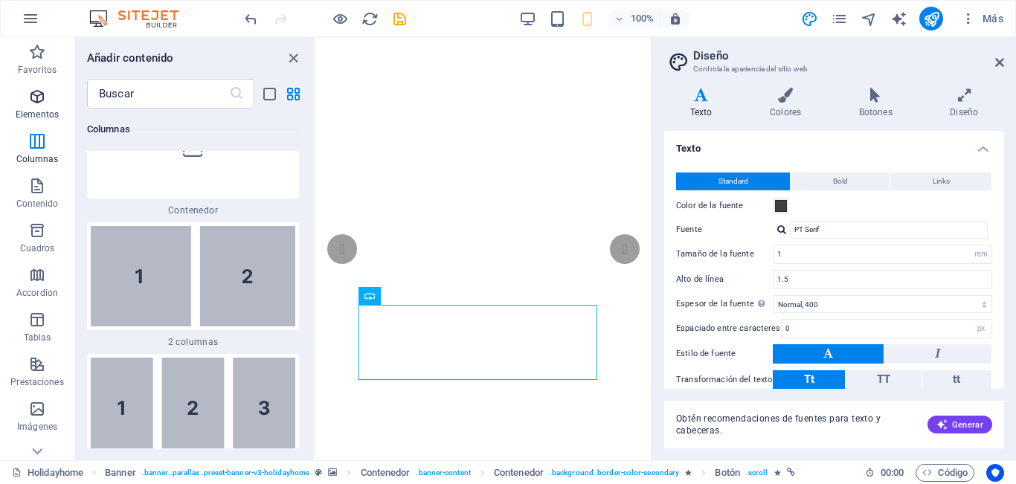
click at [29, 111] on p "Elementos" at bounding box center [37, 115] width 43 height 12
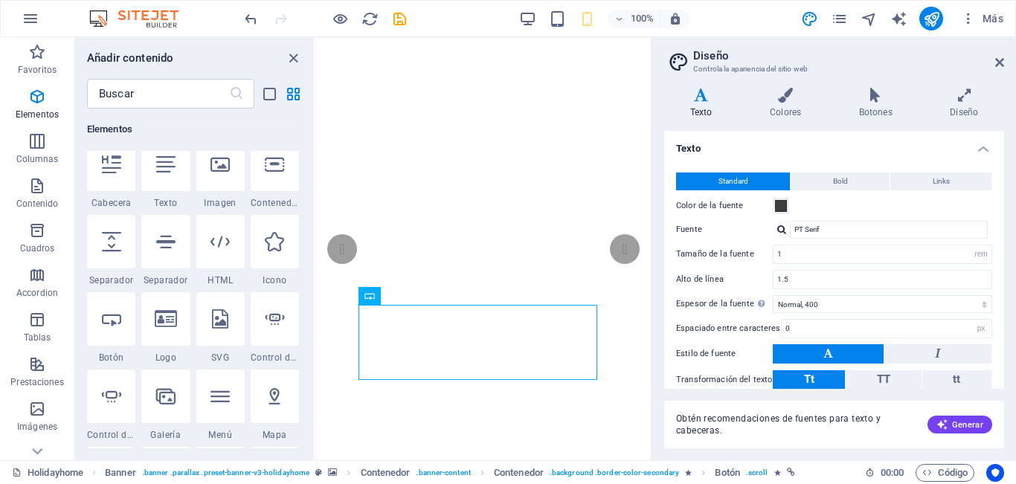
scroll to position [280, 0]
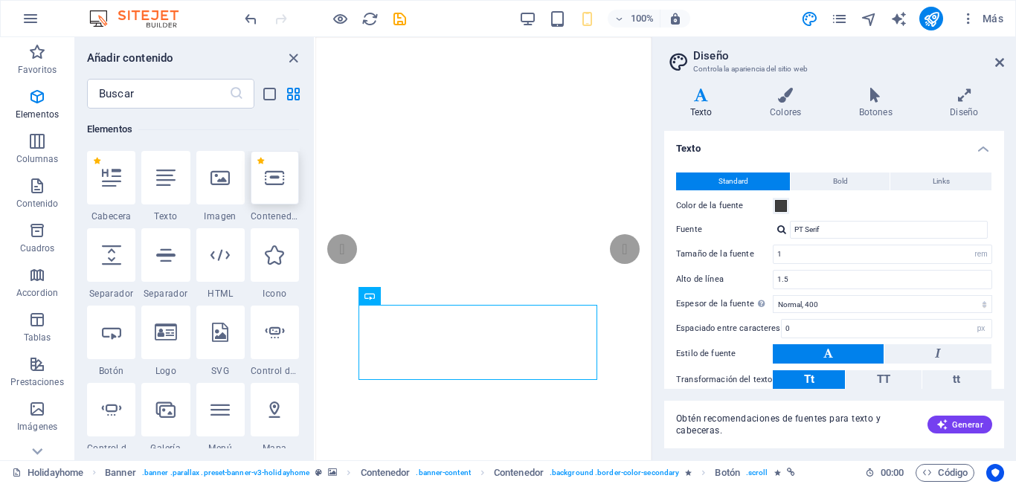
click at [275, 180] on icon at bounding box center [274, 177] width 19 height 19
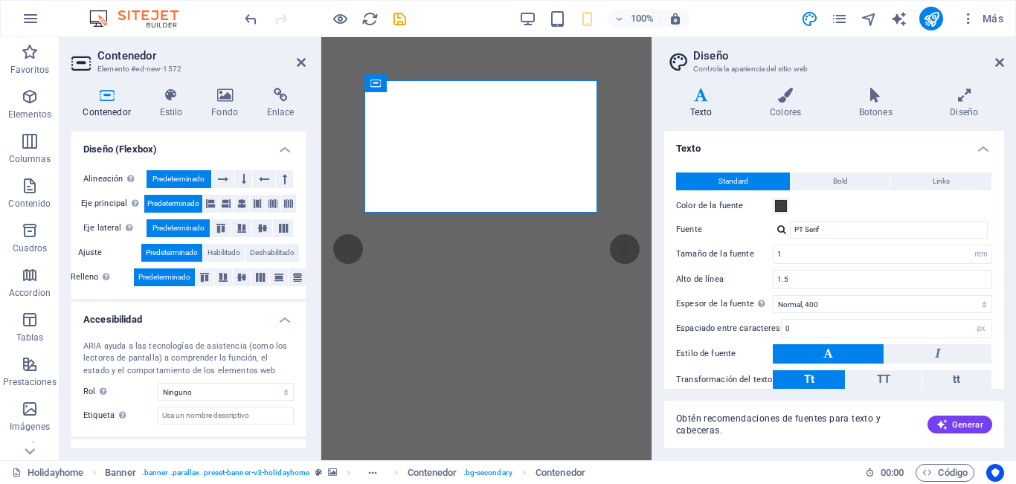
scroll to position [302, 0]
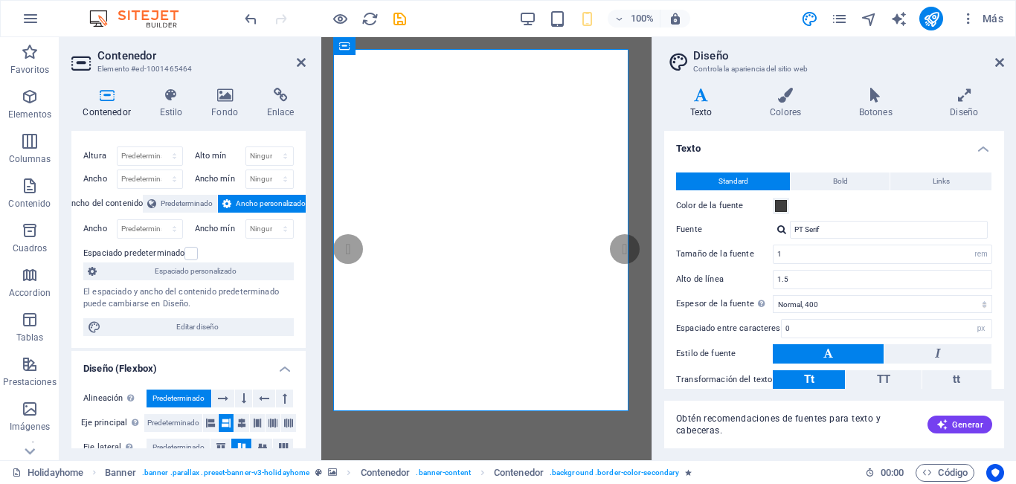
scroll to position [0, 0]
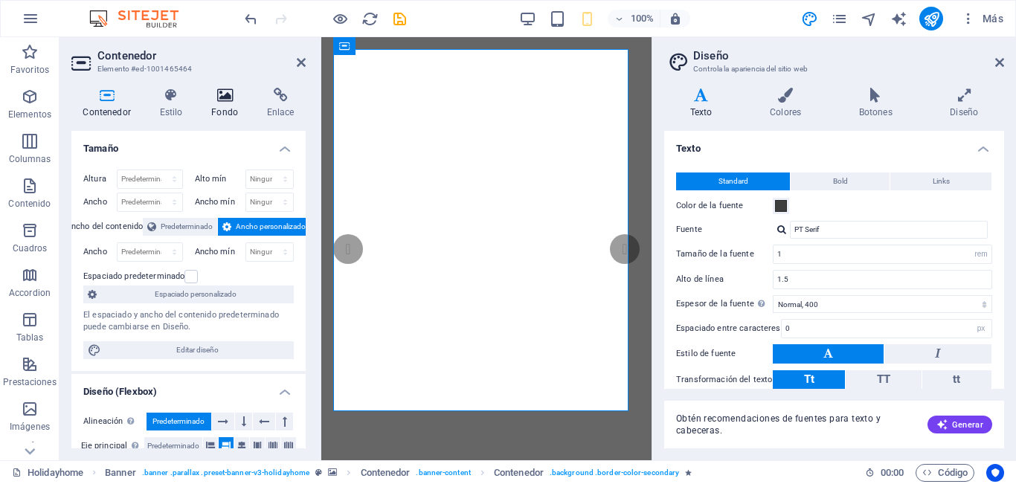
click at [236, 112] on h4 "Fondo" at bounding box center [228, 103] width 56 height 31
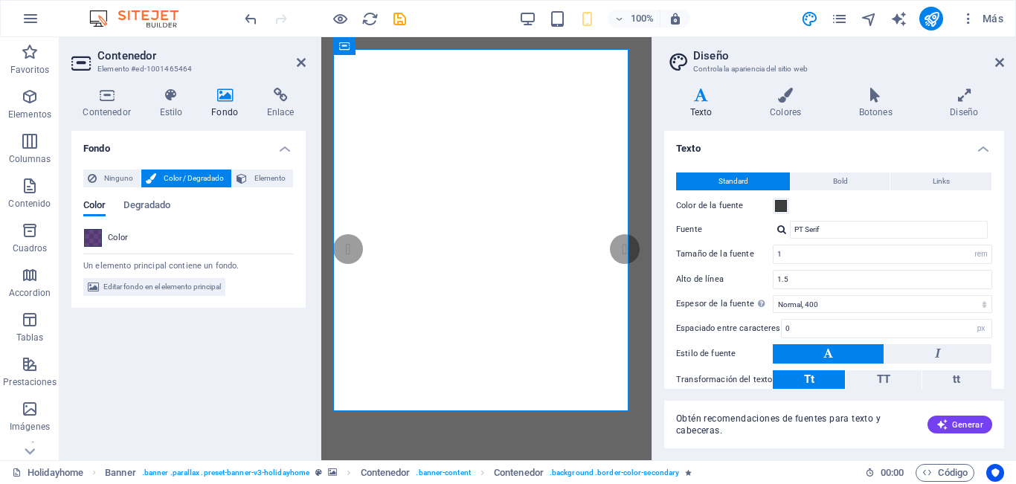
click at [97, 237] on span at bounding box center [93, 238] width 16 height 16
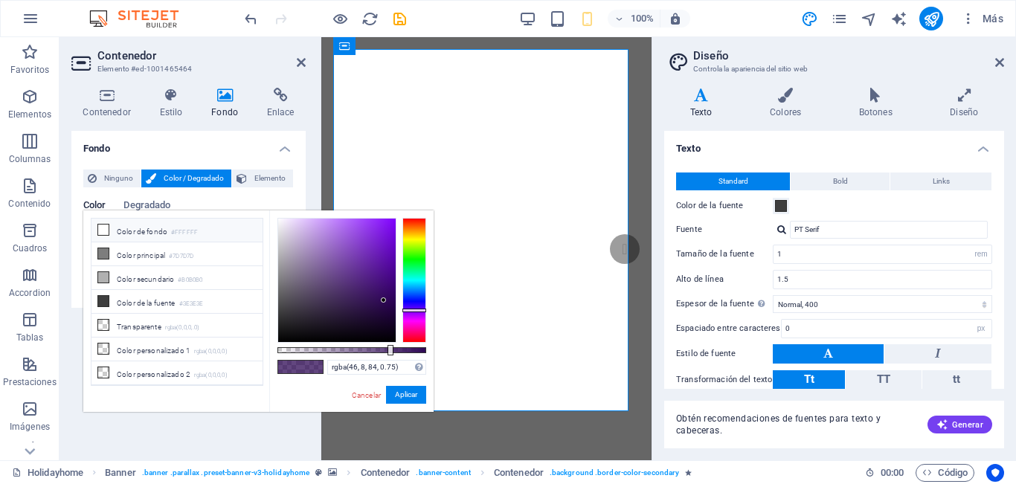
click at [107, 237] on li "Color de fondo #FFFFFF" at bounding box center [176, 231] width 171 height 24
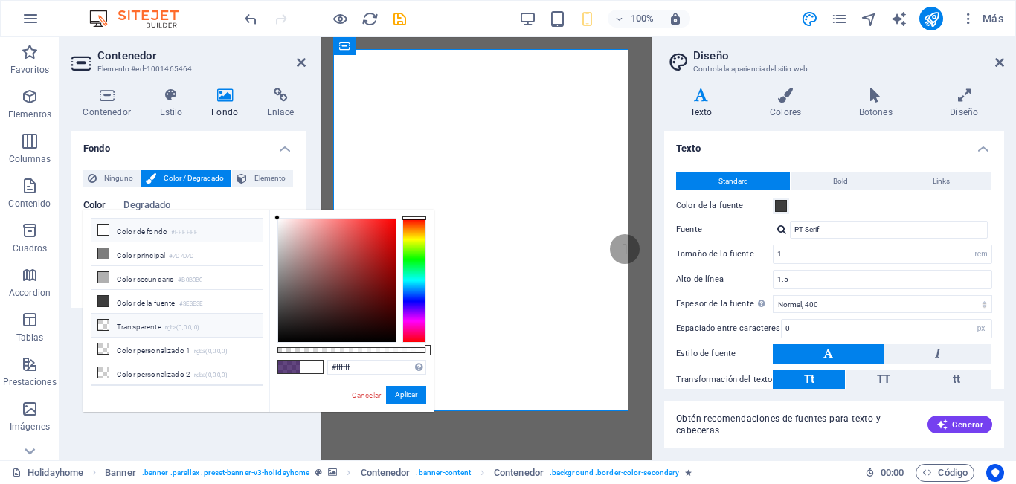
click at [124, 327] on li "Transparente rgba(0,0,0,.0)" at bounding box center [176, 326] width 171 height 24
type input "rgba(0, 0, 0, 0)"
click at [414, 394] on button "Aplicar" at bounding box center [406, 395] width 40 height 18
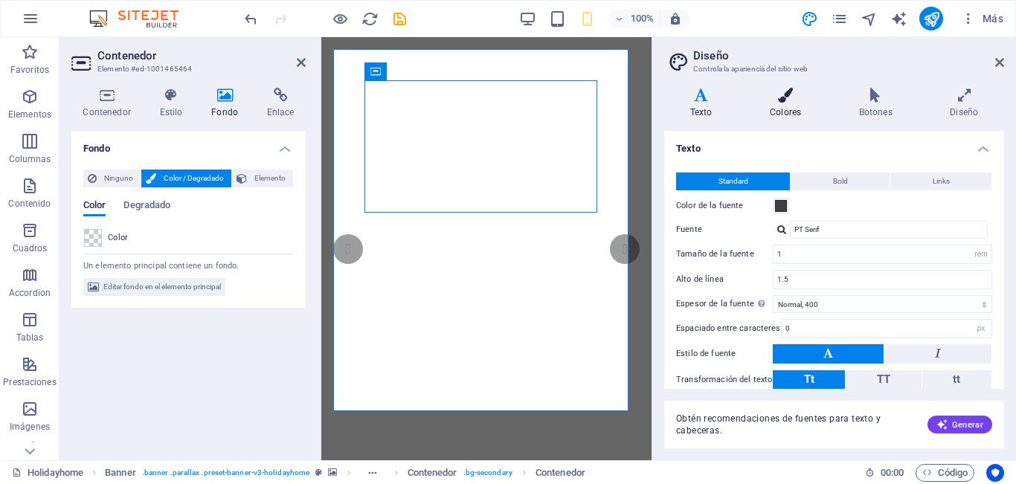
click at [783, 100] on icon at bounding box center [785, 95] width 83 height 15
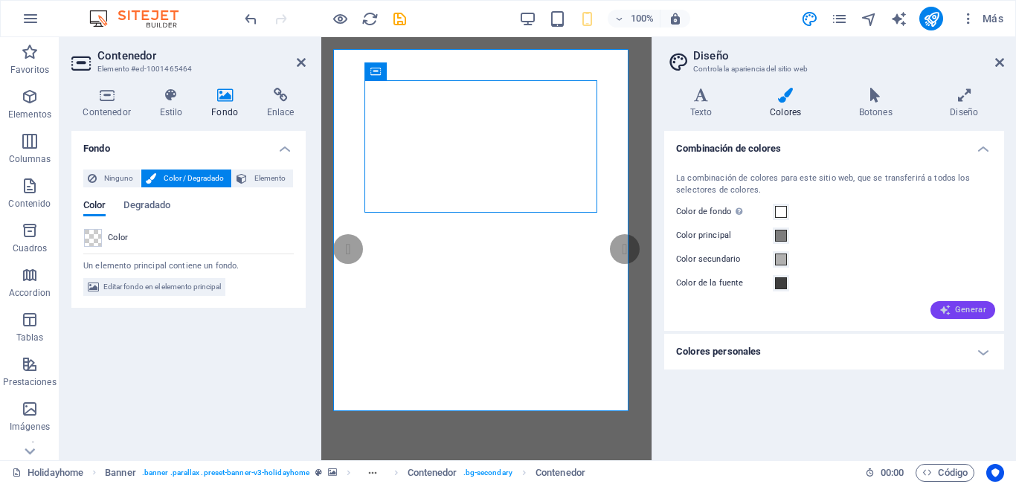
click at [960, 312] on span "Generar" at bounding box center [963, 310] width 47 height 12
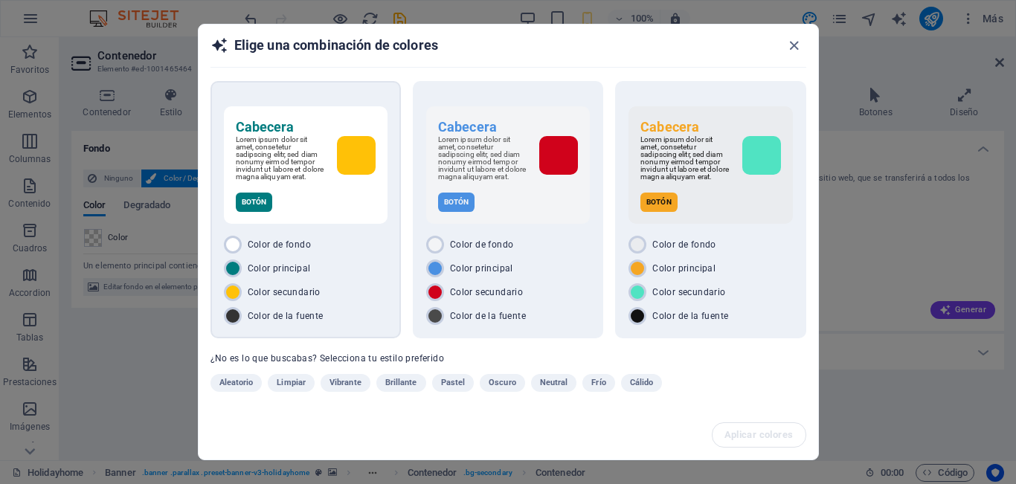
click at [296, 169] on p "Lorem ipsum dolor sit amet, consetetur sadipscing elitr, sed diam nonumy eirmod…" at bounding box center [280, 158] width 89 height 45
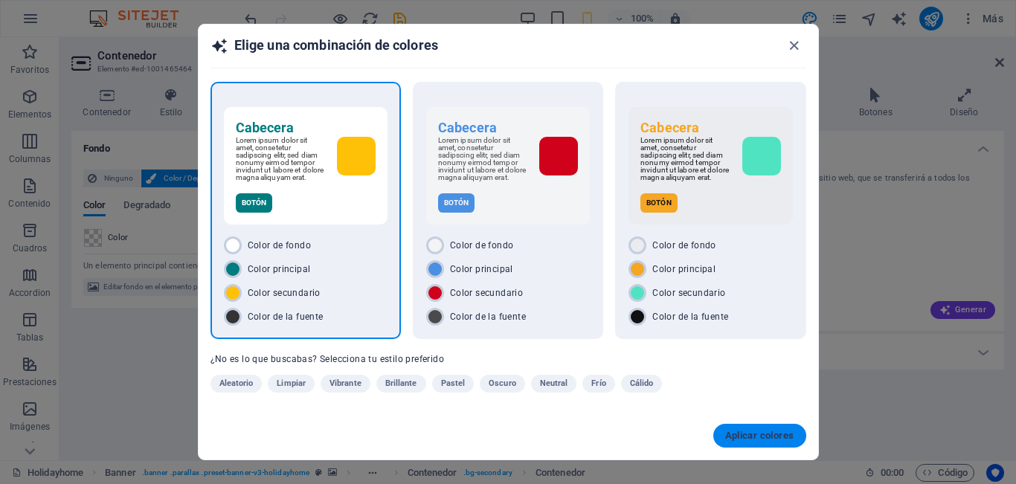
click at [757, 434] on span "Aplicar colores" at bounding box center [759, 436] width 69 height 12
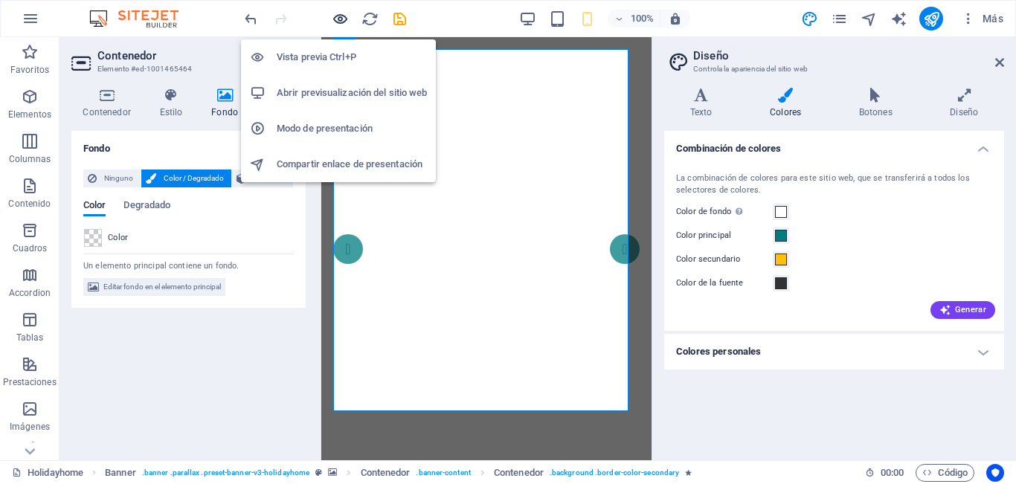
click at [342, 13] on icon "button" at bounding box center [340, 18] width 17 height 17
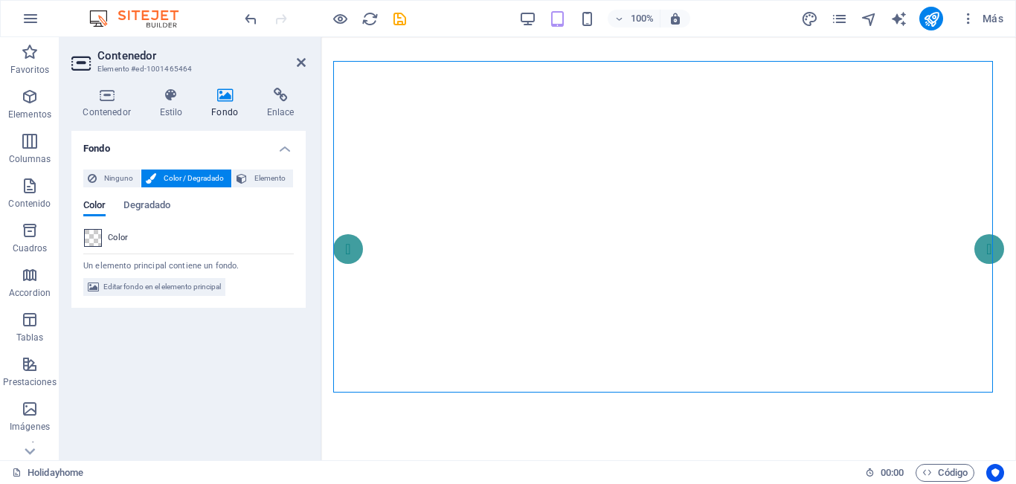
click at [97, 239] on span at bounding box center [93, 238] width 16 height 16
click at [102, 205] on span "Color" at bounding box center [94, 206] width 22 height 21
click at [158, 205] on span "Degradado" at bounding box center [146, 206] width 47 height 21
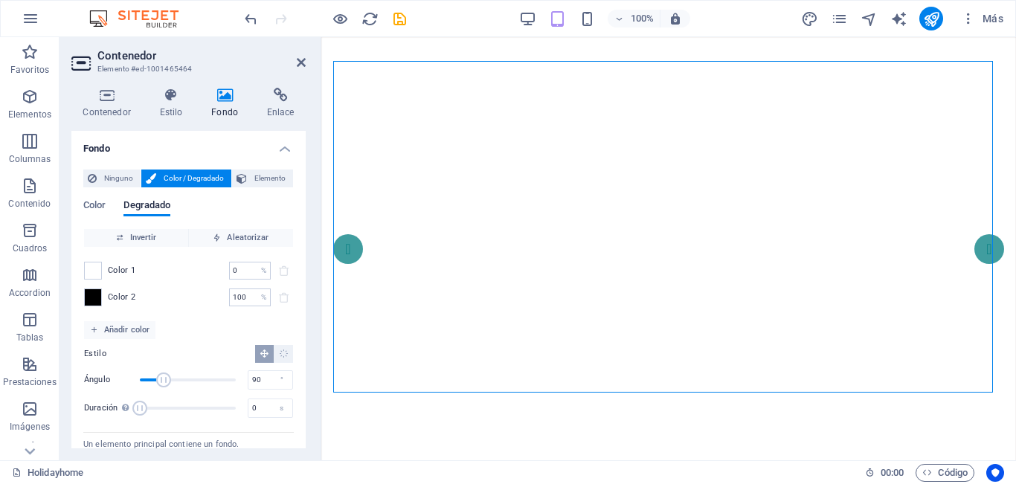
click at [112, 208] on div "Color Degradado" at bounding box center [188, 214] width 211 height 28
click at [100, 206] on span "Color" at bounding box center [94, 206] width 22 height 21
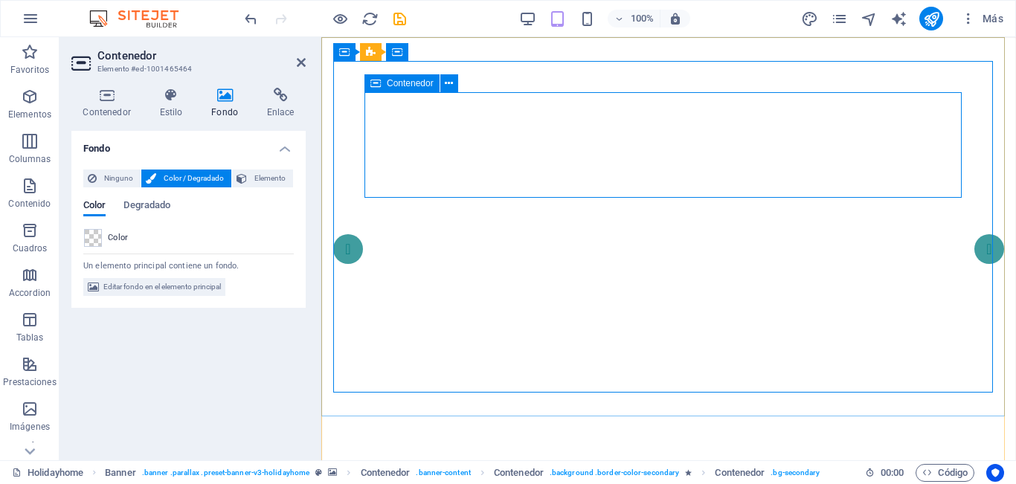
click at [411, 83] on span "Contenedor" at bounding box center [410, 83] width 47 height 9
click at [444, 86] on button at bounding box center [449, 83] width 18 height 18
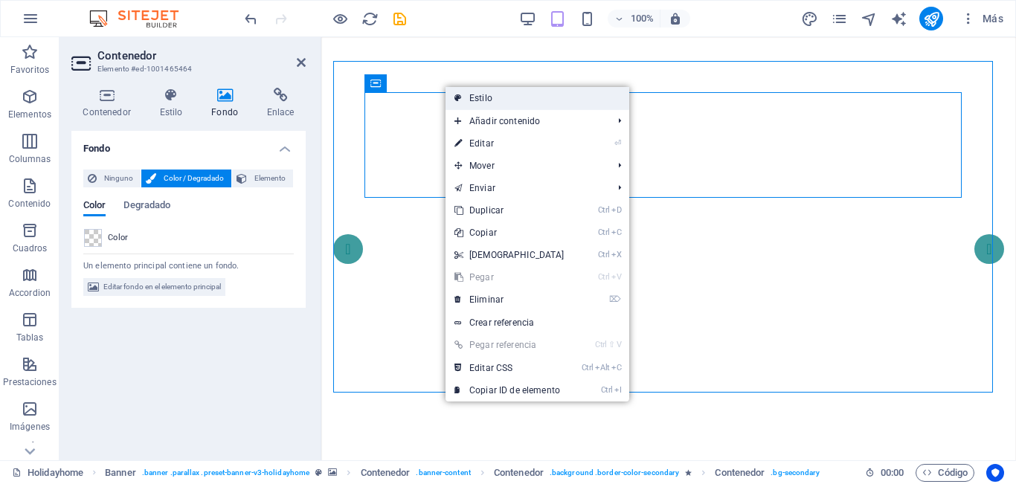
click at [462, 97] on link "Estilo" at bounding box center [538, 98] width 184 height 22
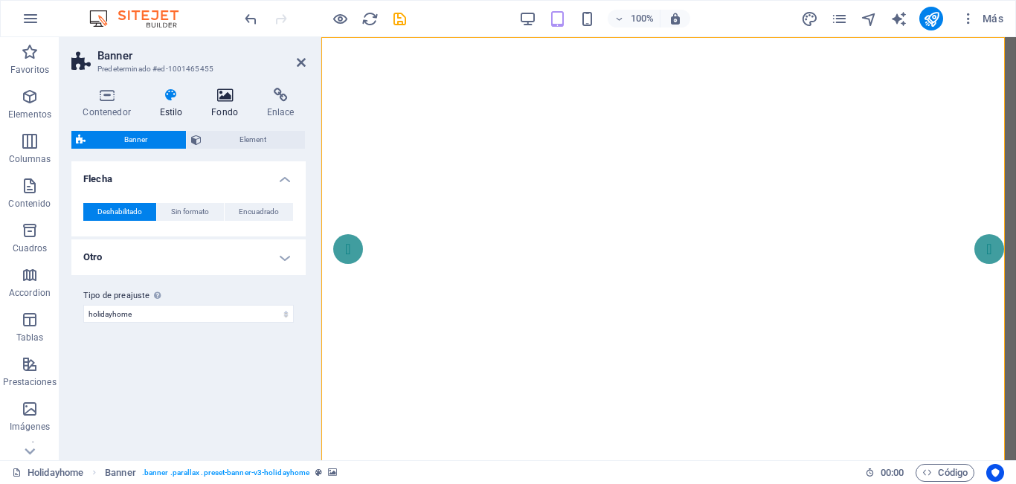
click at [225, 95] on icon at bounding box center [225, 95] width 50 height 15
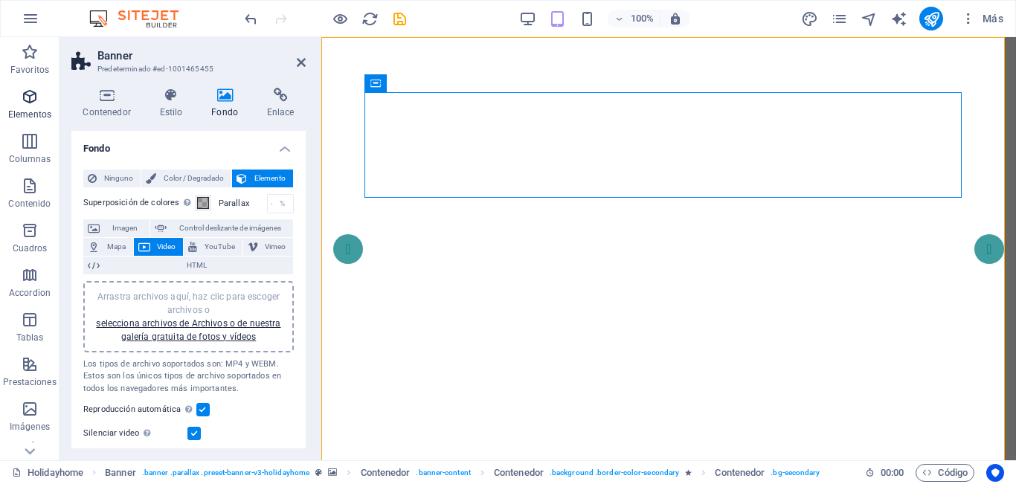
click at [25, 115] on p "Elementos" at bounding box center [29, 115] width 43 height 12
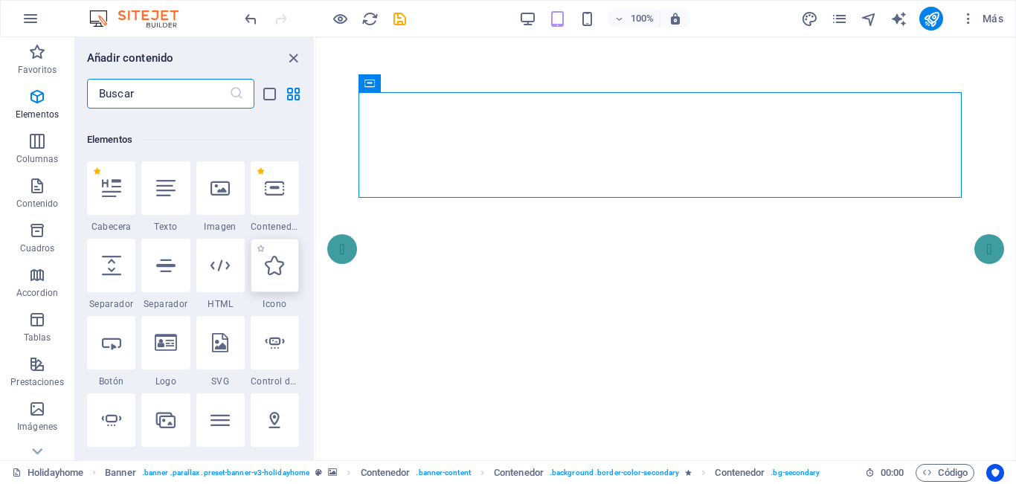
scroll to position [280, 0]
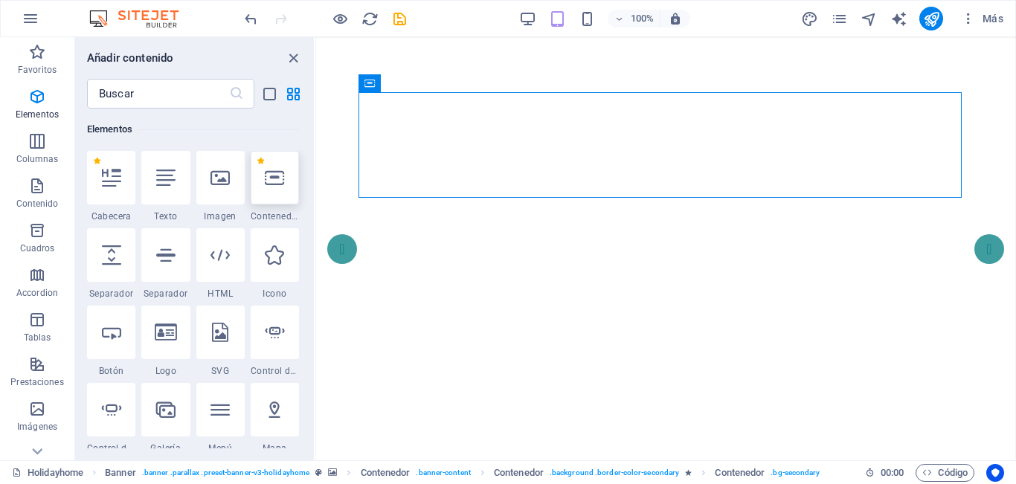
click at [270, 196] on div at bounding box center [275, 178] width 48 height 54
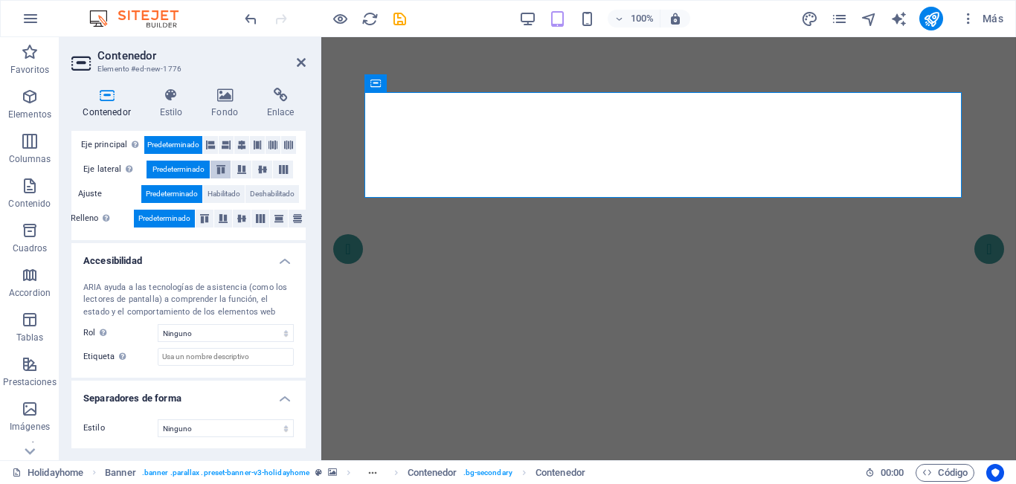
scroll to position [302, 0]
click at [167, 109] on h4 "Estilo" at bounding box center [174, 103] width 52 height 31
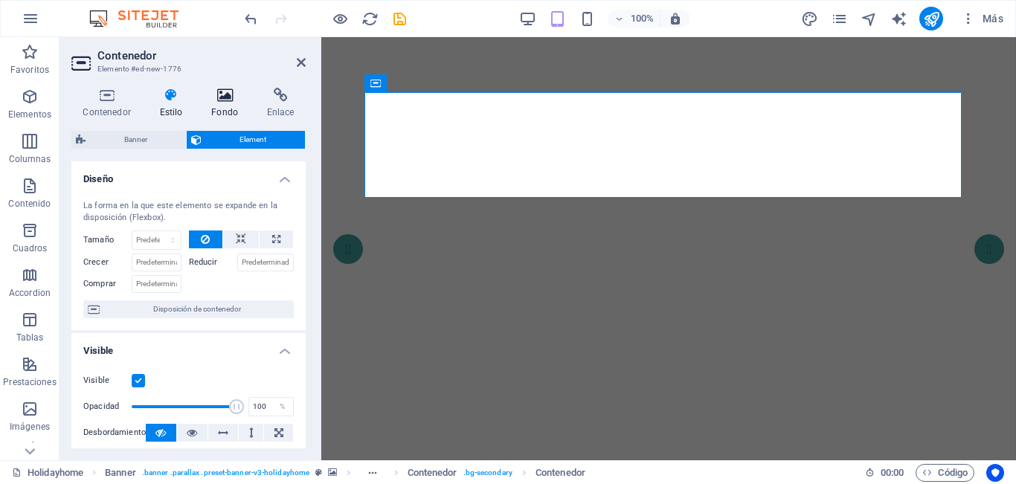
click at [222, 96] on icon at bounding box center [225, 95] width 50 height 15
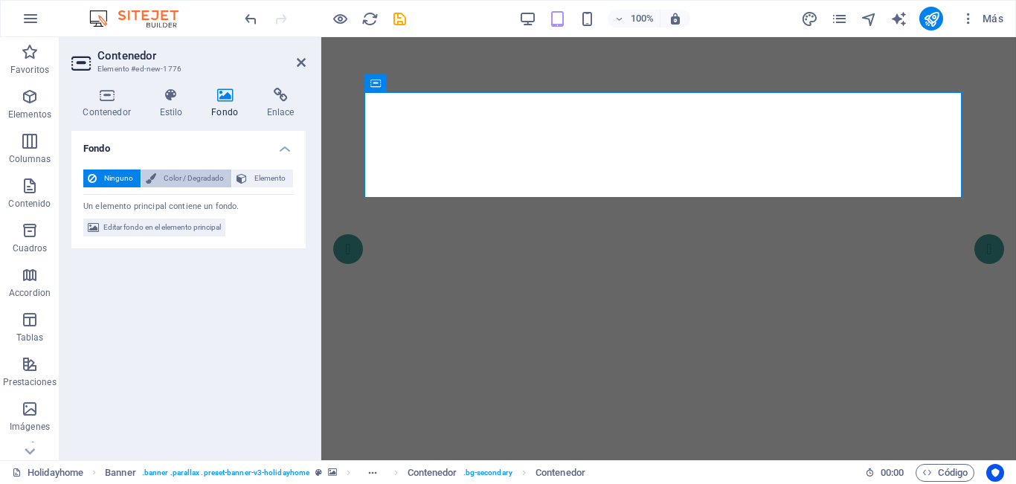
click at [187, 170] on span "Color / Degradado" at bounding box center [194, 179] width 66 height 18
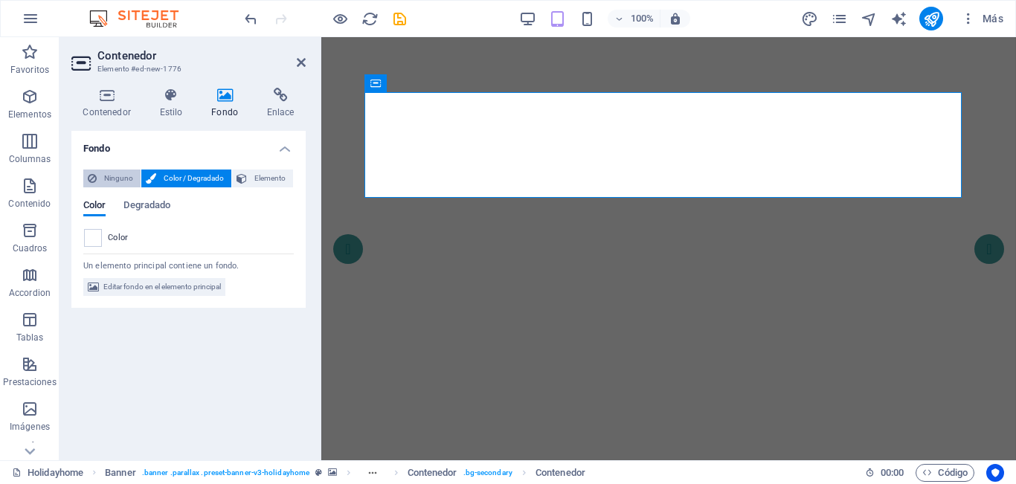
click at [126, 182] on span "Ninguno" at bounding box center [118, 179] width 35 height 18
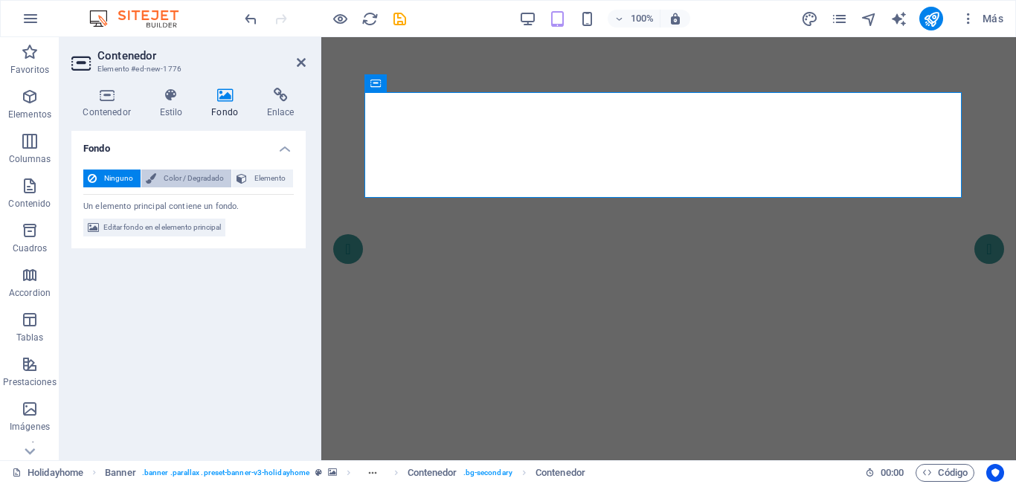
click at [164, 175] on span "Color / Degradado" at bounding box center [194, 179] width 66 height 18
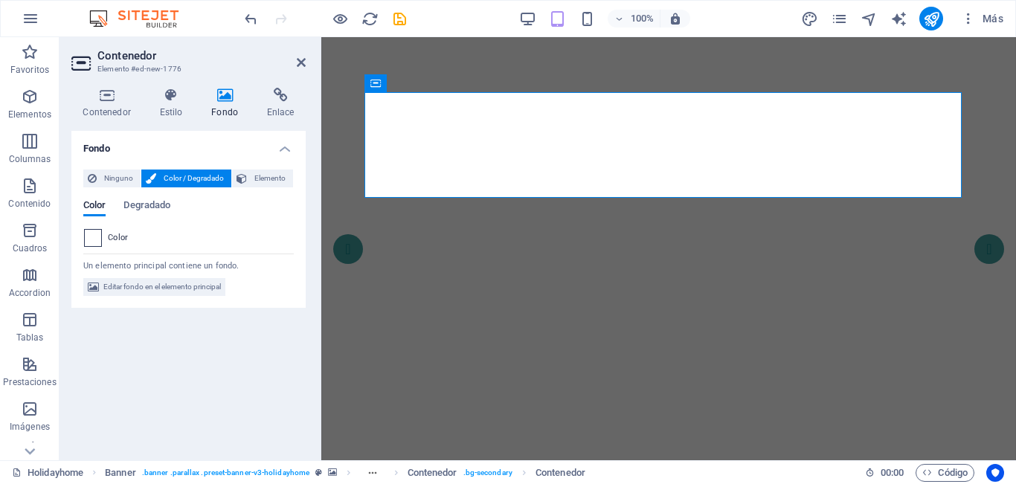
click at [91, 239] on span at bounding box center [93, 238] width 16 height 16
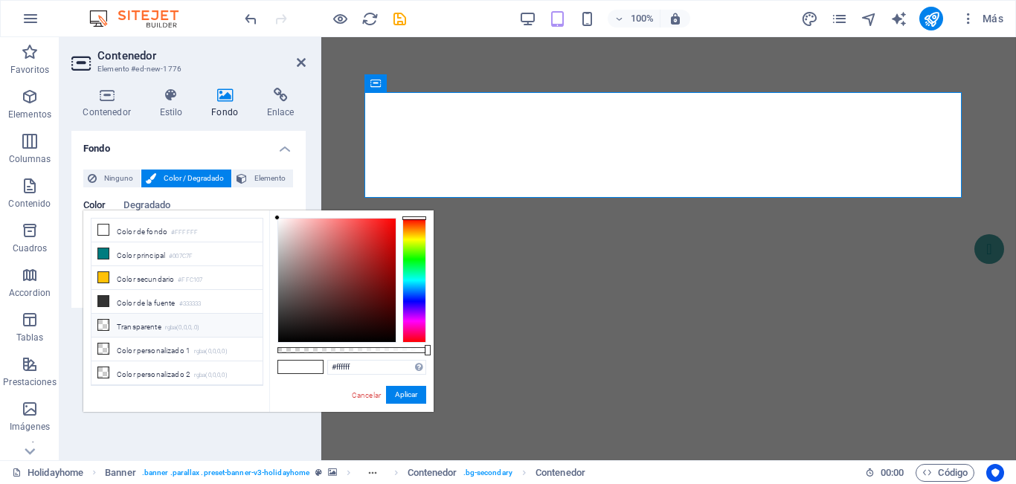
click at [126, 325] on li "Transparente rgba(0,0,0,.0)" at bounding box center [176, 326] width 171 height 24
click at [127, 342] on li "Color personalizado 1 rgba(0,0,0,0)" at bounding box center [176, 350] width 171 height 24
click at [130, 367] on li "Color personalizado 2 rgba(0,0,0,0)" at bounding box center [176, 374] width 171 height 24
click at [106, 301] on icon at bounding box center [103, 301] width 10 height 10
click at [102, 254] on icon at bounding box center [103, 253] width 10 height 10
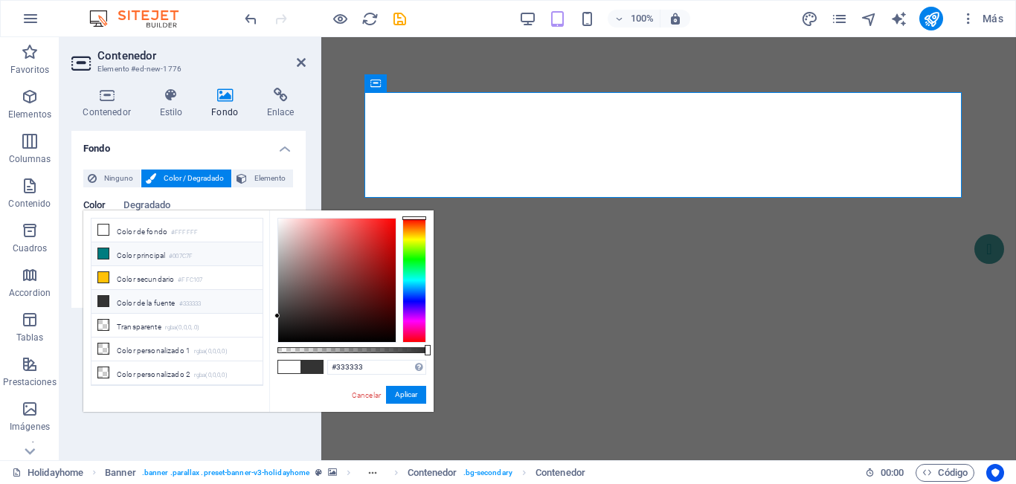
type input "#007c7f"
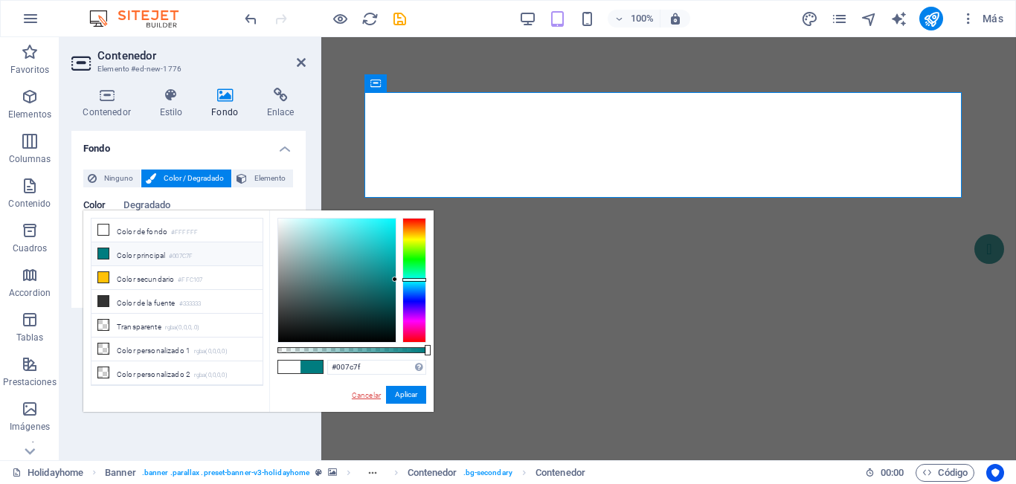
drag, startPoint x: 366, startPoint y: 395, endPoint x: 16, endPoint y: 328, distance: 356.0
click at [366, 395] on link "Cancelar" at bounding box center [366, 395] width 32 height 11
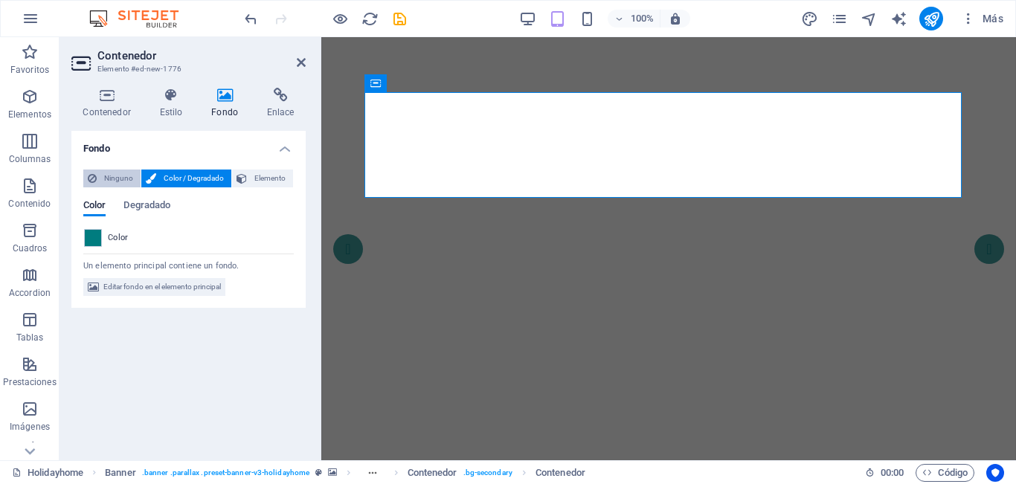
click at [115, 186] on span "Ninguno" at bounding box center [118, 179] width 35 height 18
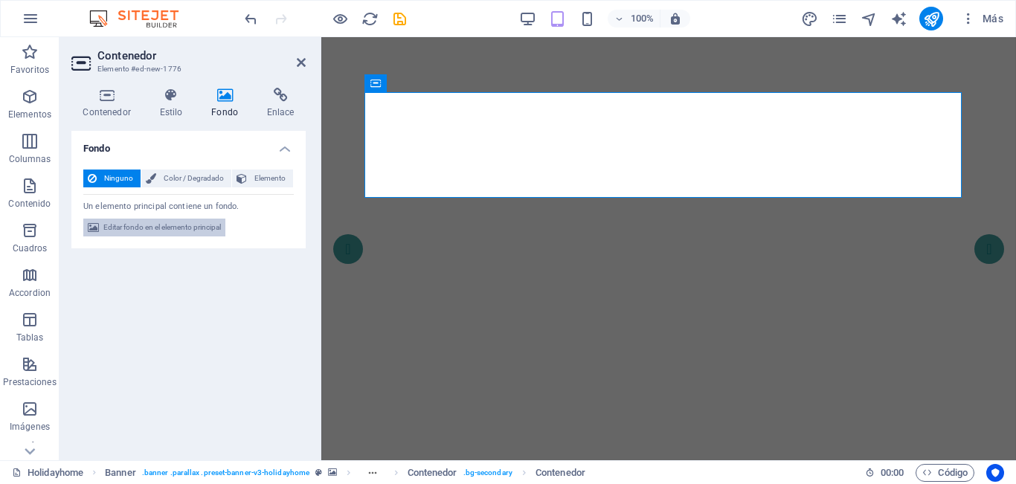
click at [129, 229] on span "Editar fondo en el elemento principal" at bounding box center [162, 228] width 118 height 18
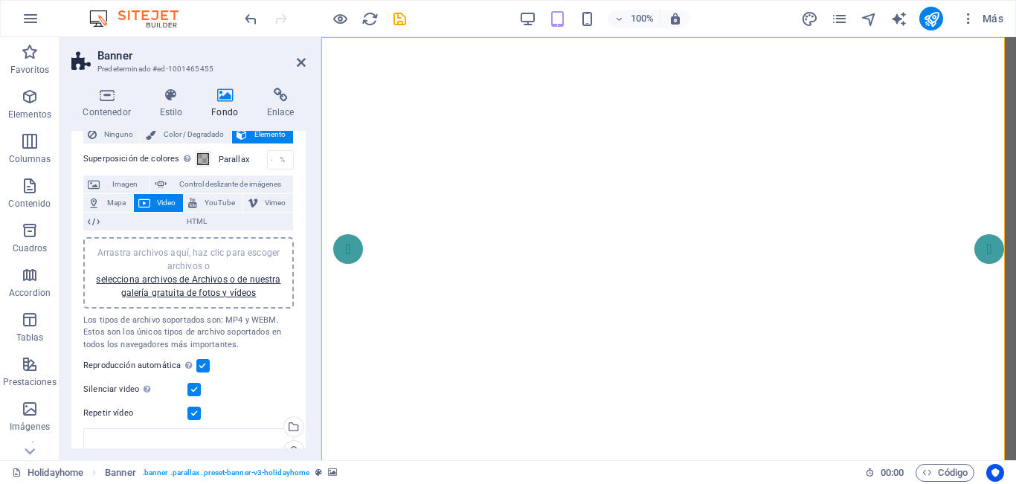
scroll to position [0, 0]
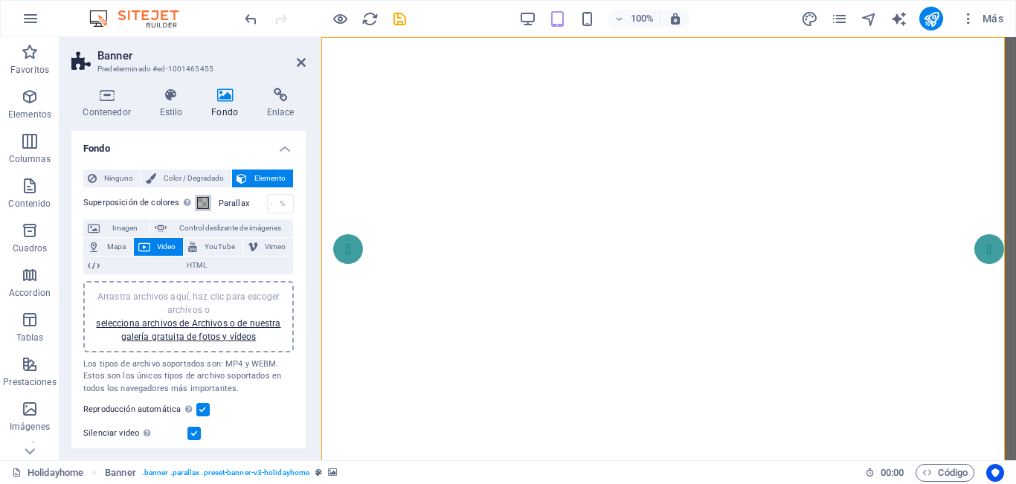
click at [201, 202] on span at bounding box center [203, 203] width 12 height 12
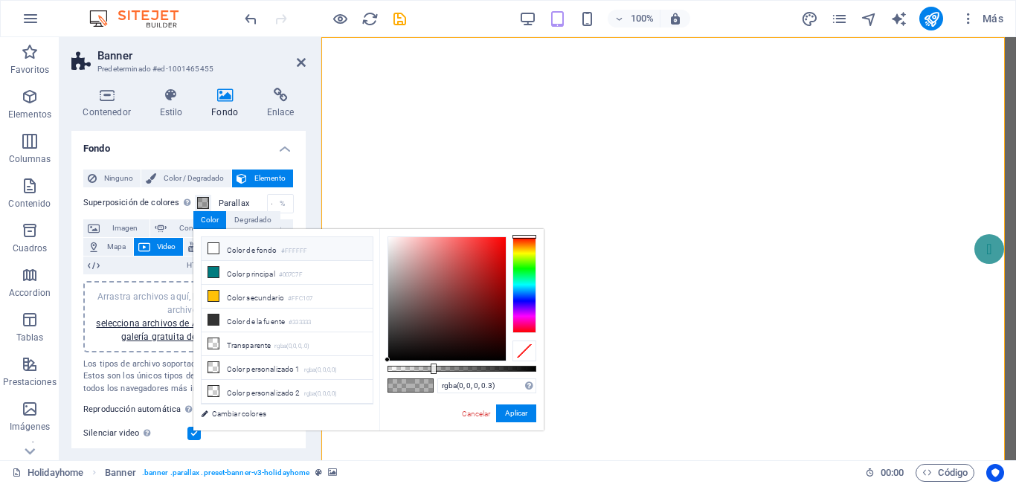
click at [225, 248] on li "Color de fondo #FFFFFF" at bounding box center [287, 249] width 171 height 24
click at [240, 275] on li "Color principal #007C7F" at bounding box center [287, 273] width 171 height 24
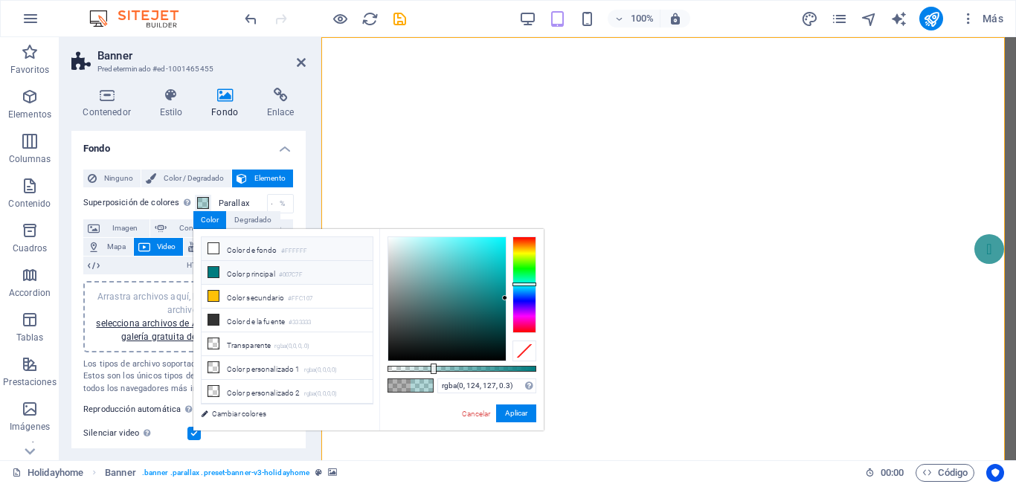
click at [240, 254] on li "Color de fondo #FFFFFF" at bounding box center [287, 249] width 171 height 24
type input "rgba(255, 255, 255, 0.3)"
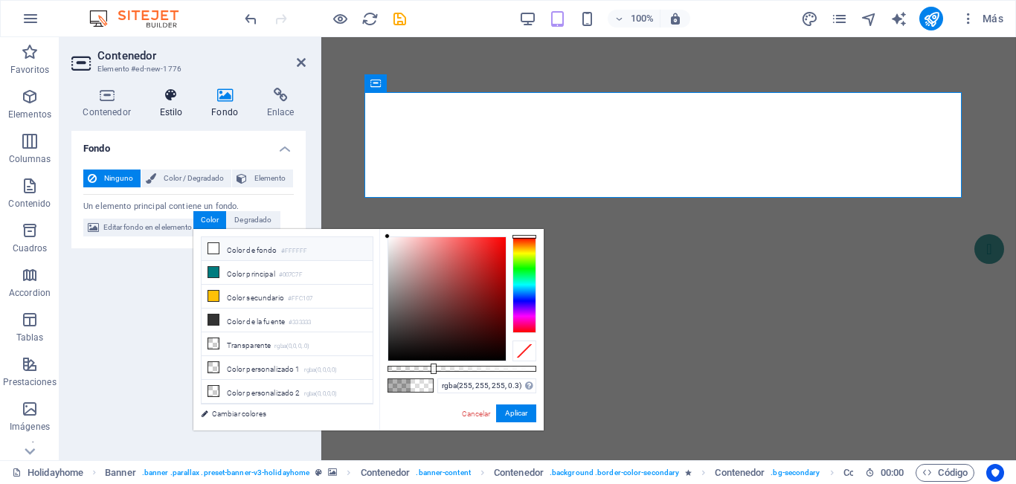
click at [169, 100] on icon at bounding box center [171, 95] width 46 height 15
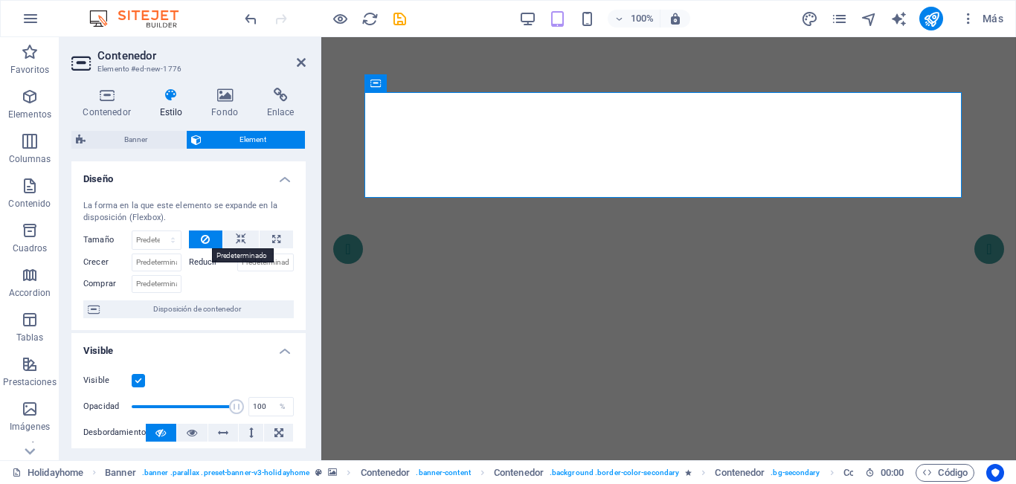
click at [205, 234] on icon at bounding box center [205, 240] width 9 height 18
click at [137, 383] on label at bounding box center [138, 380] width 13 height 13
click at [0, 0] on input "Visible" at bounding box center [0, 0] width 0 height 0
click at [137, 383] on label at bounding box center [138, 380] width 13 height 13
click at [0, 0] on input "Visible" at bounding box center [0, 0] width 0 height 0
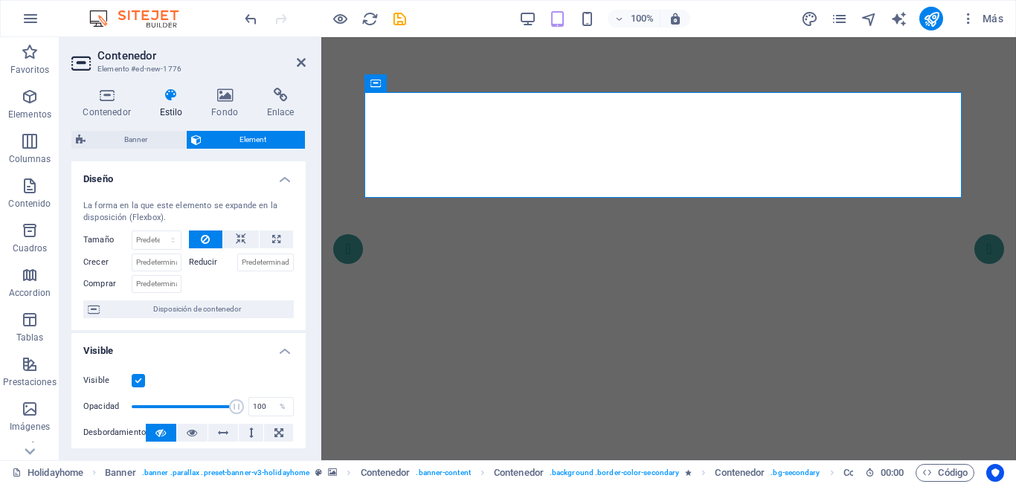
click at [137, 383] on label at bounding box center [138, 380] width 13 height 13
click at [0, 0] on input "Visible" at bounding box center [0, 0] width 0 height 0
click at [25, 113] on p "Elementos" at bounding box center [29, 115] width 43 height 12
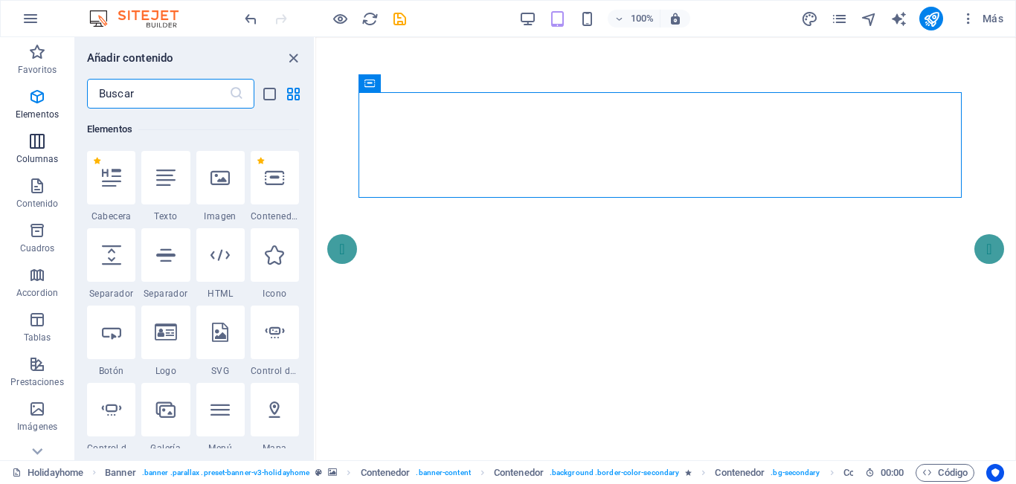
click at [36, 147] on icon "button" at bounding box center [37, 141] width 18 height 18
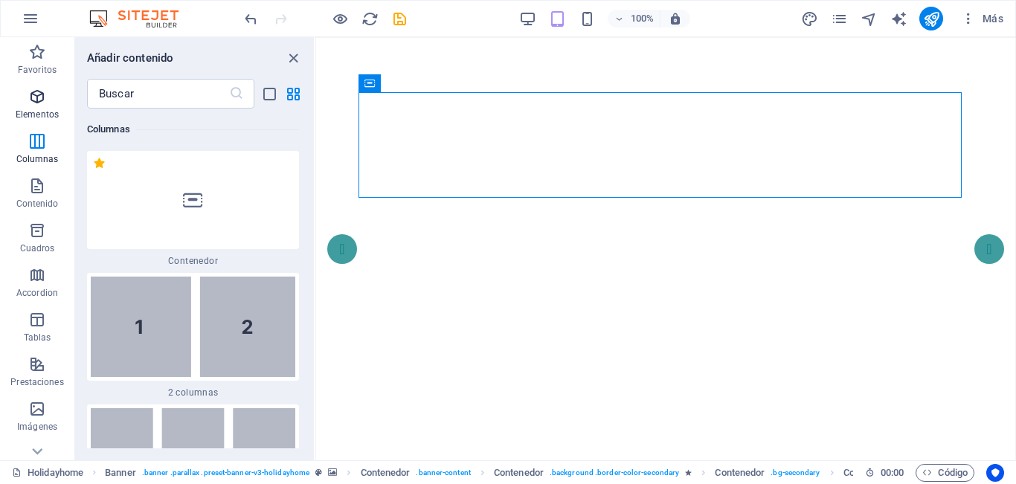
click at [33, 103] on icon "button" at bounding box center [37, 97] width 18 height 18
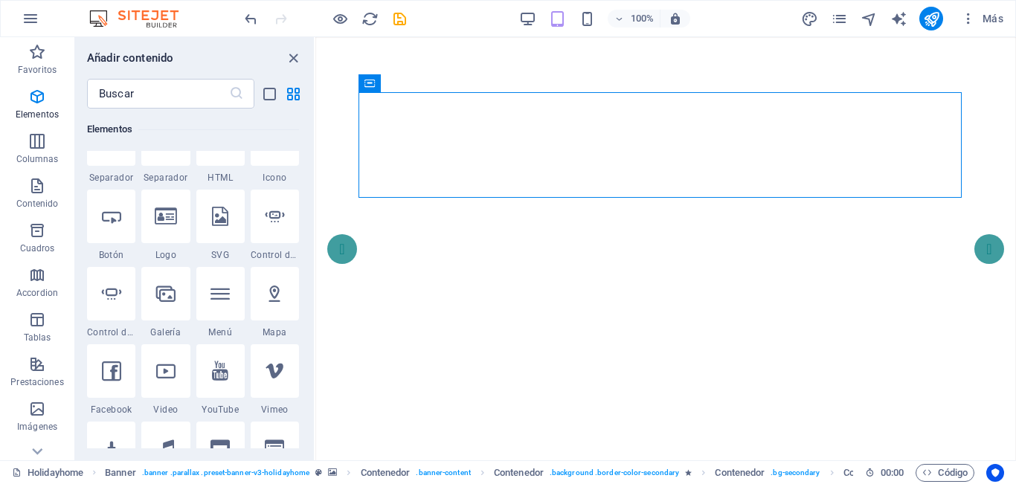
scroll to position [280, 0]
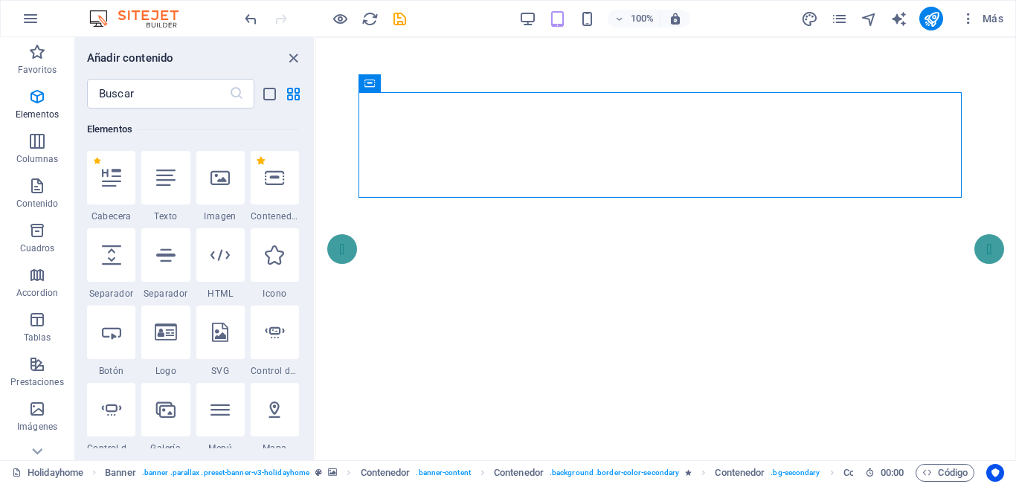
click at [261, 161] on label "1 Star" at bounding box center [261, 161] width 8 height 8
click at [257, 171] on input "1 Star" at bounding box center [256, 171] width 1 height 1
radio input "false"
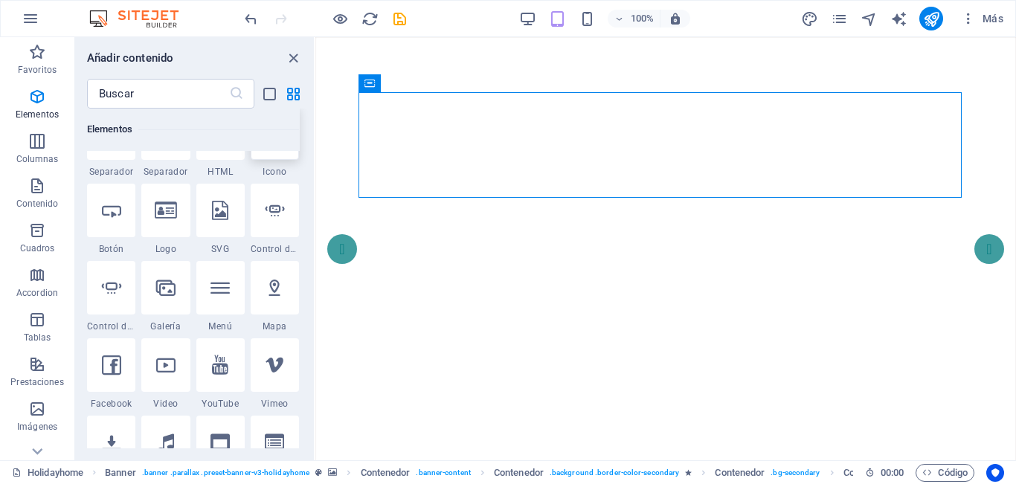
scroll to position [158, 0]
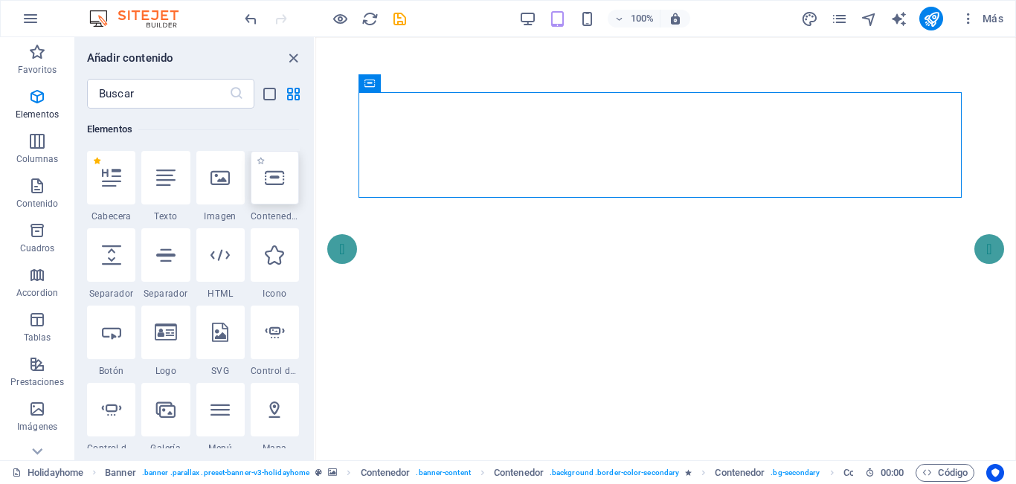
click at [285, 173] on div at bounding box center [275, 178] width 48 height 54
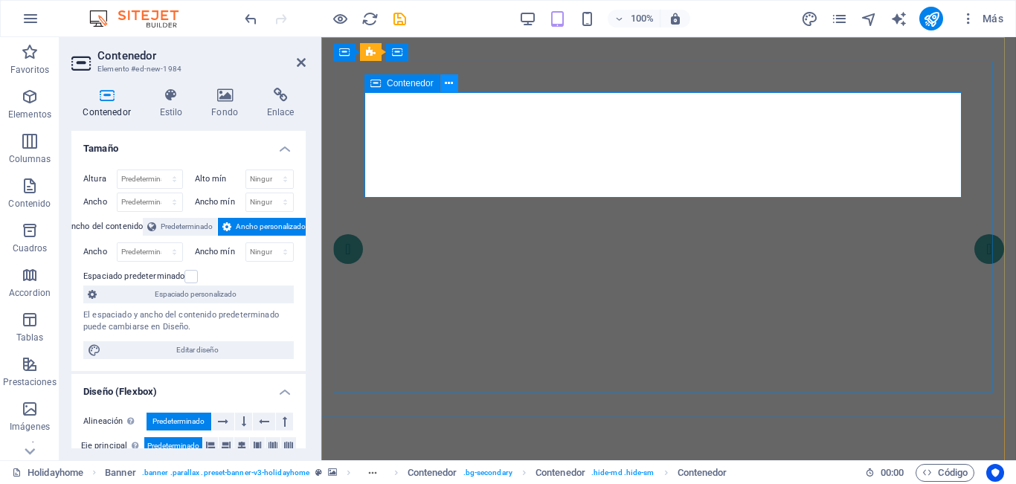
click at [449, 86] on icon at bounding box center [449, 84] width 8 height 16
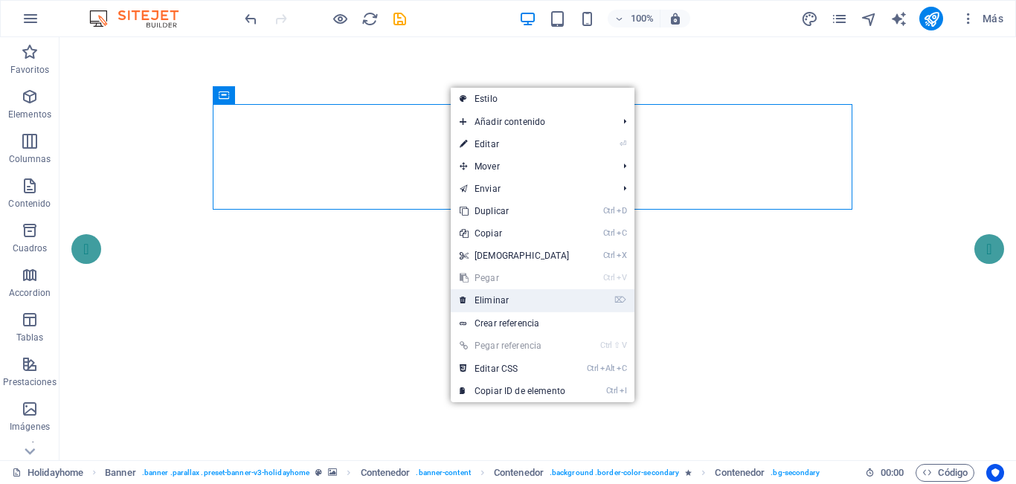
click at [504, 297] on link "⌦ Eliminar" at bounding box center [515, 300] width 128 height 22
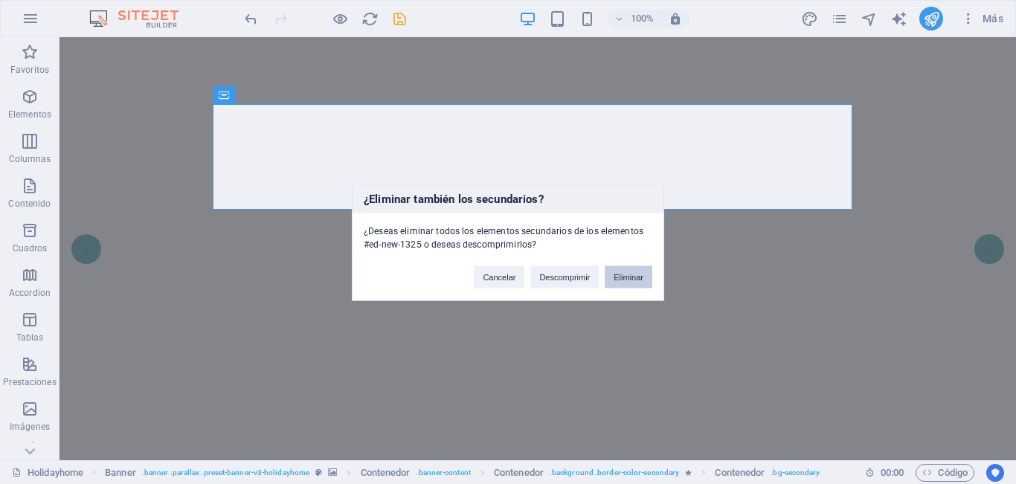
drag, startPoint x: 623, startPoint y: 283, endPoint x: 293, endPoint y: 276, distance: 330.4
click at [623, 283] on button "Eliminar" at bounding box center [629, 277] width 48 height 22
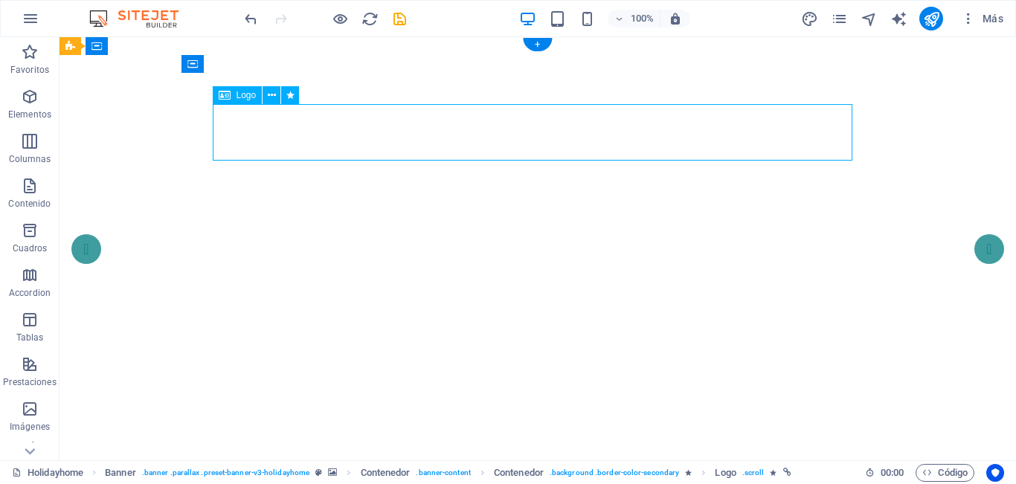
select select "fade"
select select "s"
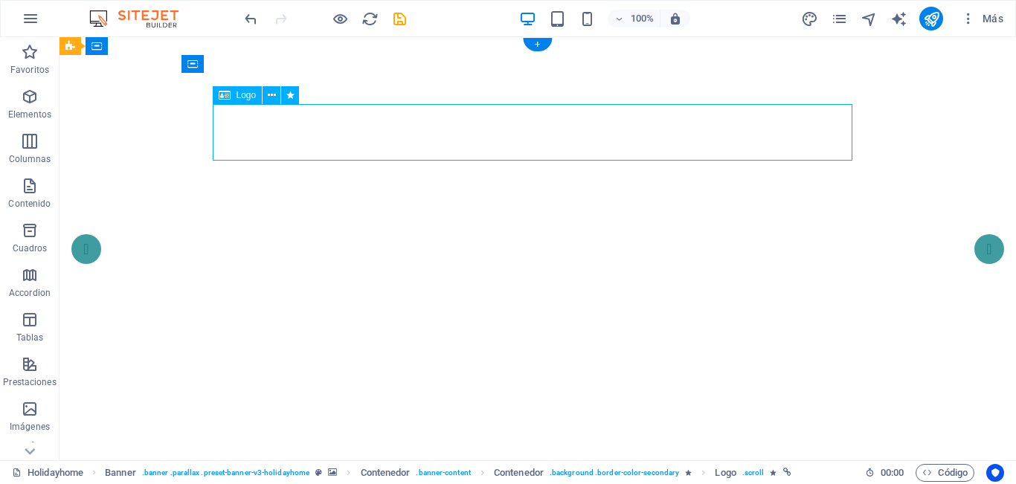
select select "onload"
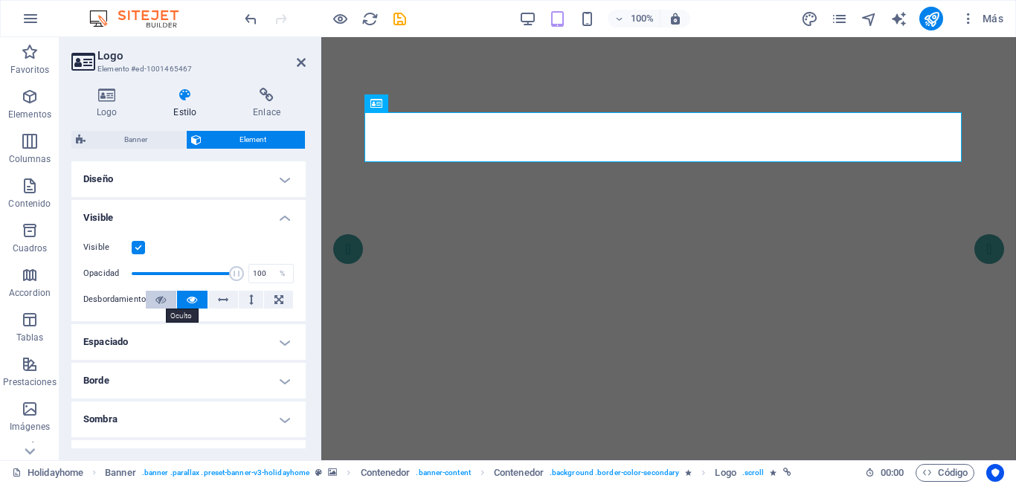
click at [162, 305] on icon at bounding box center [160, 300] width 10 height 18
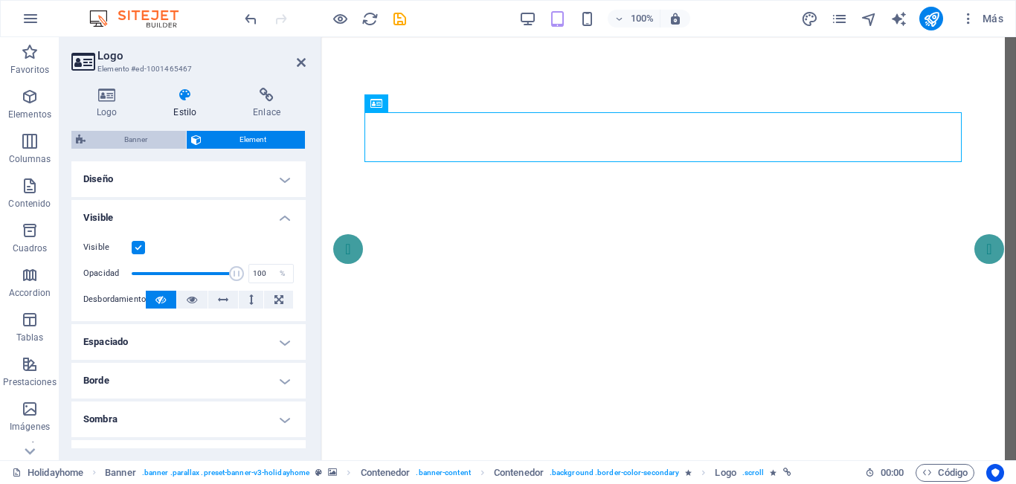
click at [133, 141] on span "Banner" at bounding box center [135, 140] width 91 height 18
select select "vh"
select select "header"
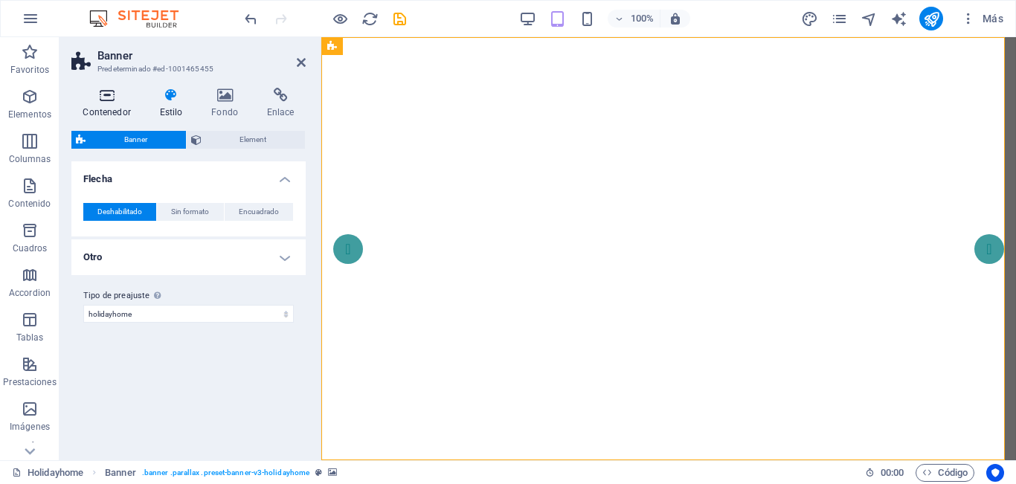
click at [111, 91] on icon at bounding box center [106, 95] width 71 height 15
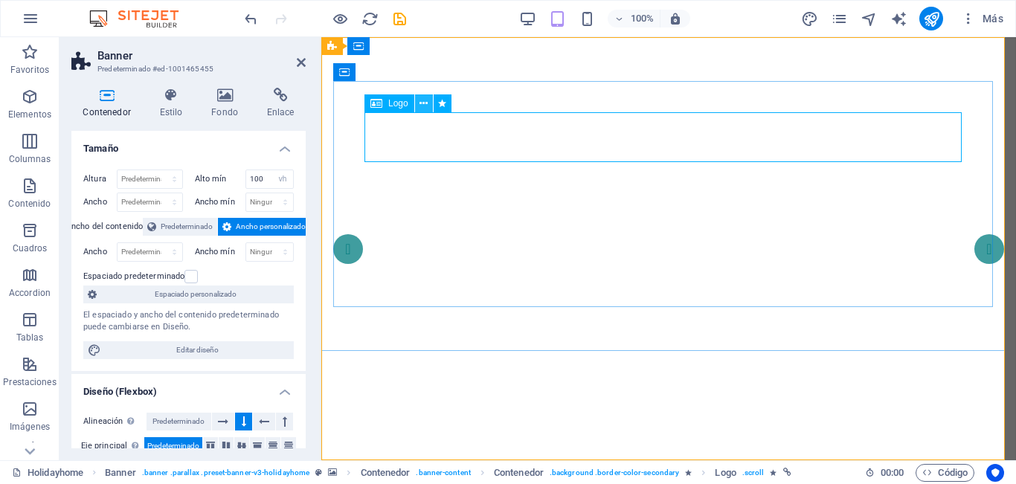
click at [420, 104] on icon at bounding box center [424, 104] width 8 height 16
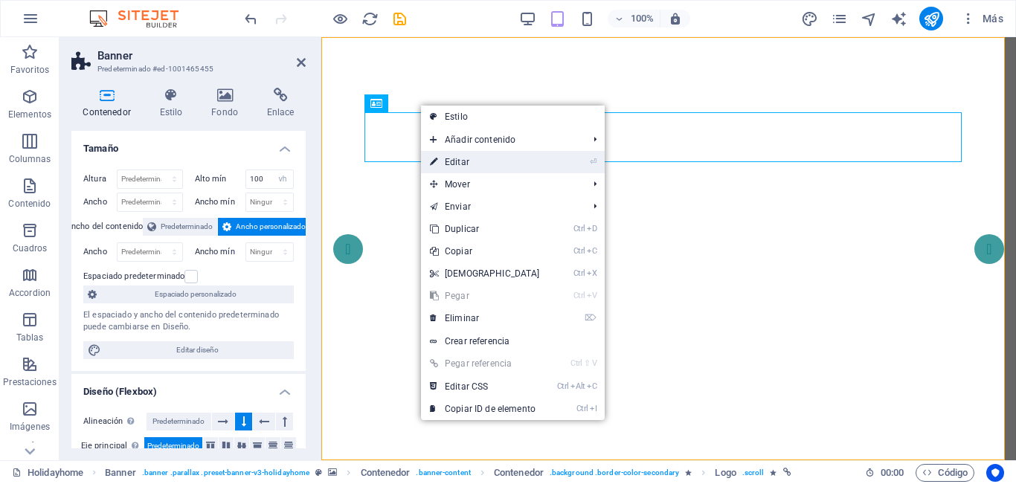
click at [458, 161] on link "⏎ Editar" at bounding box center [485, 162] width 128 height 22
select select "fade"
select select "s"
select select "onload"
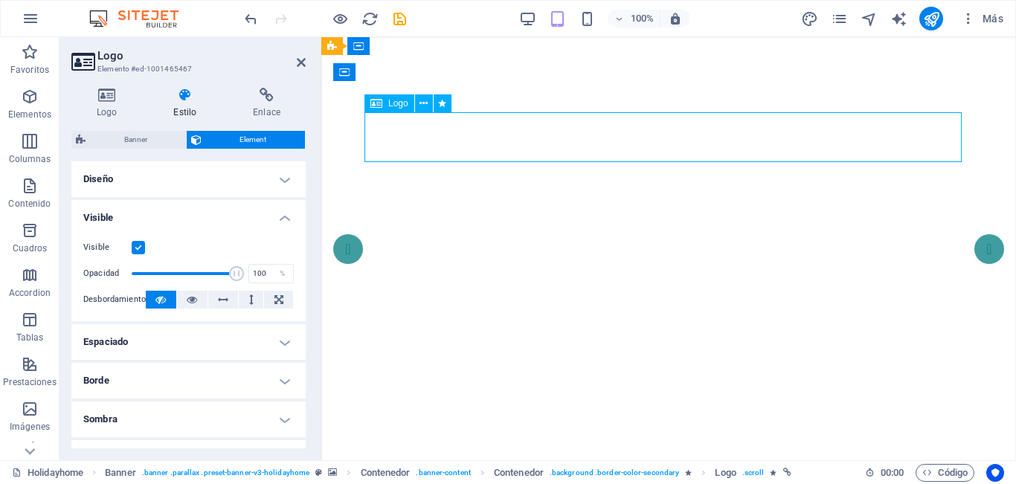
drag, startPoint x: 783, startPoint y: 133, endPoint x: 600, endPoint y: 136, distance: 183.0
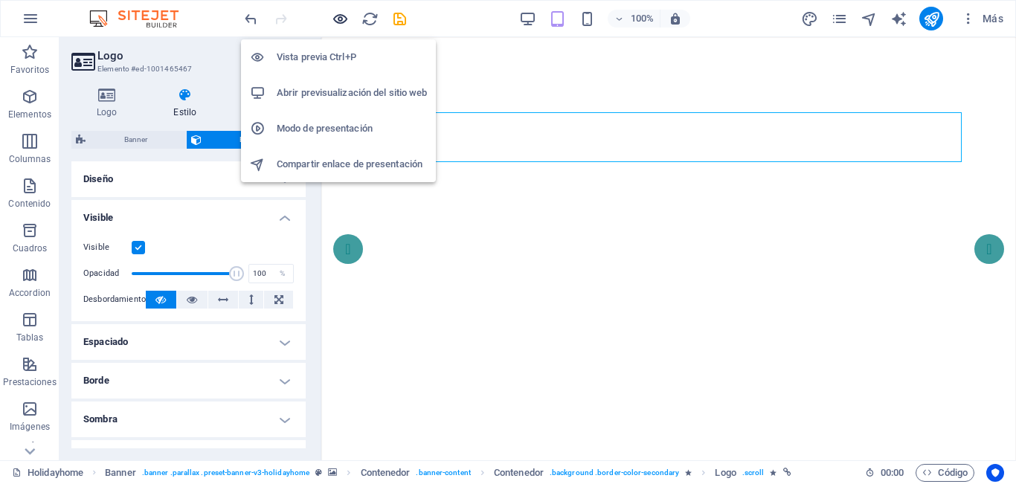
click at [333, 16] on icon "button" at bounding box center [340, 18] width 17 height 17
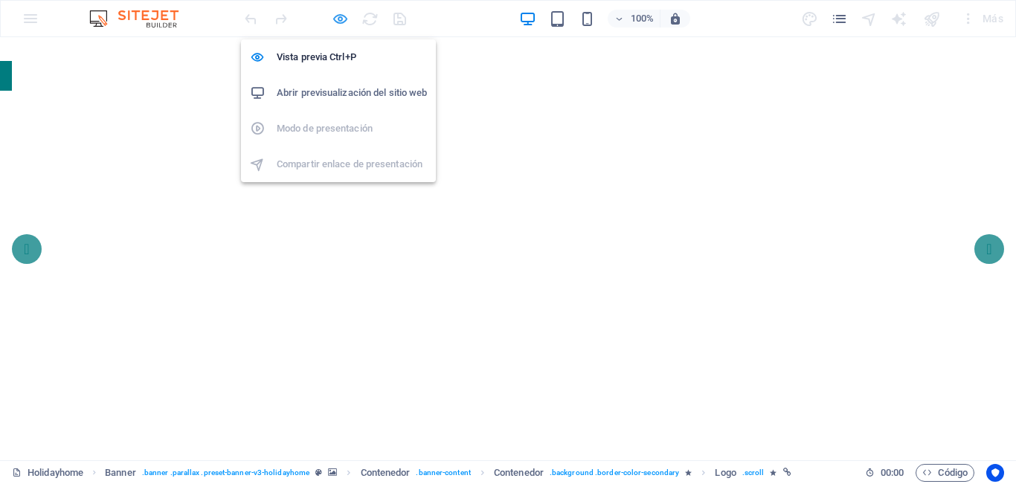
click at [339, 17] on icon "button" at bounding box center [340, 18] width 17 height 17
select select "fade"
select select "s"
select select "onload"
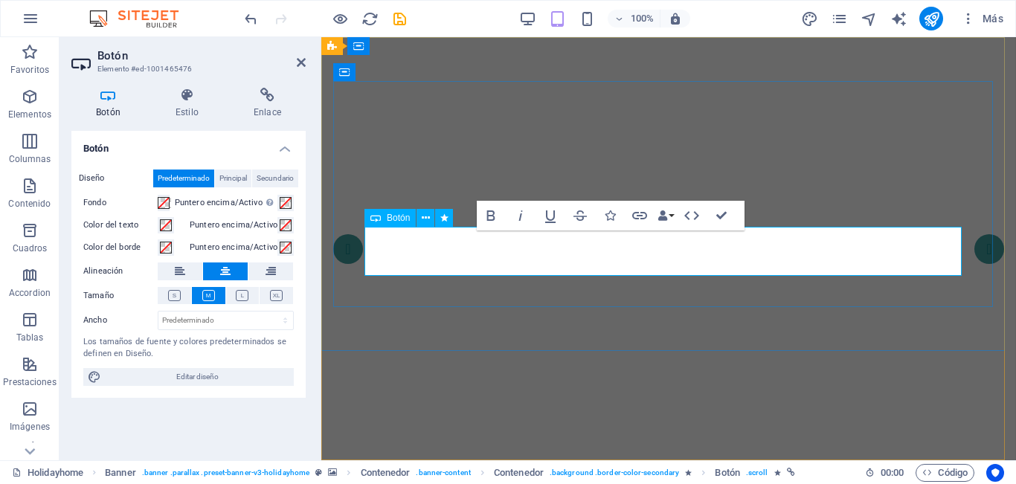
drag, startPoint x: 833, startPoint y: 251, endPoint x: 662, endPoint y: 251, distance: 171.1
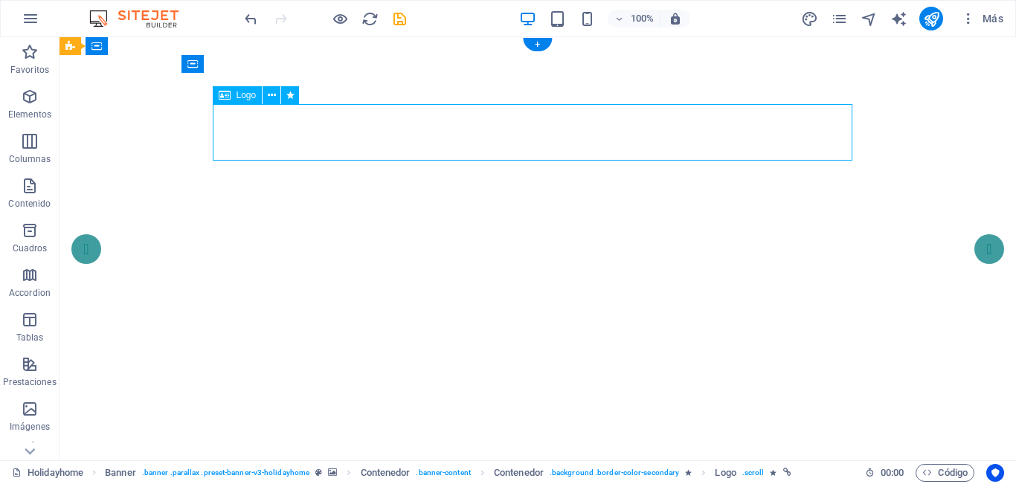
select select "fade"
select select "s"
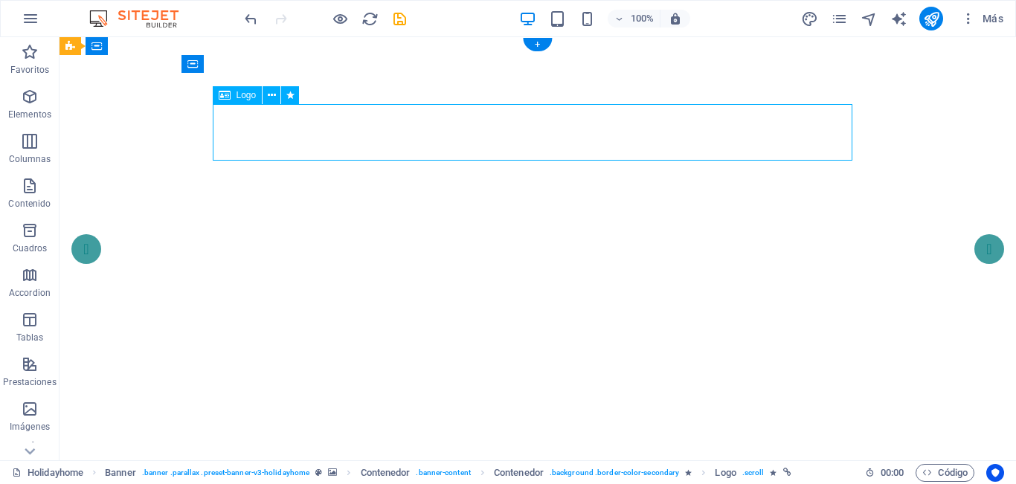
select select "onload"
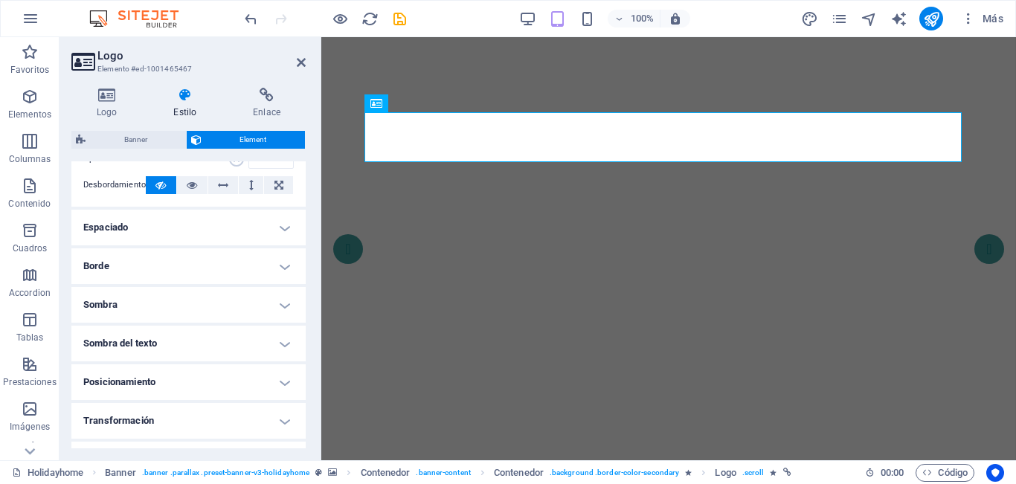
scroll to position [74, 0]
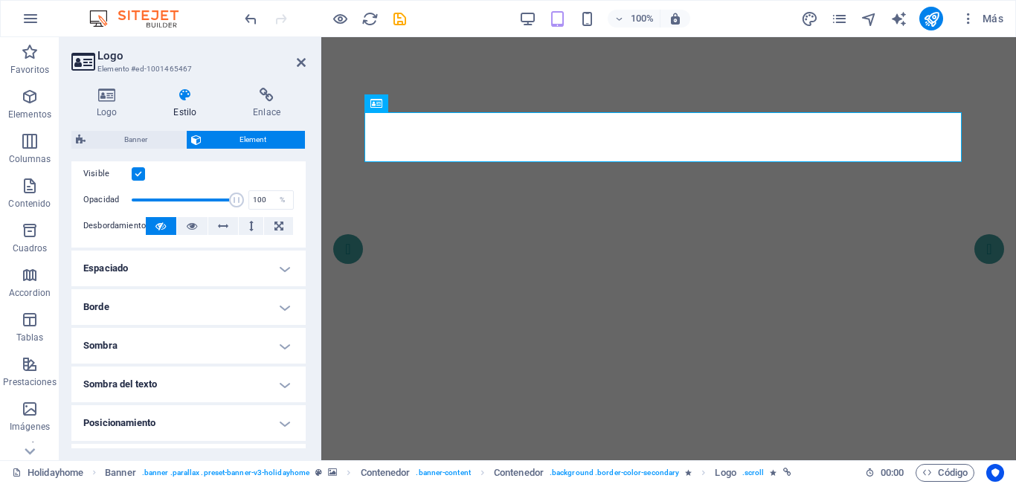
click at [281, 303] on h4 "Borde" at bounding box center [188, 307] width 234 height 36
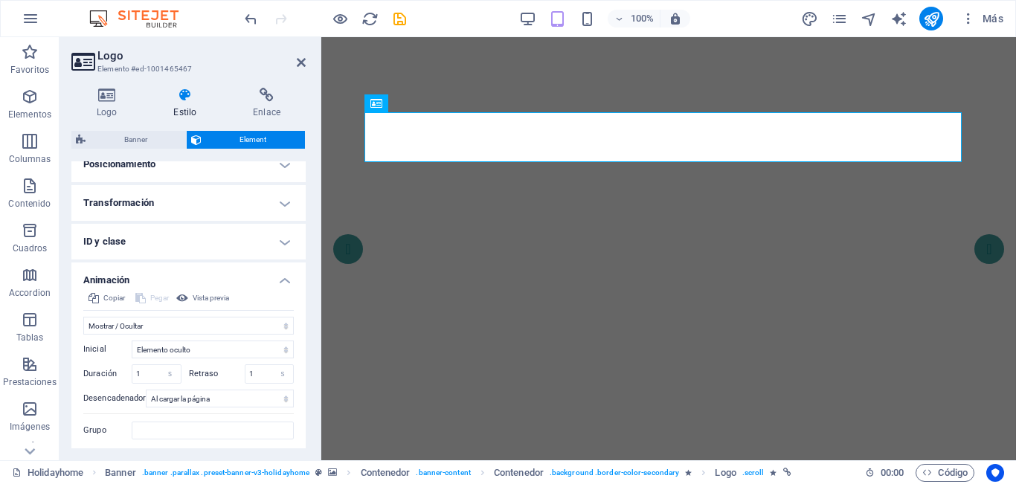
scroll to position [434, 0]
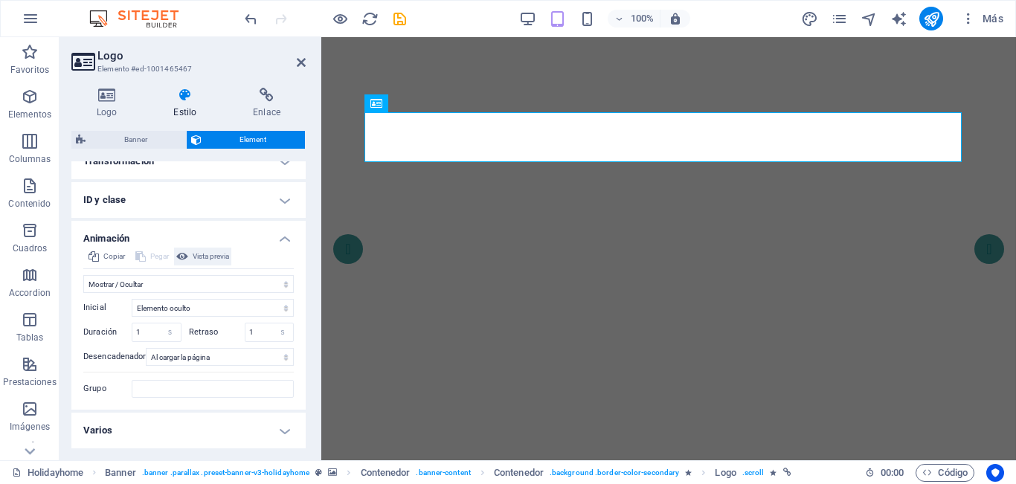
click at [224, 256] on span "Vista previa" at bounding box center [211, 257] width 36 height 18
click at [208, 253] on span "Vista previa" at bounding box center [211, 257] width 36 height 18
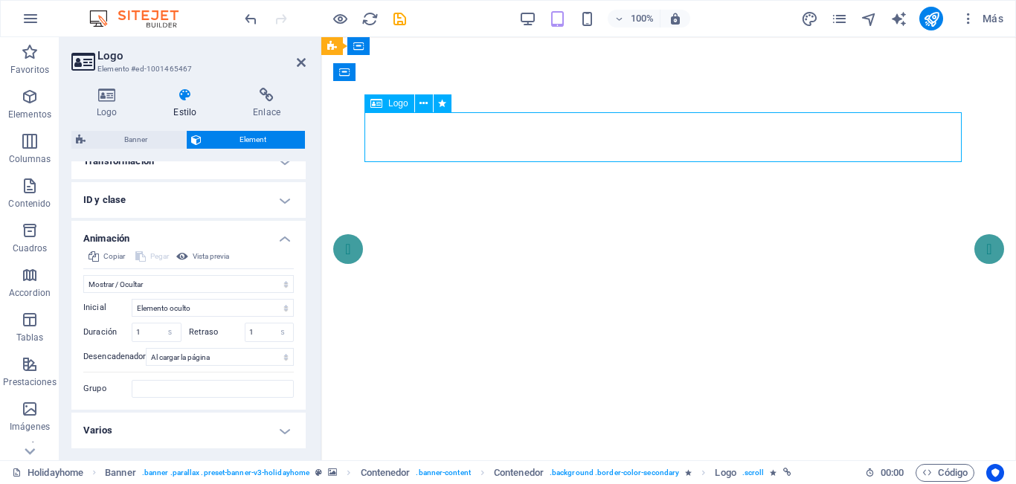
drag, startPoint x: 547, startPoint y: 134, endPoint x: 767, endPoint y: 152, distance: 220.9
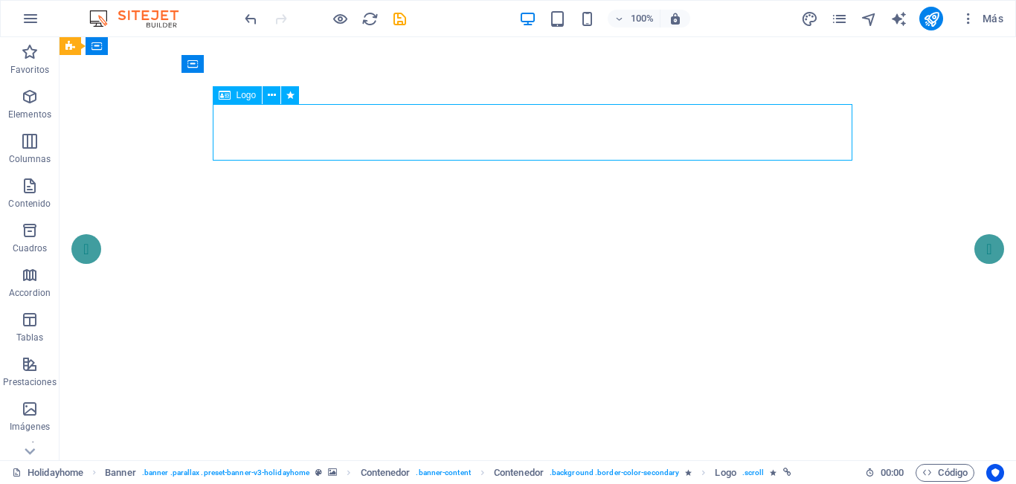
select select "fade"
select select "s"
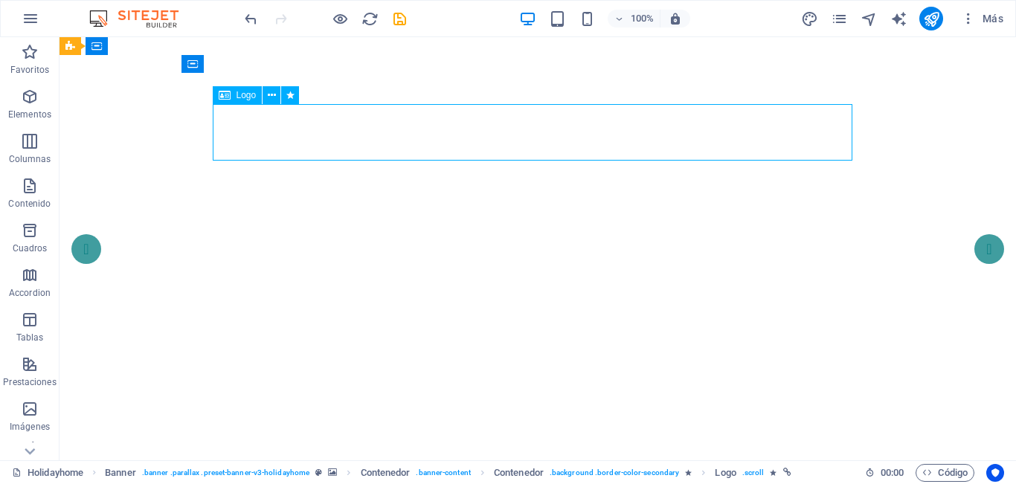
select select "onload"
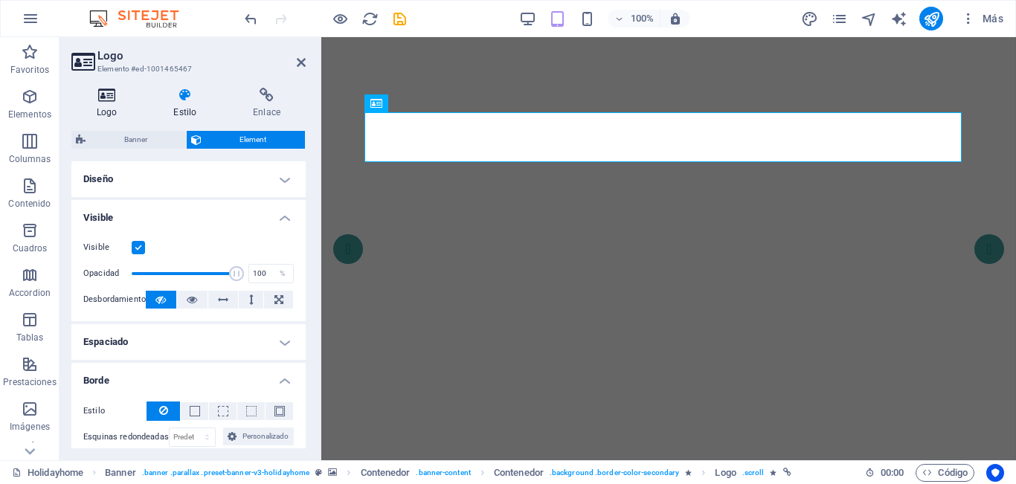
click at [109, 93] on icon at bounding box center [106, 95] width 71 height 15
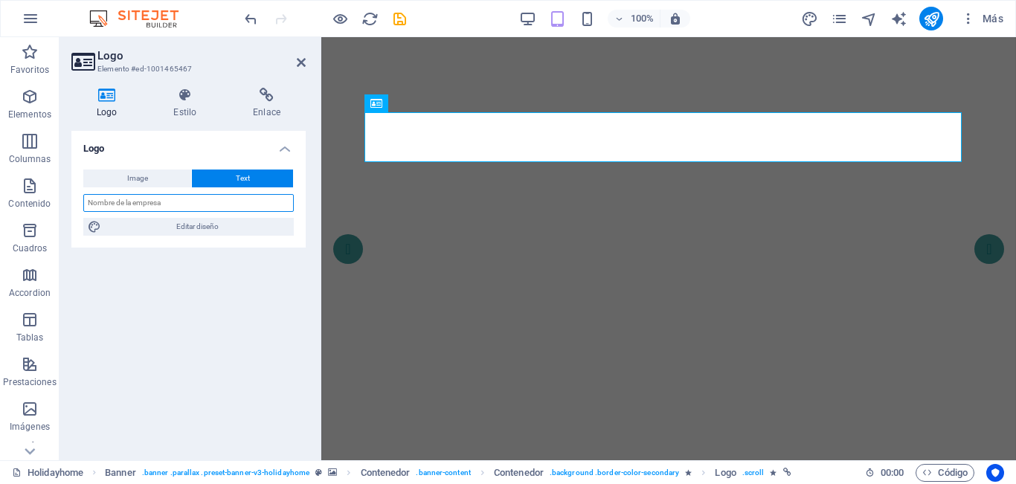
click at [177, 202] on input "text" at bounding box center [188, 203] width 211 height 18
click at [174, 176] on button "Image" at bounding box center [137, 179] width 108 height 18
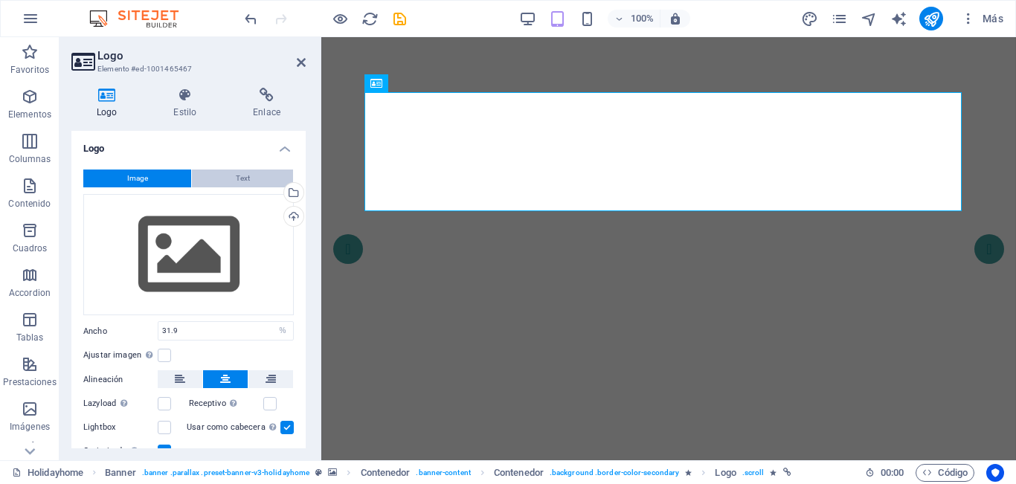
click at [218, 175] on button "Text" at bounding box center [242, 179] width 101 height 18
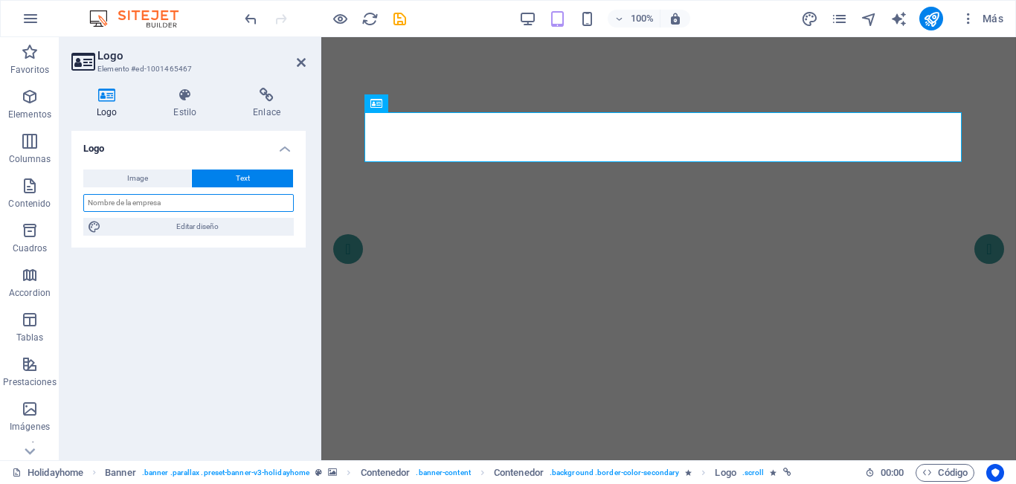
click at [202, 197] on input "text" at bounding box center [188, 203] width 211 height 18
type input "E"
type input "e"
type input "ECUTURISMO360°"
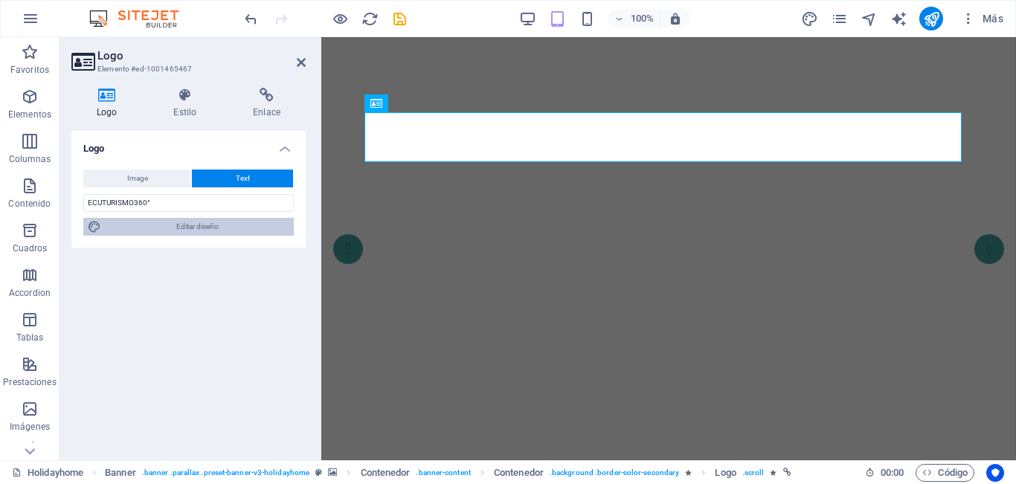
click at [201, 224] on span "Editar diseño" at bounding box center [198, 227] width 184 height 18
select select "rem"
select select "400"
select select "px"
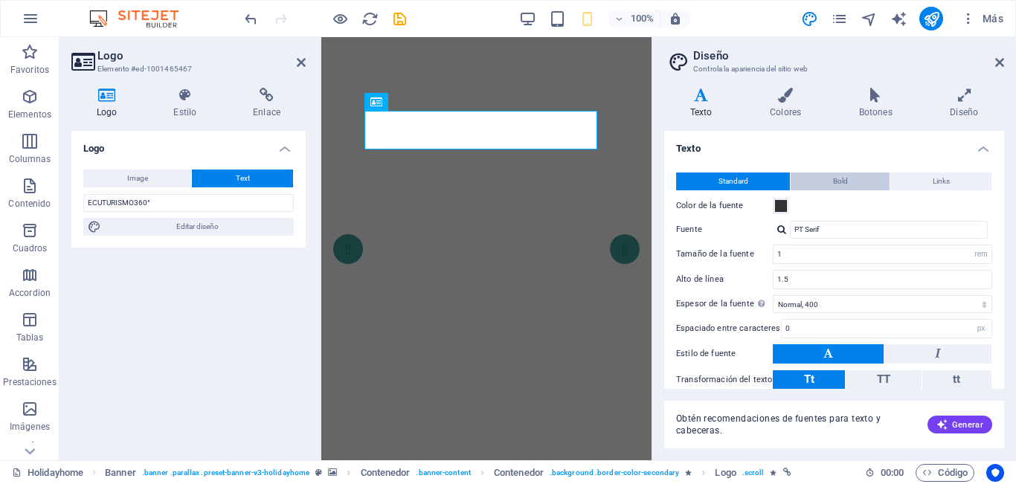
click at [839, 184] on span "Bold" at bounding box center [840, 182] width 15 height 18
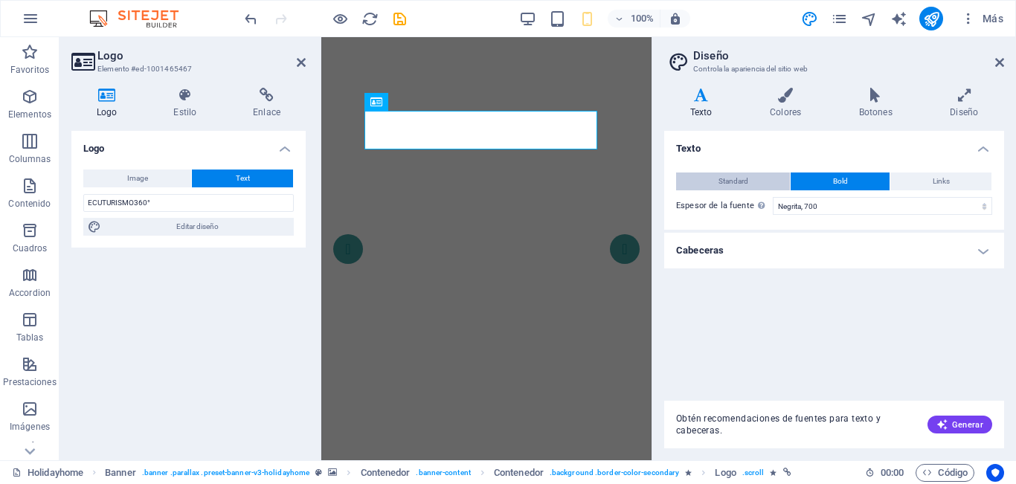
click at [756, 176] on button "Standard" at bounding box center [733, 182] width 114 height 18
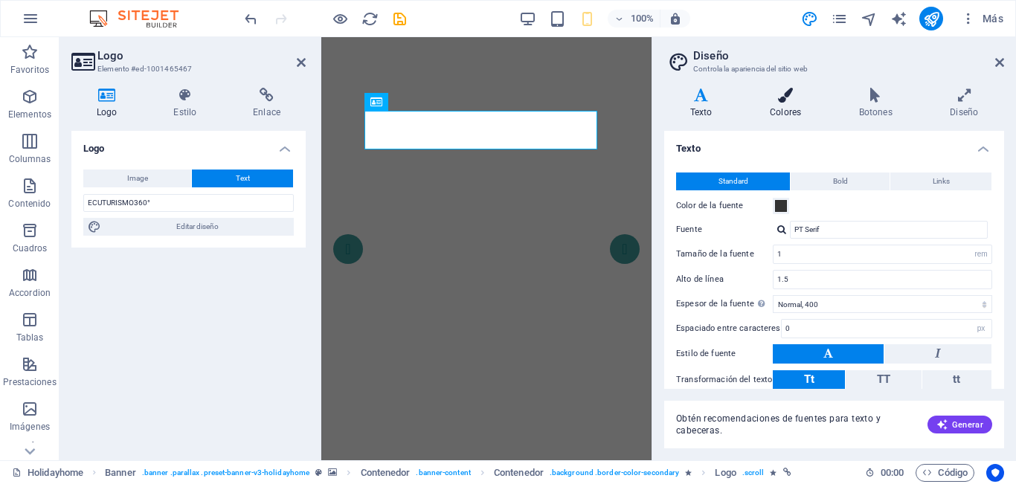
click at [796, 106] on h4 "Colores" at bounding box center [788, 103] width 89 height 31
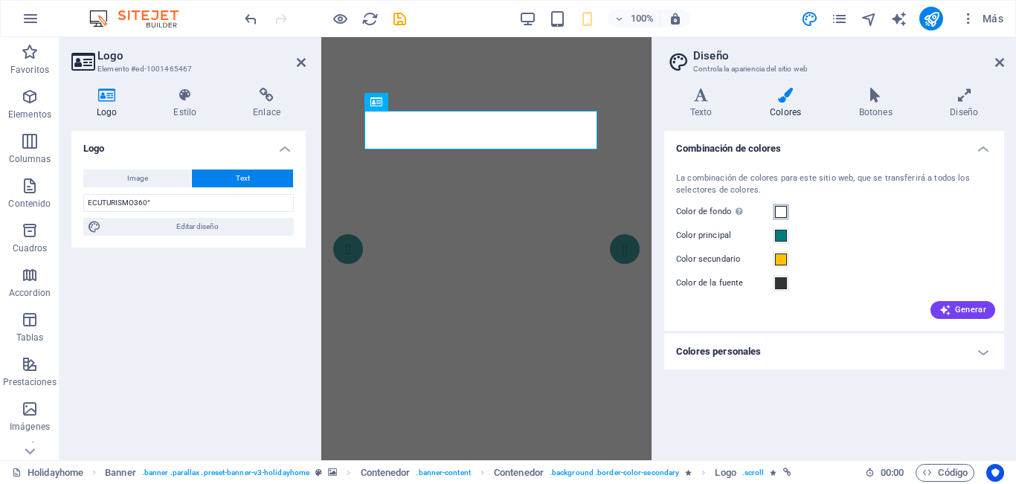
click at [784, 214] on span at bounding box center [781, 212] width 12 height 12
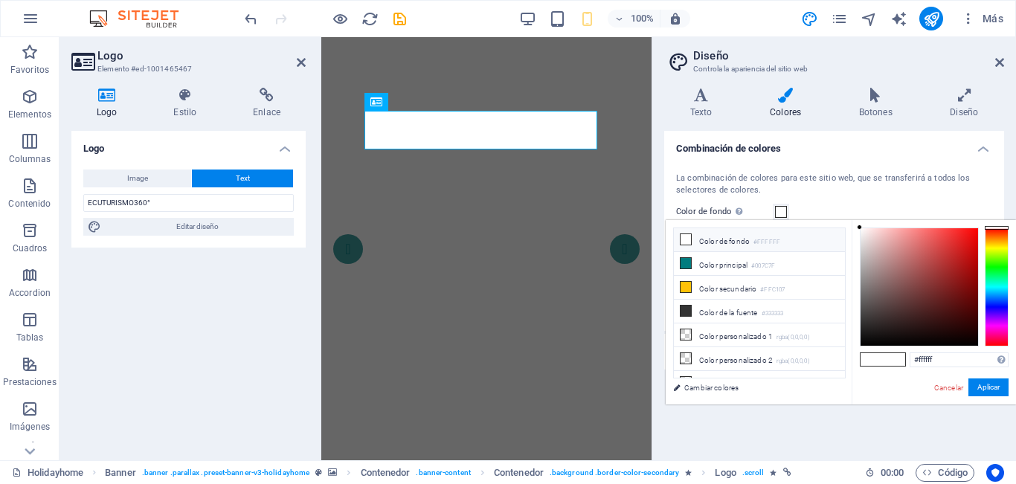
click at [733, 240] on li "Color de fondo #FFFFFF" at bounding box center [759, 240] width 171 height 24
click at [690, 241] on icon at bounding box center [686, 239] width 10 height 10
click at [780, 208] on span at bounding box center [781, 212] width 12 height 12
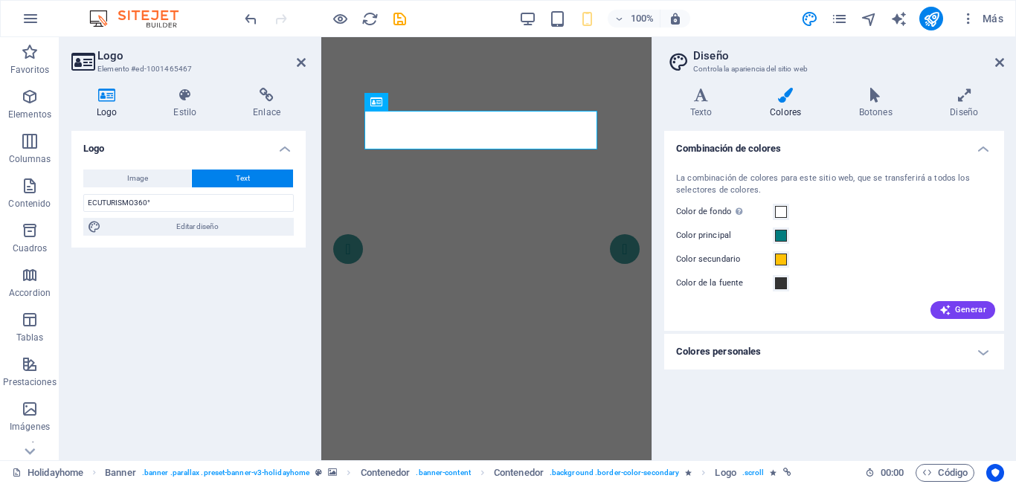
click at [780, 98] on icon at bounding box center [785, 95] width 83 height 15
click at [701, 99] on icon at bounding box center [701, 95] width 74 height 15
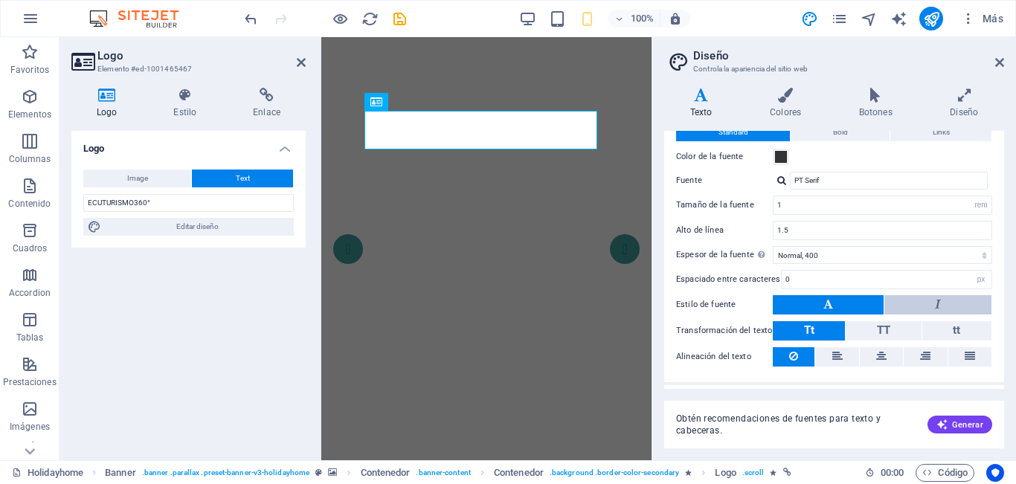
scroll to position [74, 0]
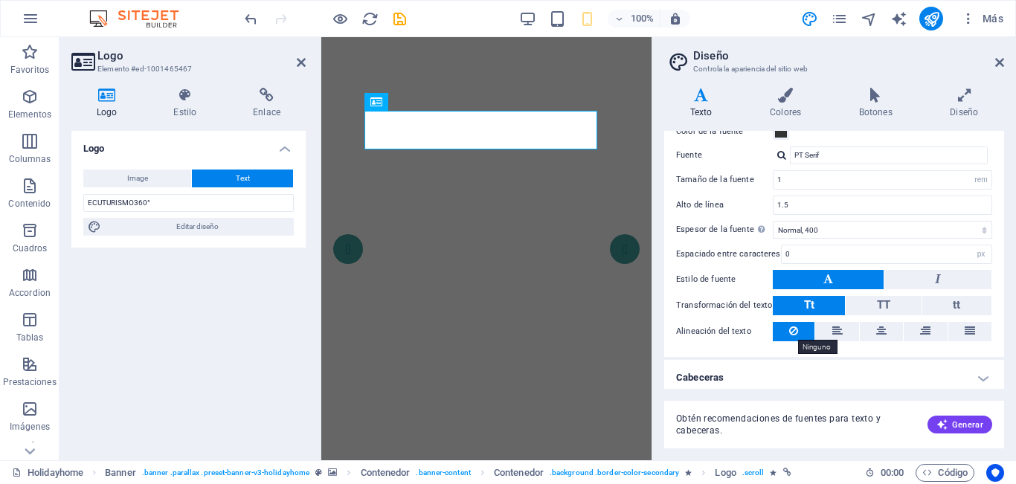
click at [789, 333] on icon at bounding box center [793, 331] width 9 height 18
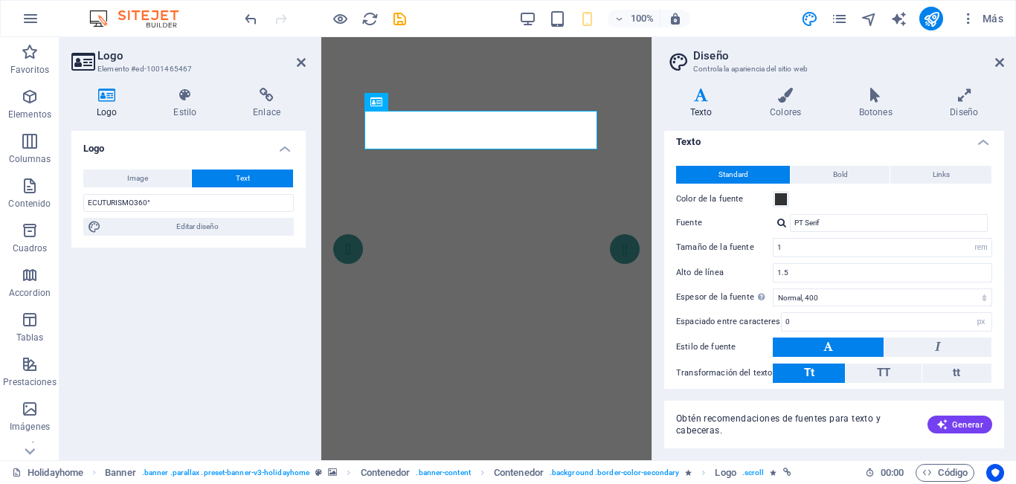
scroll to position [0, 0]
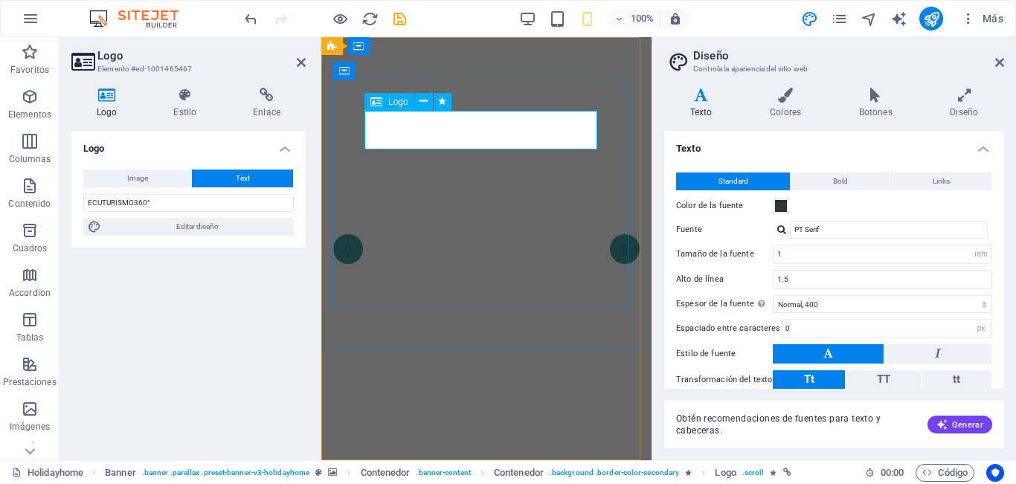
click at [789, 210] on div "Color de la fuente" at bounding box center [834, 206] width 316 height 18
click at [788, 208] on button "Color de la fuente" at bounding box center [781, 206] width 16 height 16
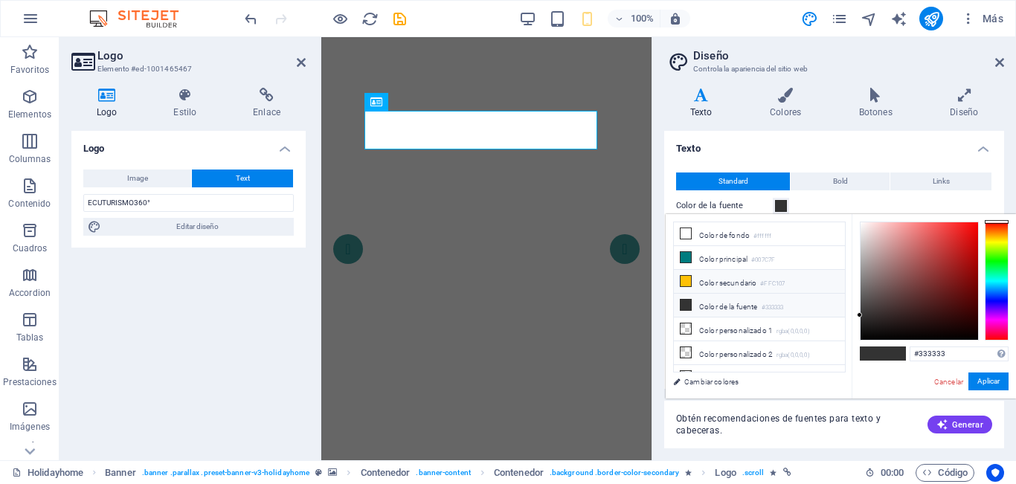
click at [713, 286] on li "Color secundario #FFC107" at bounding box center [759, 282] width 171 height 24
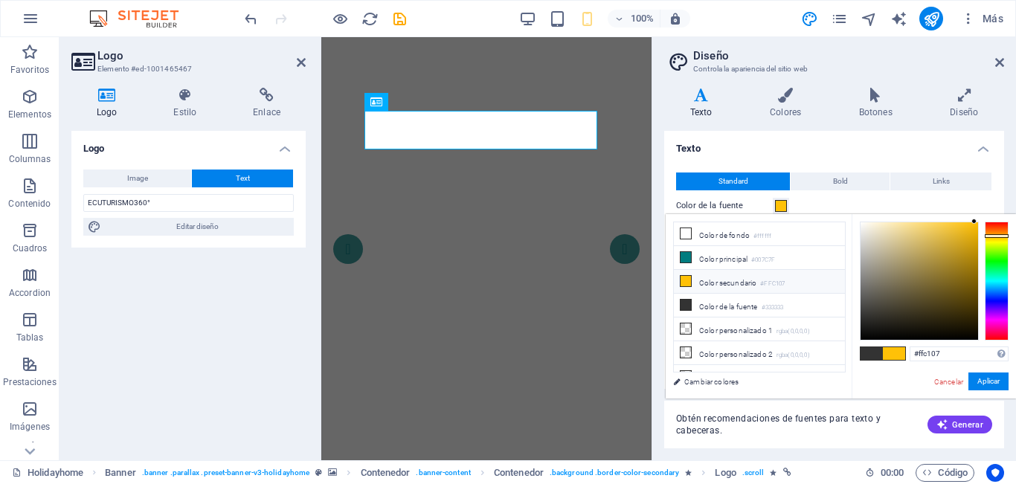
click at [688, 281] on icon at bounding box center [686, 281] width 10 height 10
click at [998, 379] on button "Aplicar" at bounding box center [989, 382] width 40 height 18
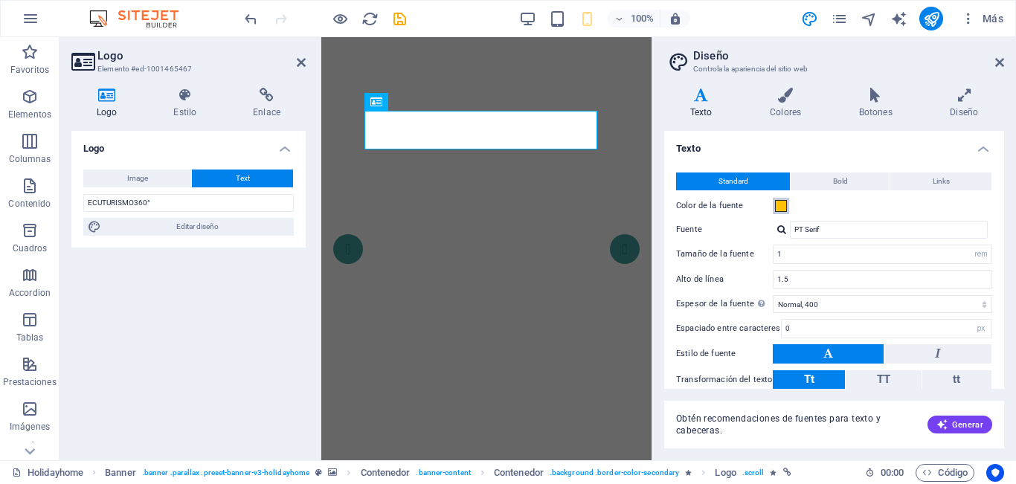
click at [783, 208] on span at bounding box center [781, 206] width 12 height 12
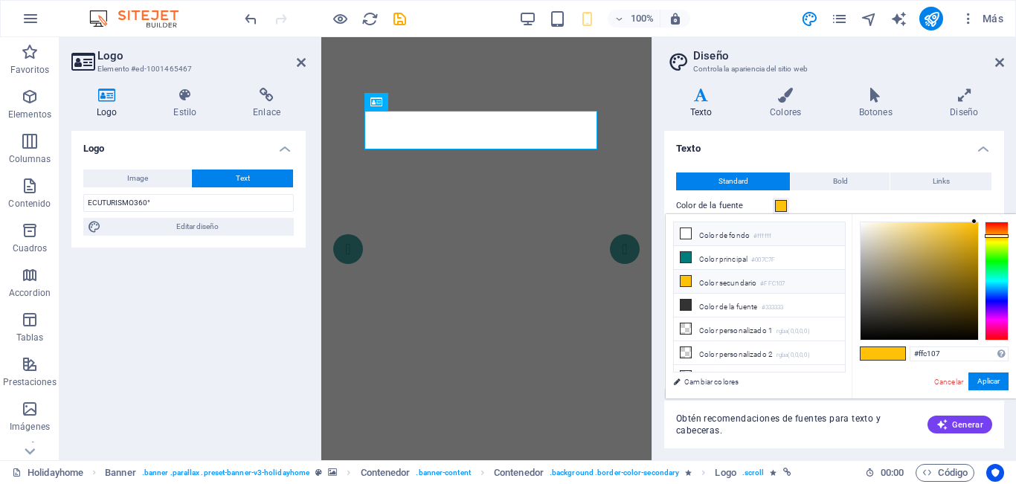
click at [683, 235] on icon at bounding box center [686, 233] width 10 height 10
type input "#ffffff"
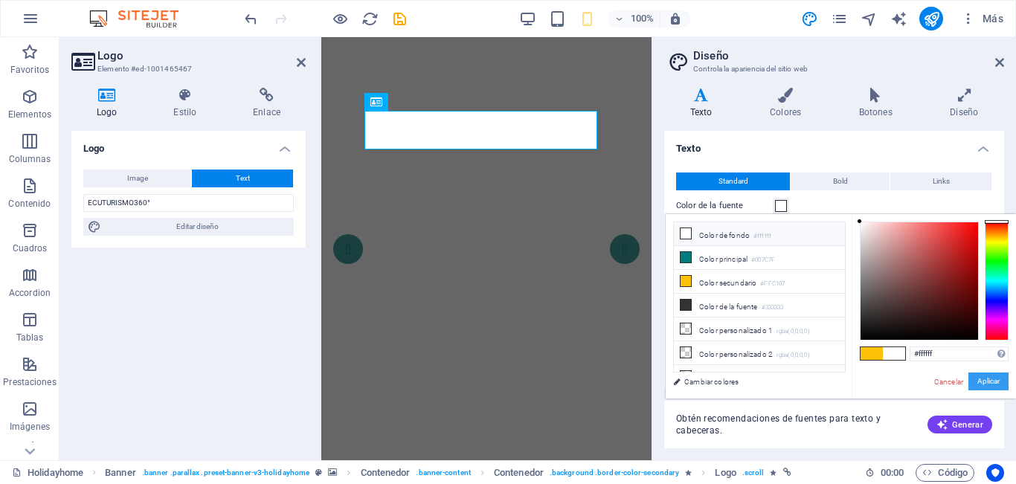
click at [984, 384] on button "Aplicar" at bounding box center [989, 382] width 40 height 18
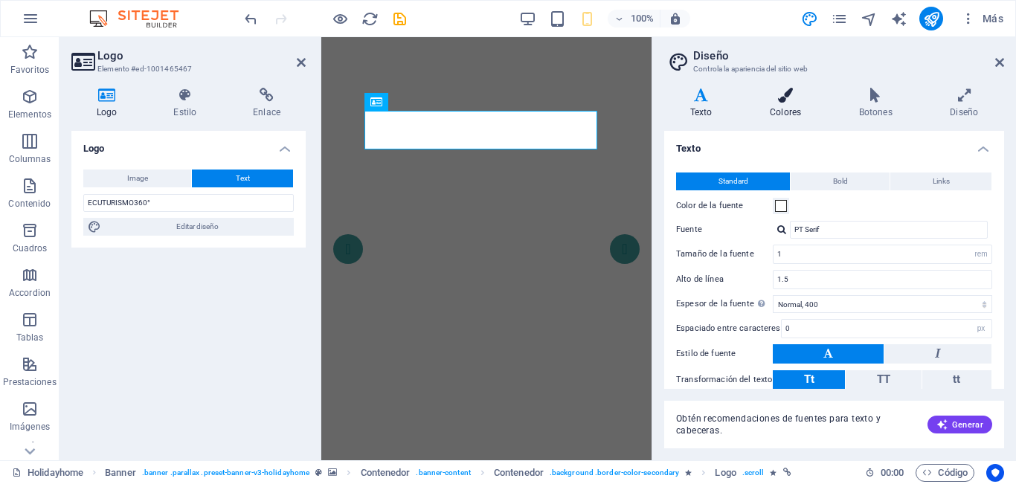
click at [785, 109] on h4 "Colores" at bounding box center [788, 103] width 89 height 31
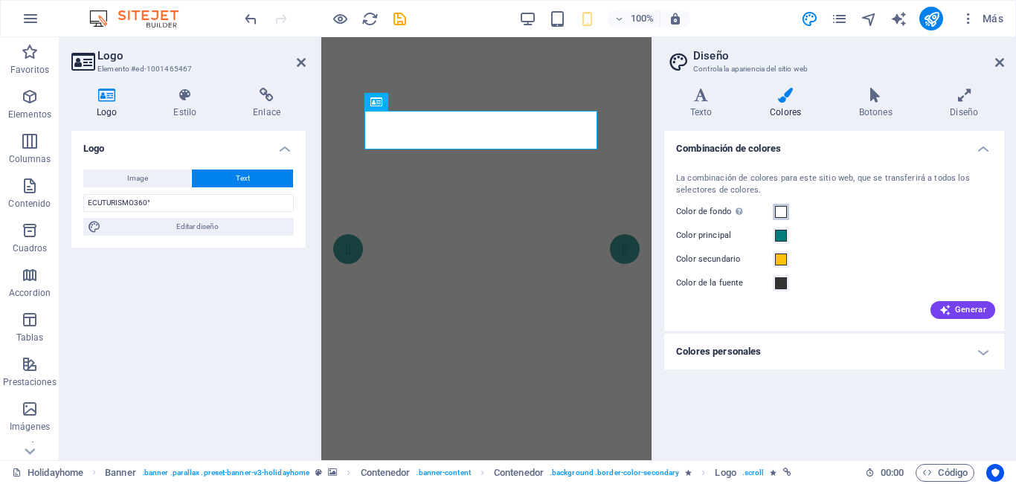
click at [780, 209] on span at bounding box center [781, 212] width 12 height 12
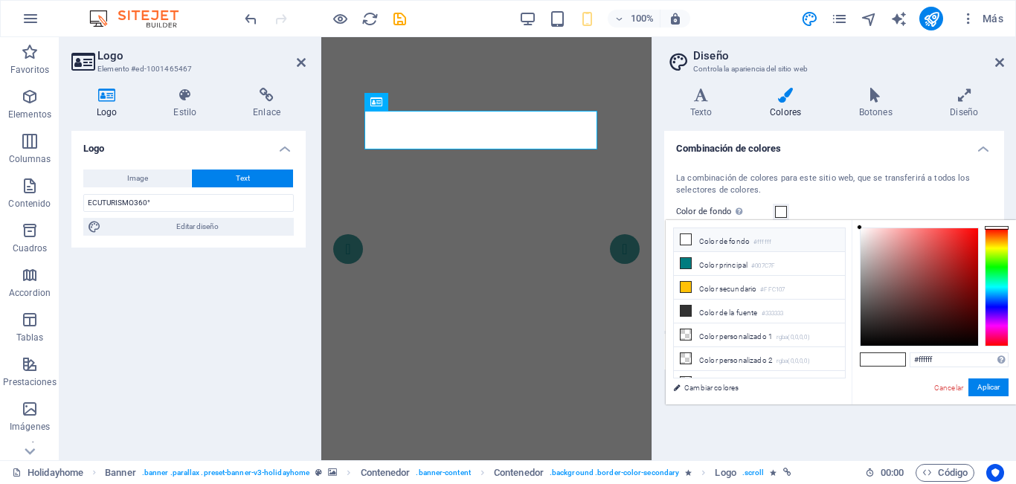
click at [689, 240] on icon at bounding box center [686, 239] width 10 height 10
click at [982, 390] on button "Aplicar" at bounding box center [989, 388] width 40 height 18
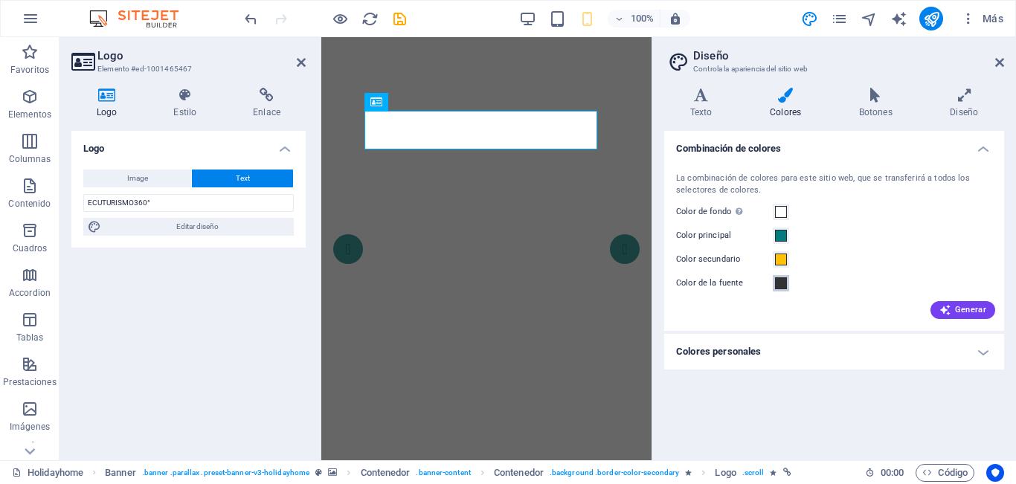
click at [781, 283] on span at bounding box center [781, 283] width 12 height 12
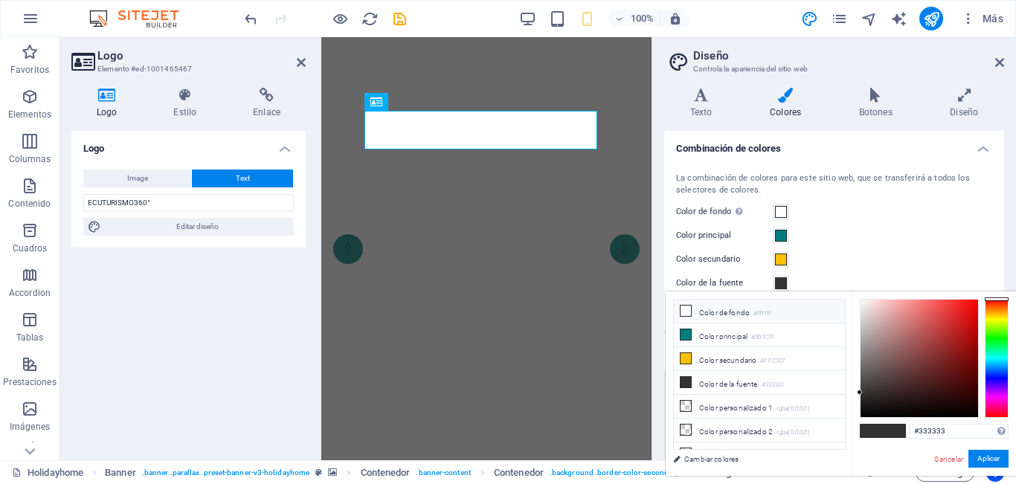
click at [688, 312] on icon at bounding box center [686, 311] width 10 height 10
type input "#ffffff"
click at [980, 454] on button "Aplicar" at bounding box center [989, 459] width 40 height 18
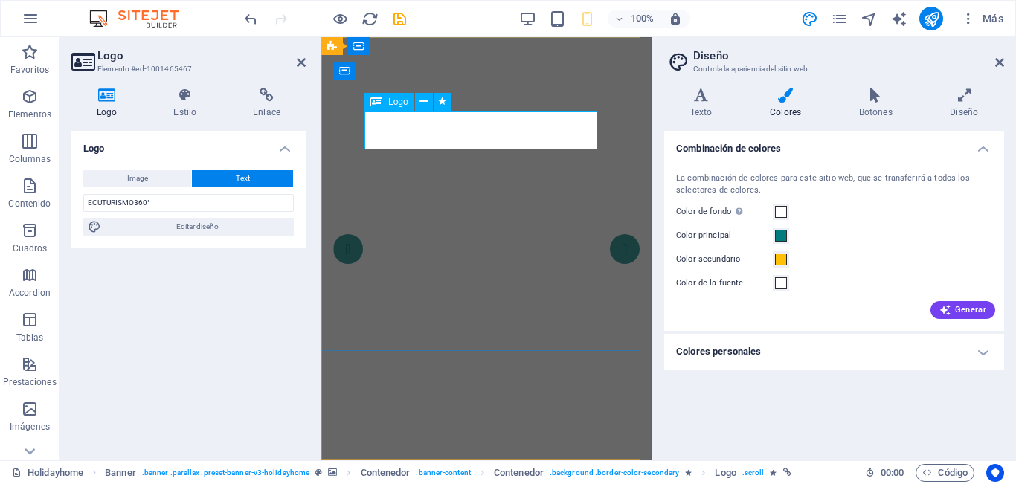
click at [372, 100] on icon at bounding box center [376, 102] width 12 height 18
click at [393, 101] on span "Logo" at bounding box center [398, 101] width 20 height 9
click at [423, 105] on icon at bounding box center [424, 102] width 8 height 16
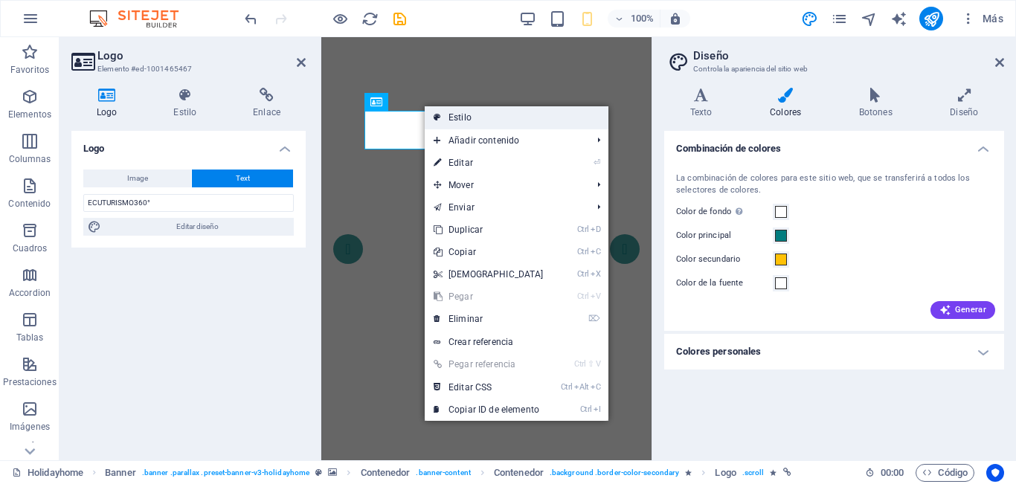
click at [494, 119] on link "Estilo" at bounding box center [517, 117] width 184 height 22
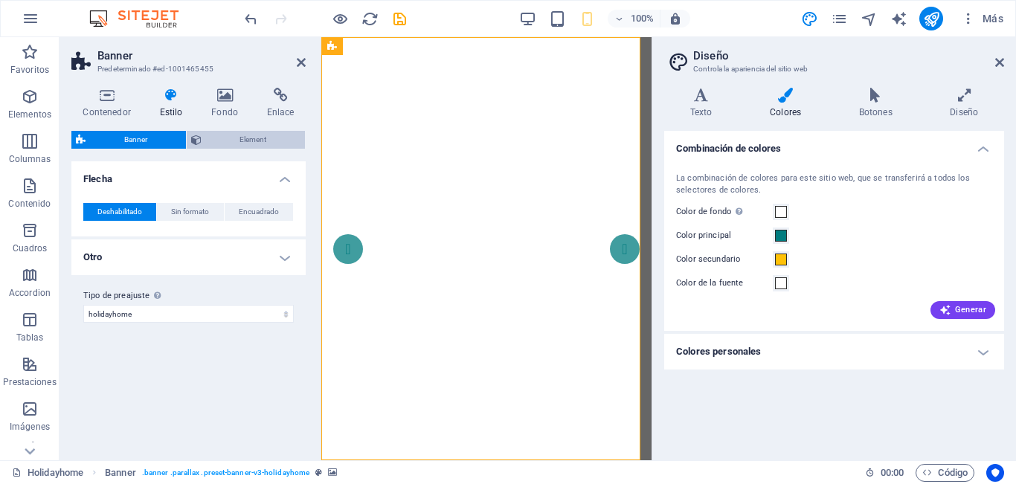
click at [198, 140] on icon at bounding box center [196, 140] width 10 height 18
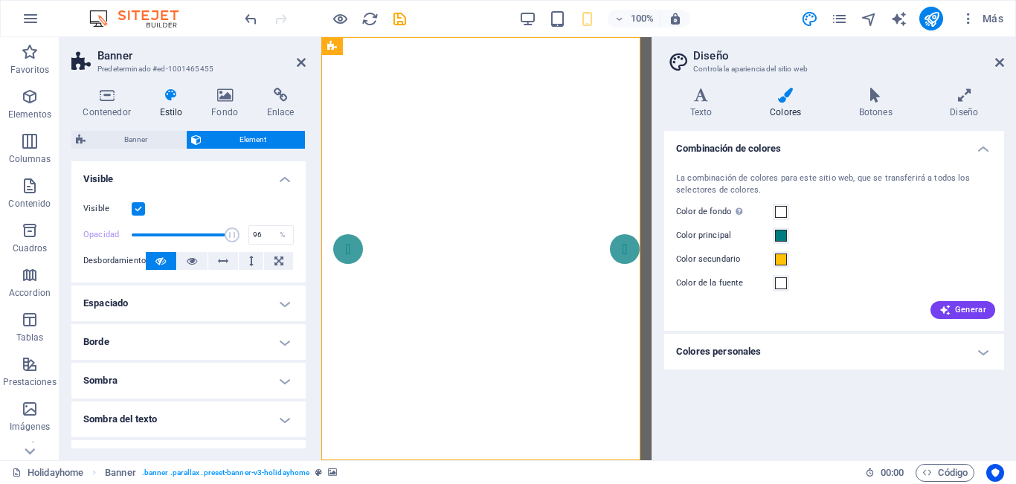
click at [138, 214] on label at bounding box center [138, 208] width 13 height 13
click at [0, 0] on input "Visible" at bounding box center [0, 0] width 0 height 0
click at [138, 214] on label at bounding box center [138, 208] width 13 height 13
click at [0, 0] on input "Visible" at bounding box center [0, 0] width 0 height 0
click at [188, 265] on icon at bounding box center [192, 261] width 10 height 18
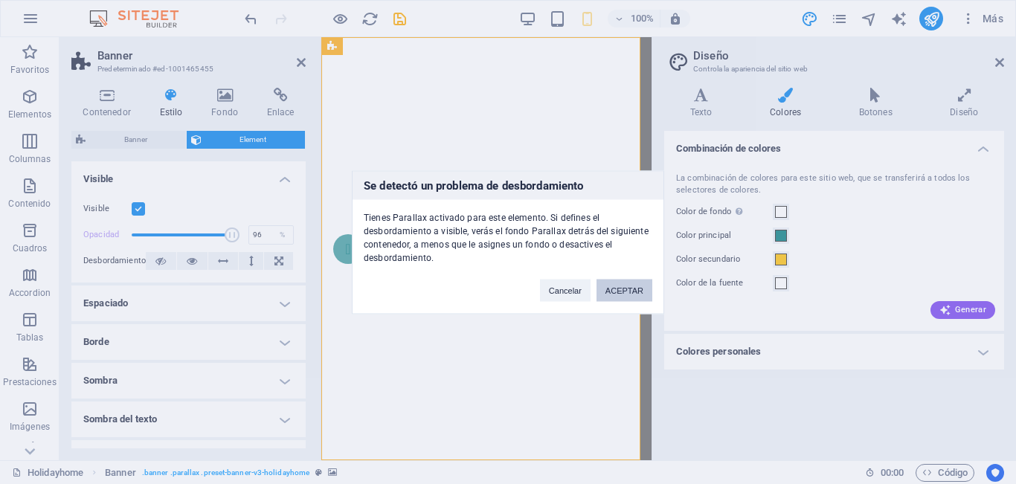
click at [616, 293] on button "ACEPTAR" at bounding box center [625, 290] width 56 height 22
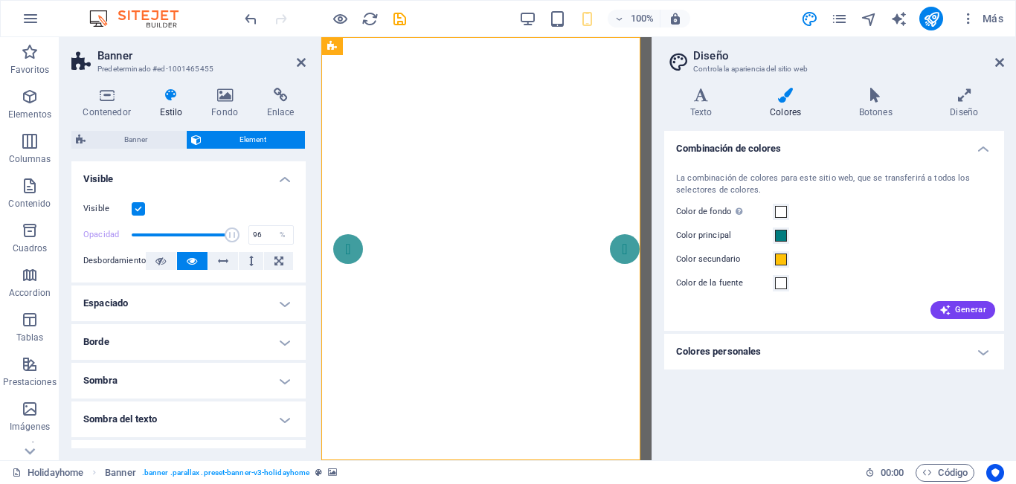
click at [251, 305] on h4 "Espaciado" at bounding box center [188, 304] width 234 height 36
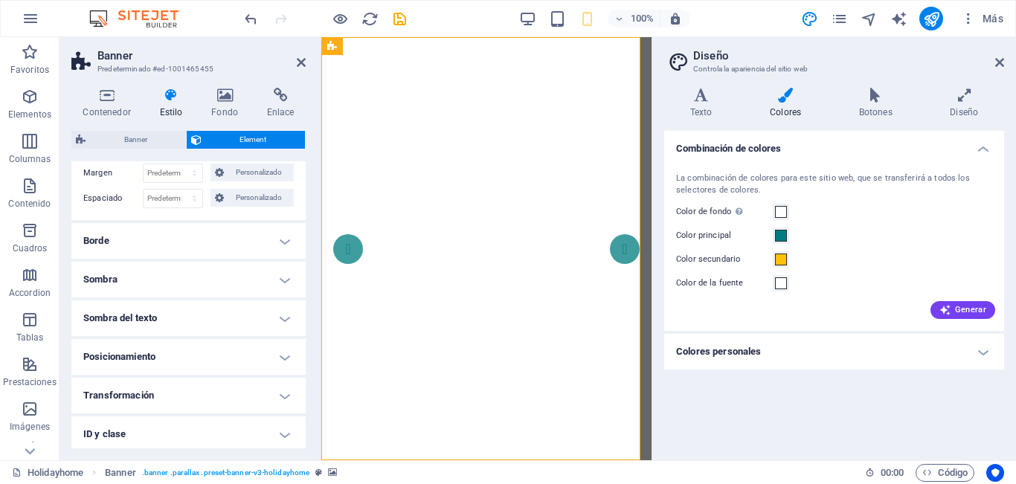
scroll to position [167, 0]
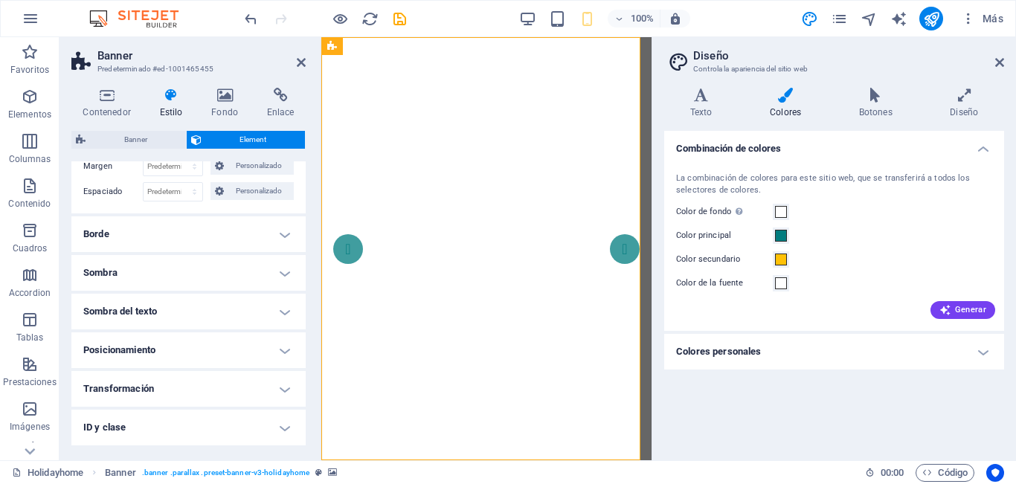
click at [246, 265] on h4 "Sombra" at bounding box center [188, 273] width 234 height 36
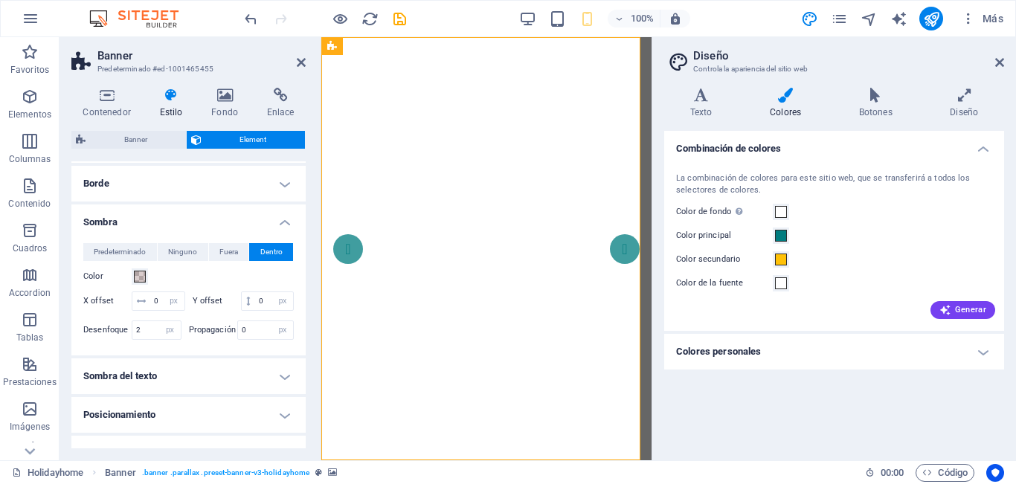
scroll to position [242, 0]
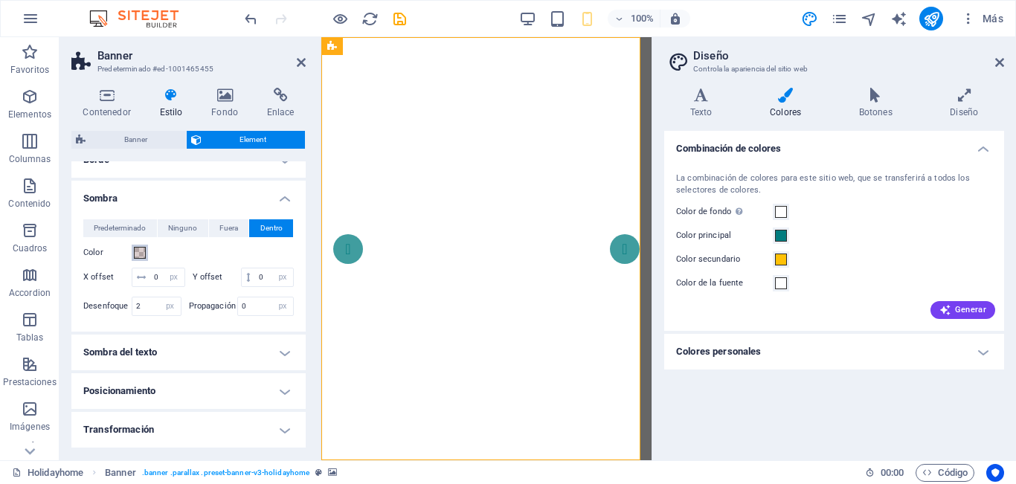
click at [137, 254] on span at bounding box center [140, 253] width 12 height 12
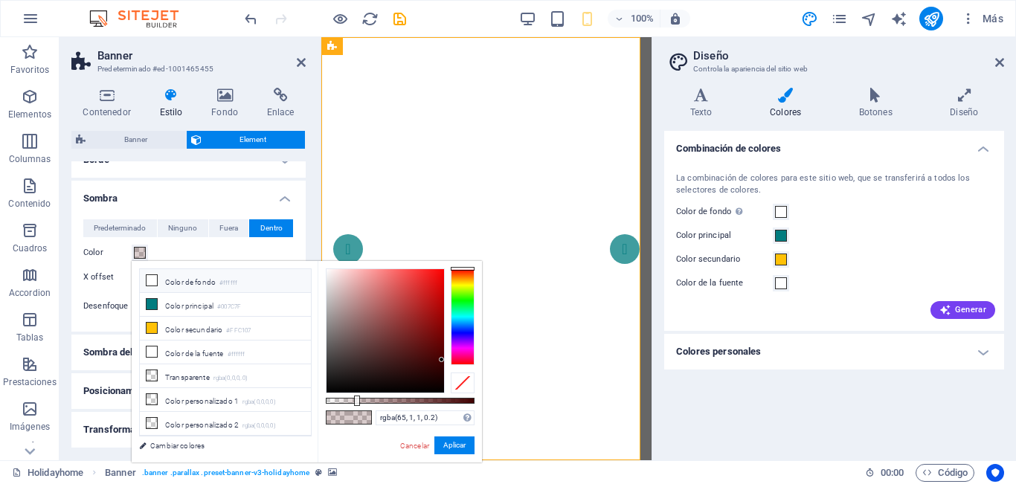
click at [156, 283] on icon at bounding box center [152, 280] width 10 height 10
type input "#ffffff"
click at [443, 449] on button "Aplicar" at bounding box center [454, 446] width 40 height 18
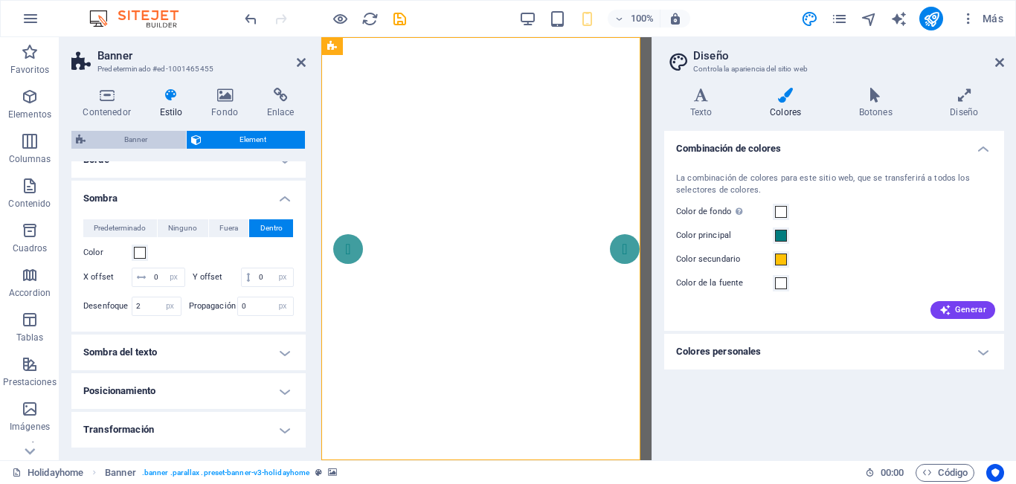
click at [138, 140] on span "Banner" at bounding box center [135, 140] width 91 height 18
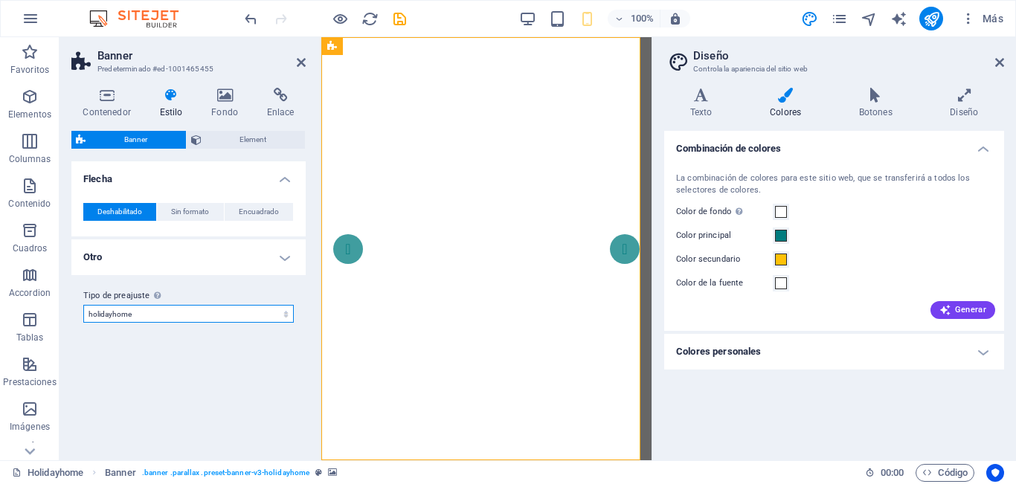
click at [162, 312] on select "holidayhome celeste Añadir tipo de preajuste" at bounding box center [188, 314] width 211 height 18
click at [91, 144] on span "Banner" at bounding box center [135, 140] width 91 height 18
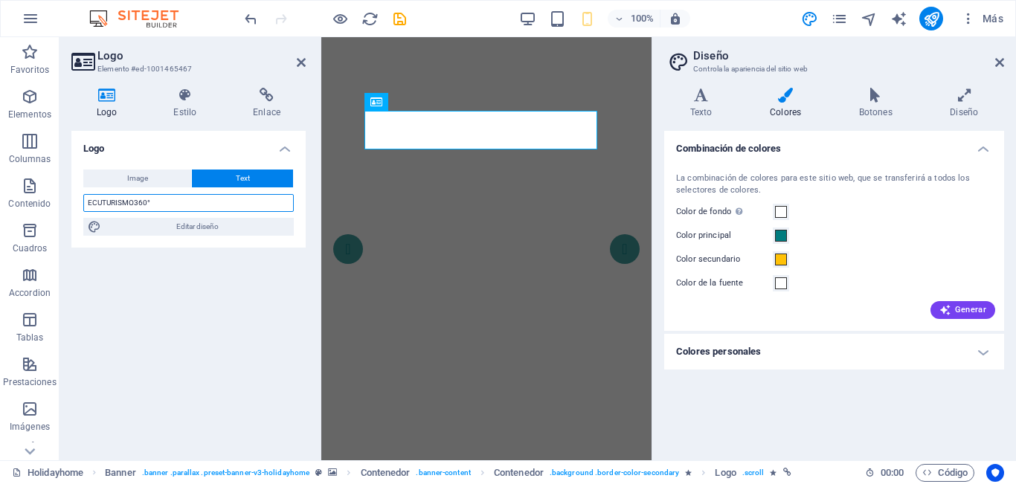
click at [160, 202] on input "ECUTURISMO360°" at bounding box center [188, 203] width 211 height 18
drag, startPoint x: 172, startPoint y: 203, endPoint x: 13, endPoint y: 202, distance: 159.2
click at [13, 202] on section "Favoritos Elementos Columnas Contenido Cuadros Accordion Tablas Prestaciones Im…" at bounding box center [326, 248] width 652 height 423
type input "."
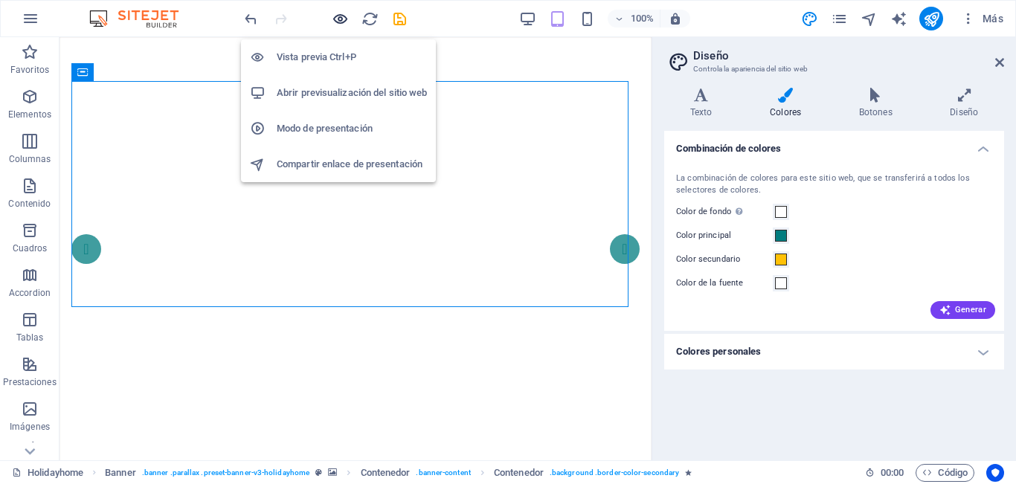
click at [344, 24] on icon "button" at bounding box center [340, 18] width 17 height 17
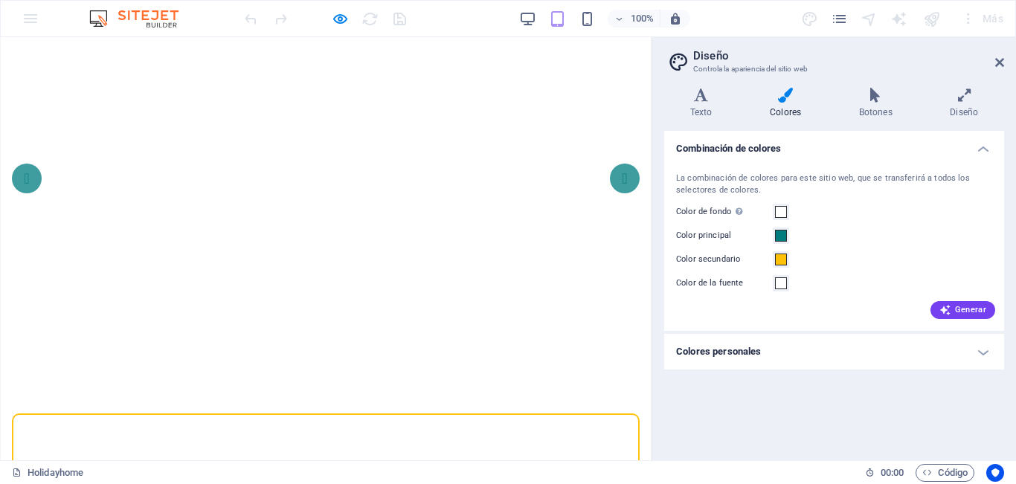
scroll to position [0, 0]
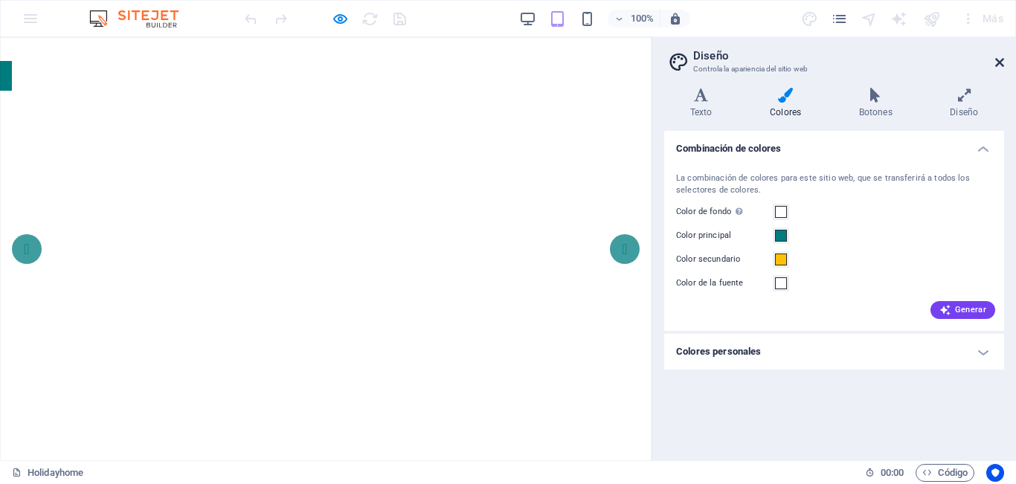
click at [1002, 58] on icon at bounding box center [999, 63] width 9 height 12
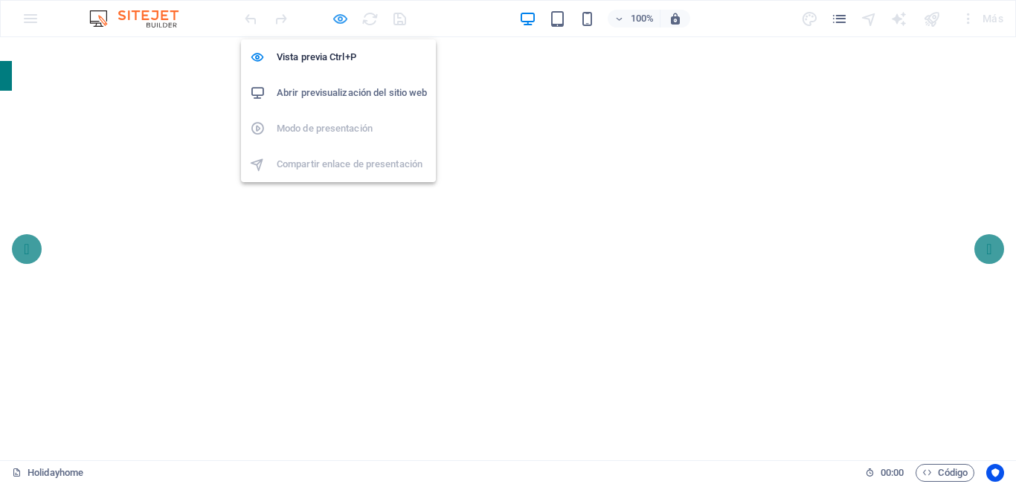
click at [333, 15] on icon "button" at bounding box center [340, 18] width 17 height 17
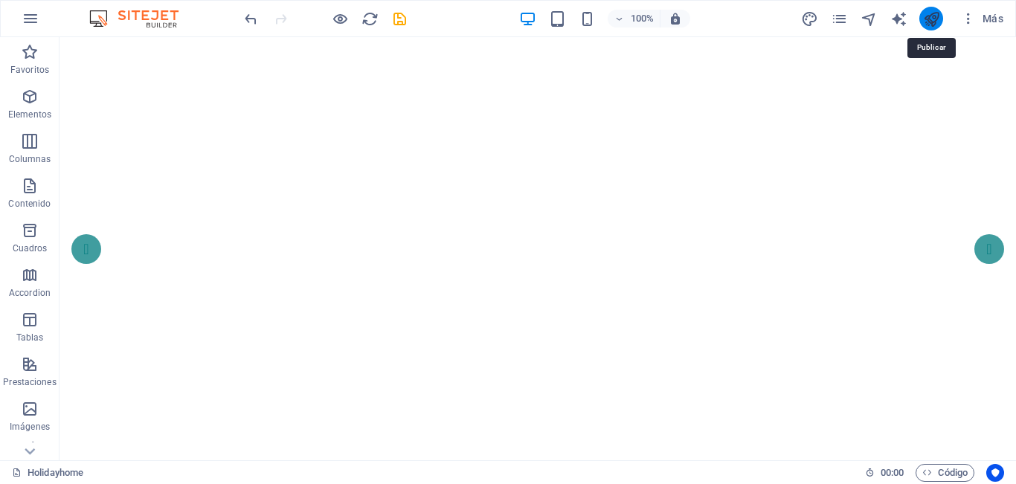
click at [926, 15] on icon "publish" at bounding box center [931, 18] width 17 height 17
